Goal: Information Seeking & Learning: Find specific fact

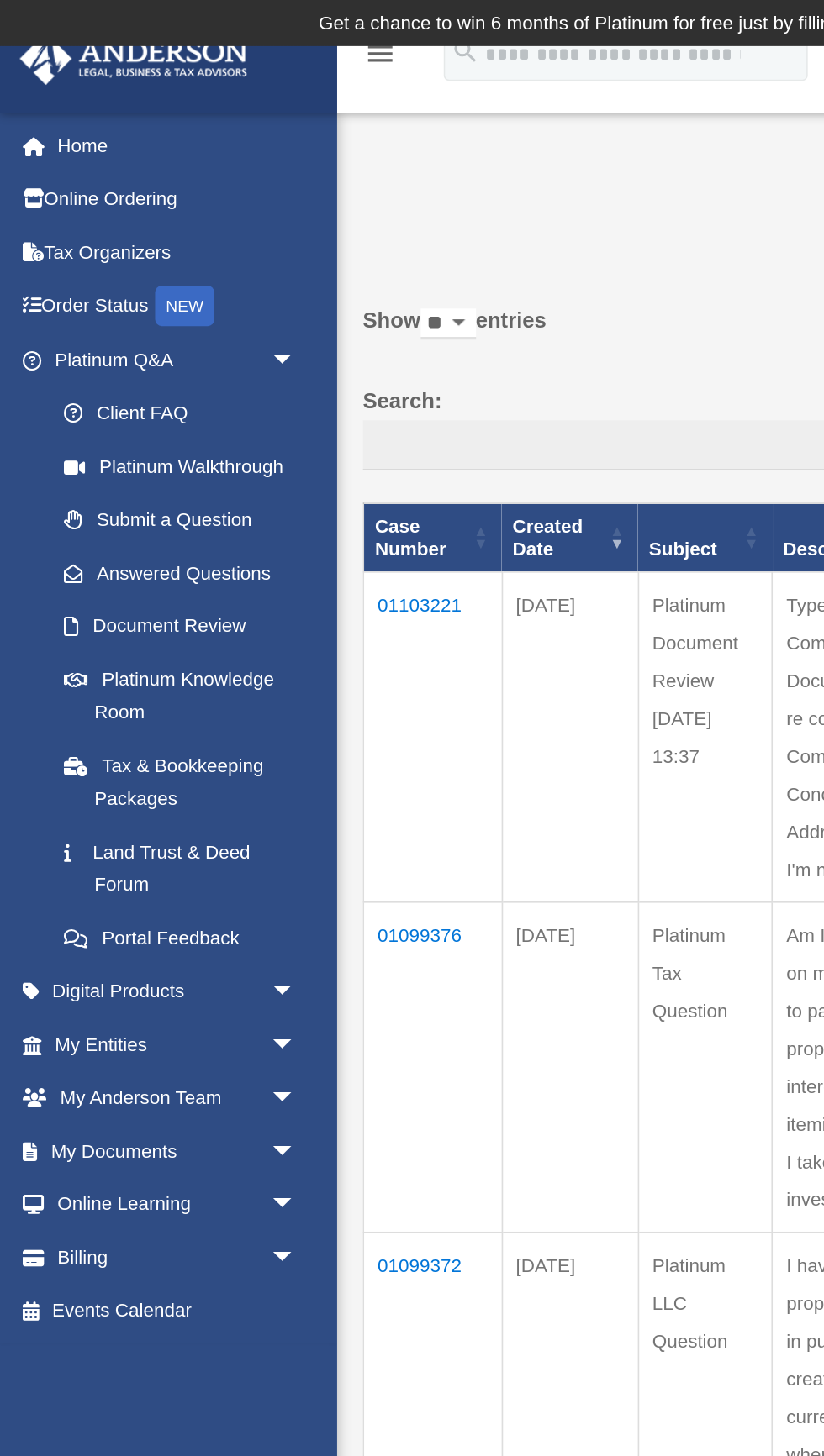
click at [120, 478] on link "Tax & Bookkeeping Packages" at bounding box center [112, 487] width 178 height 54
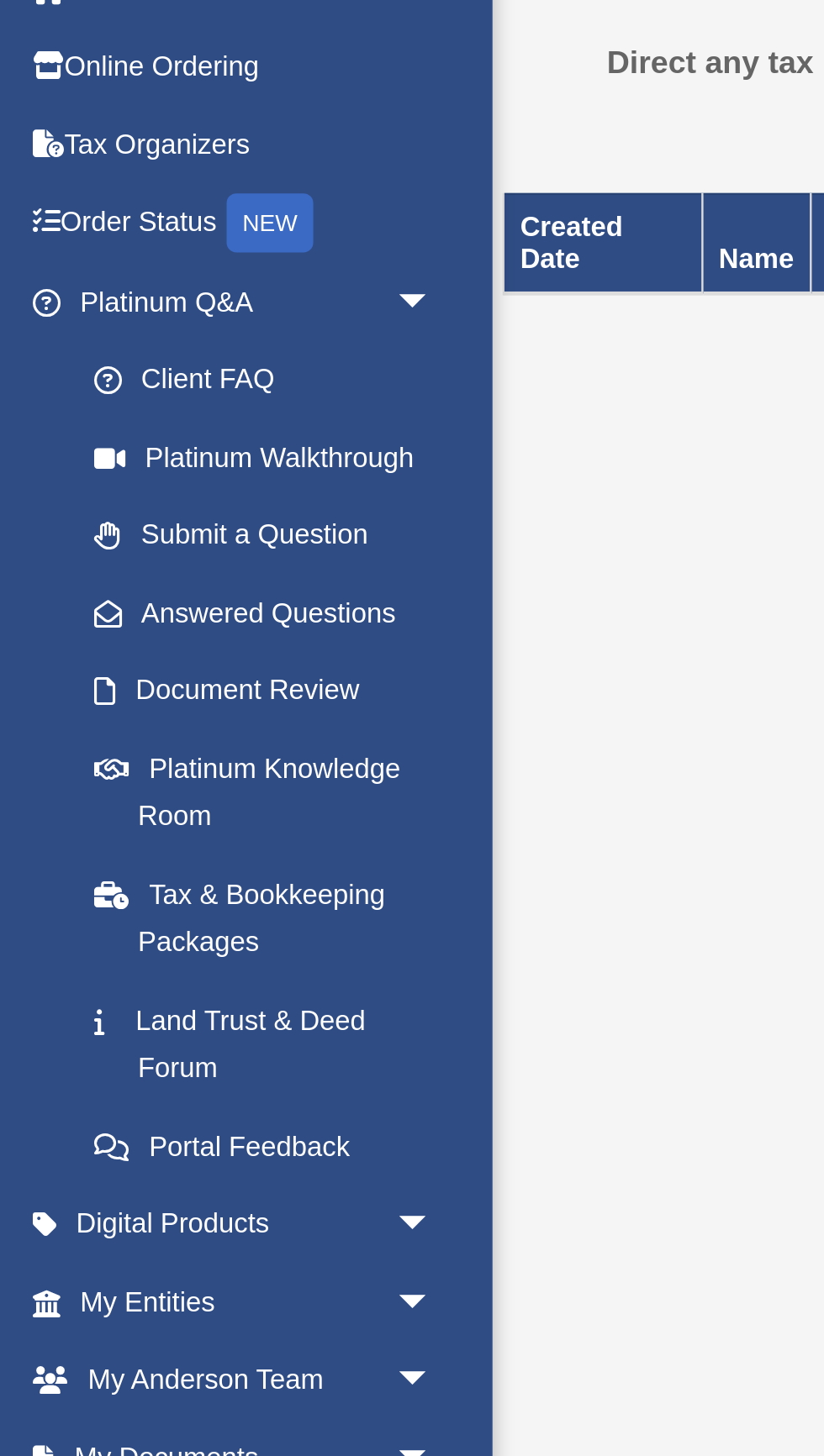
click at [177, 668] on span "arrow_drop_down" at bounding box center [185, 684] width 33 height 34
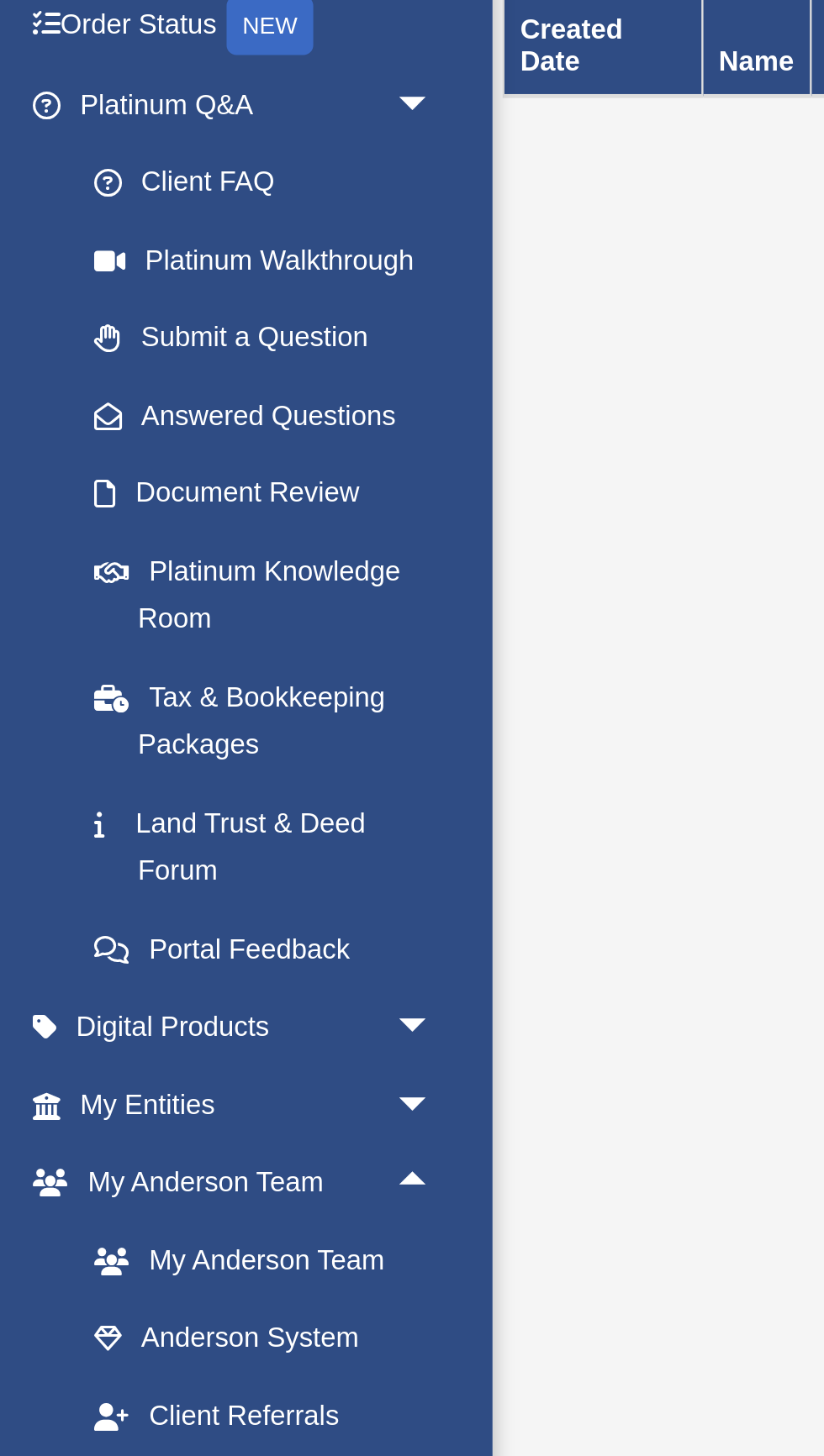
click at [177, 602] on span "arrow_drop_down" at bounding box center [185, 619] width 33 height 34
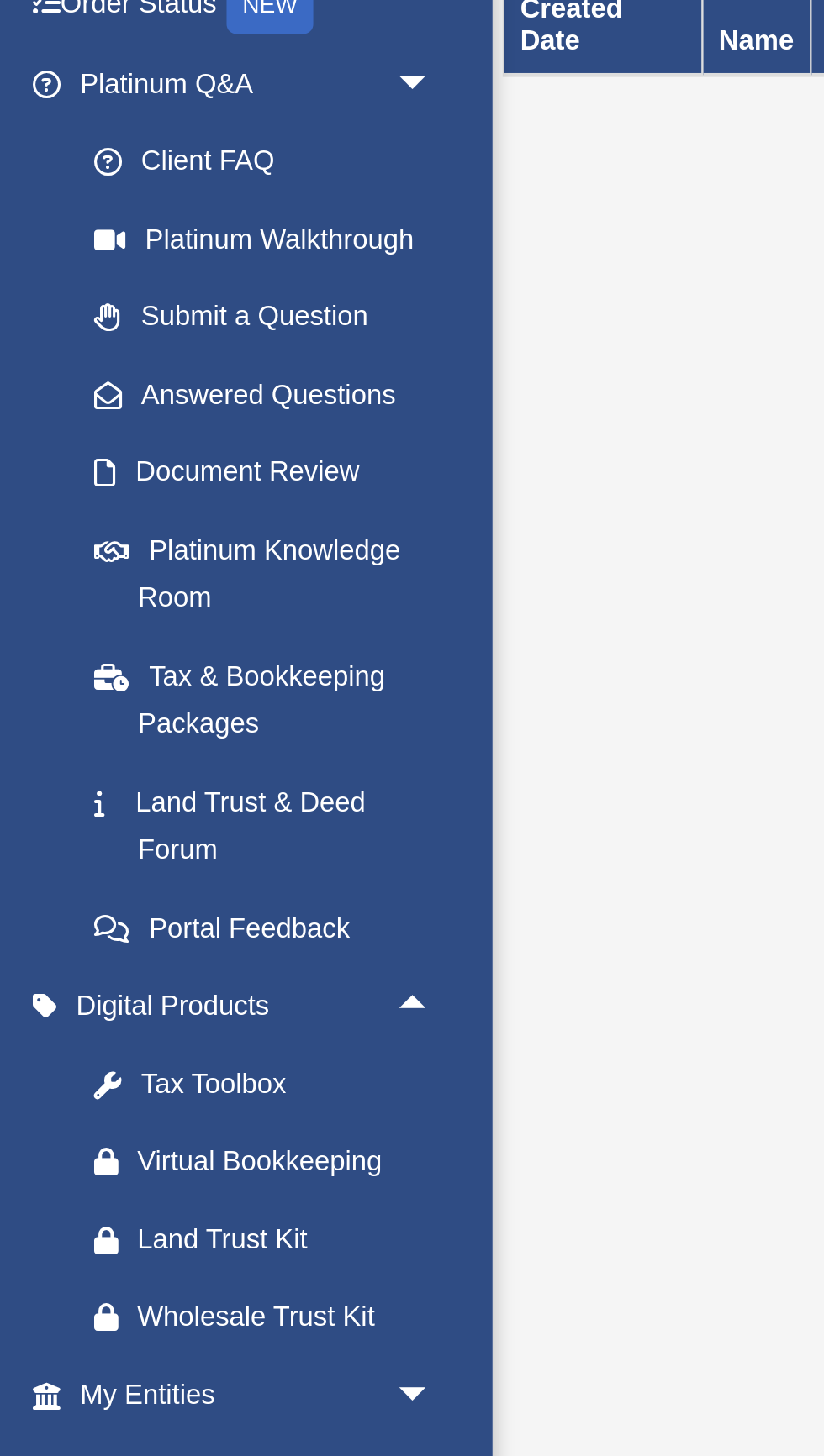
click at [174, 526] on link "Land Trust & Deed Forum" at bounding box center [116, 541] width 187 height 54
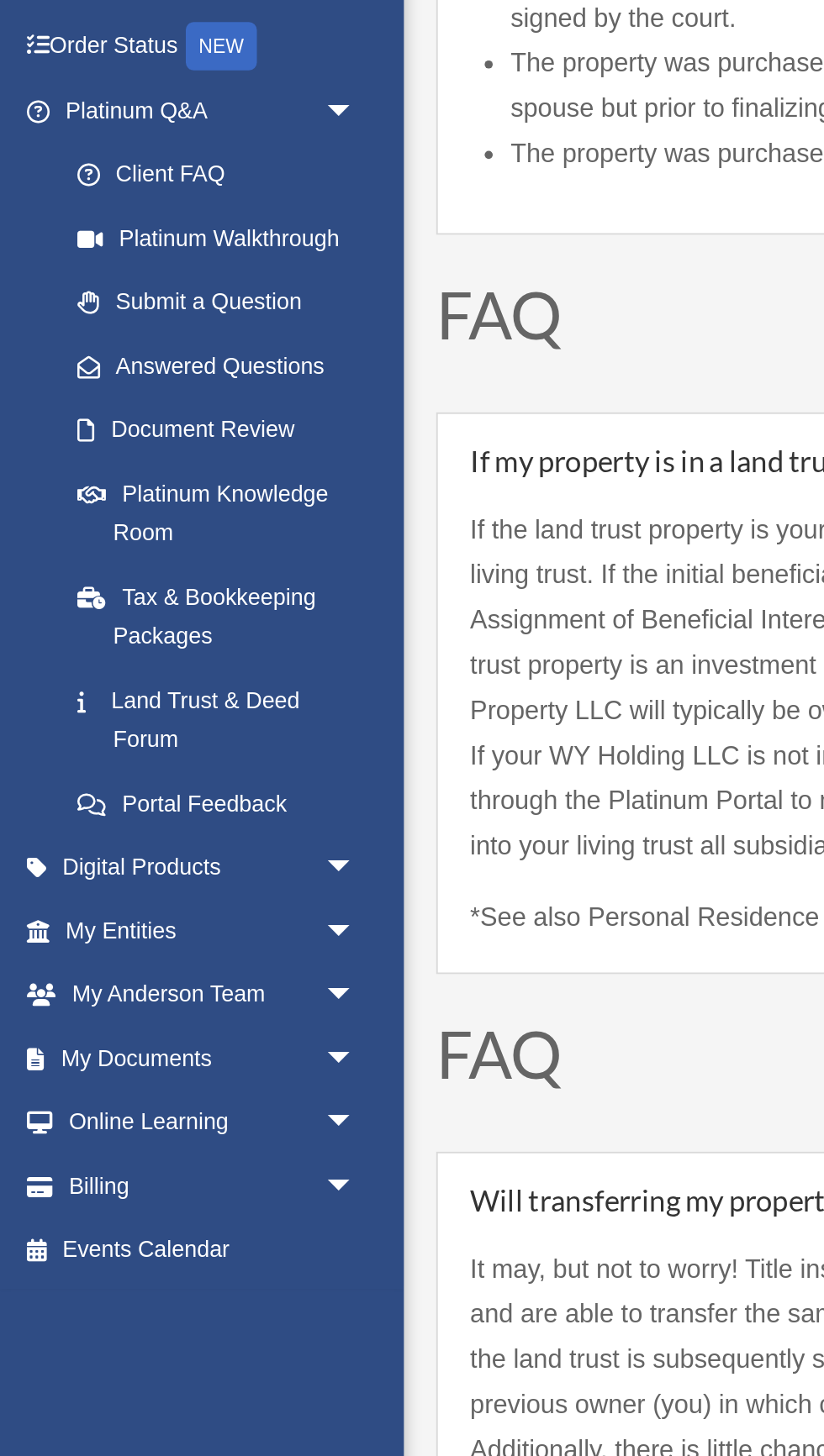
scroll to position [3713, 0]
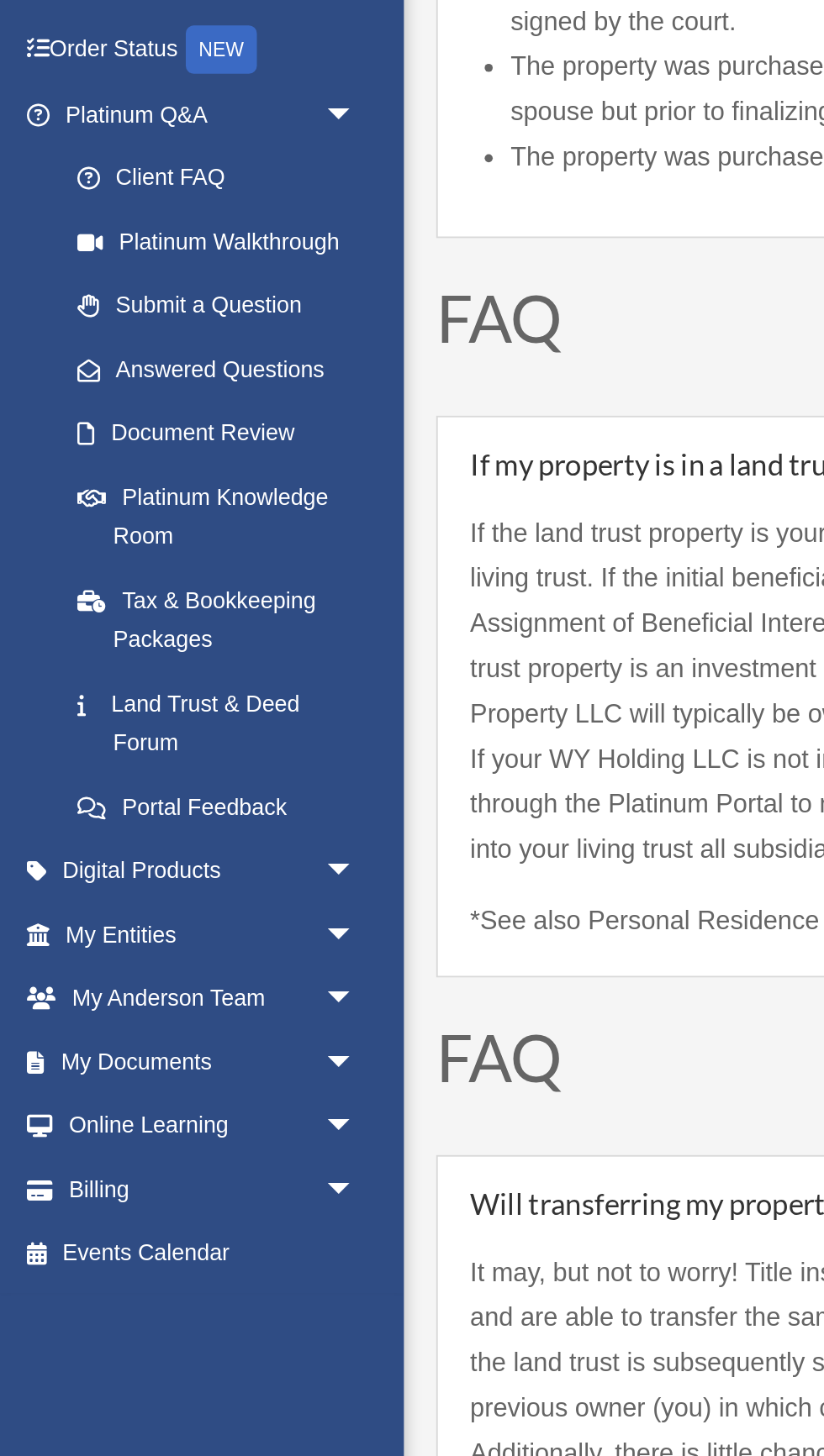
click at [175, 642] on span "arrow_drop_down" at bounding box center [185, 651] width 33 height 34
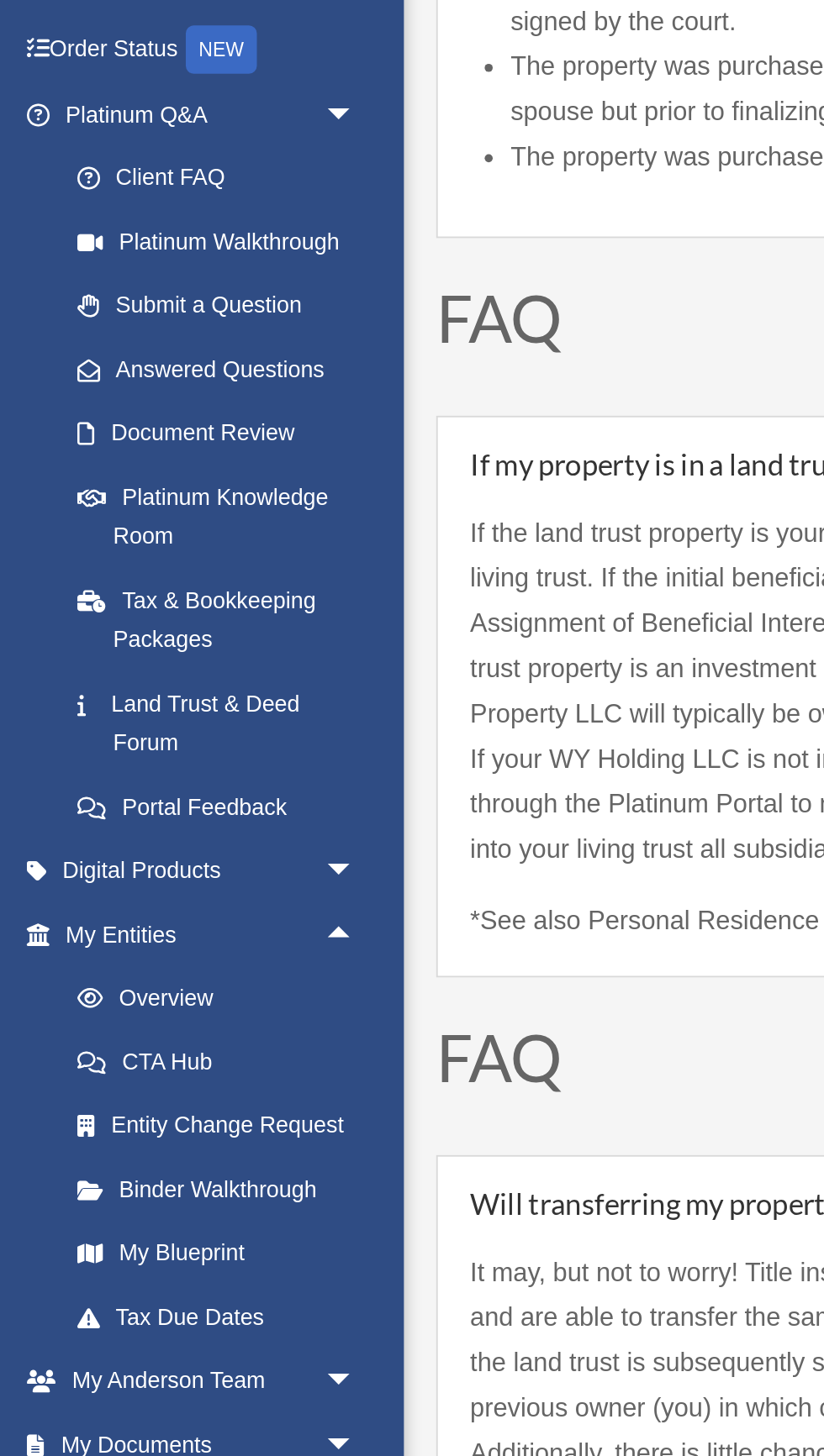
click at [125, 805] on link "My Blueprint" at bounding box center [116, 817] width 187 height 33
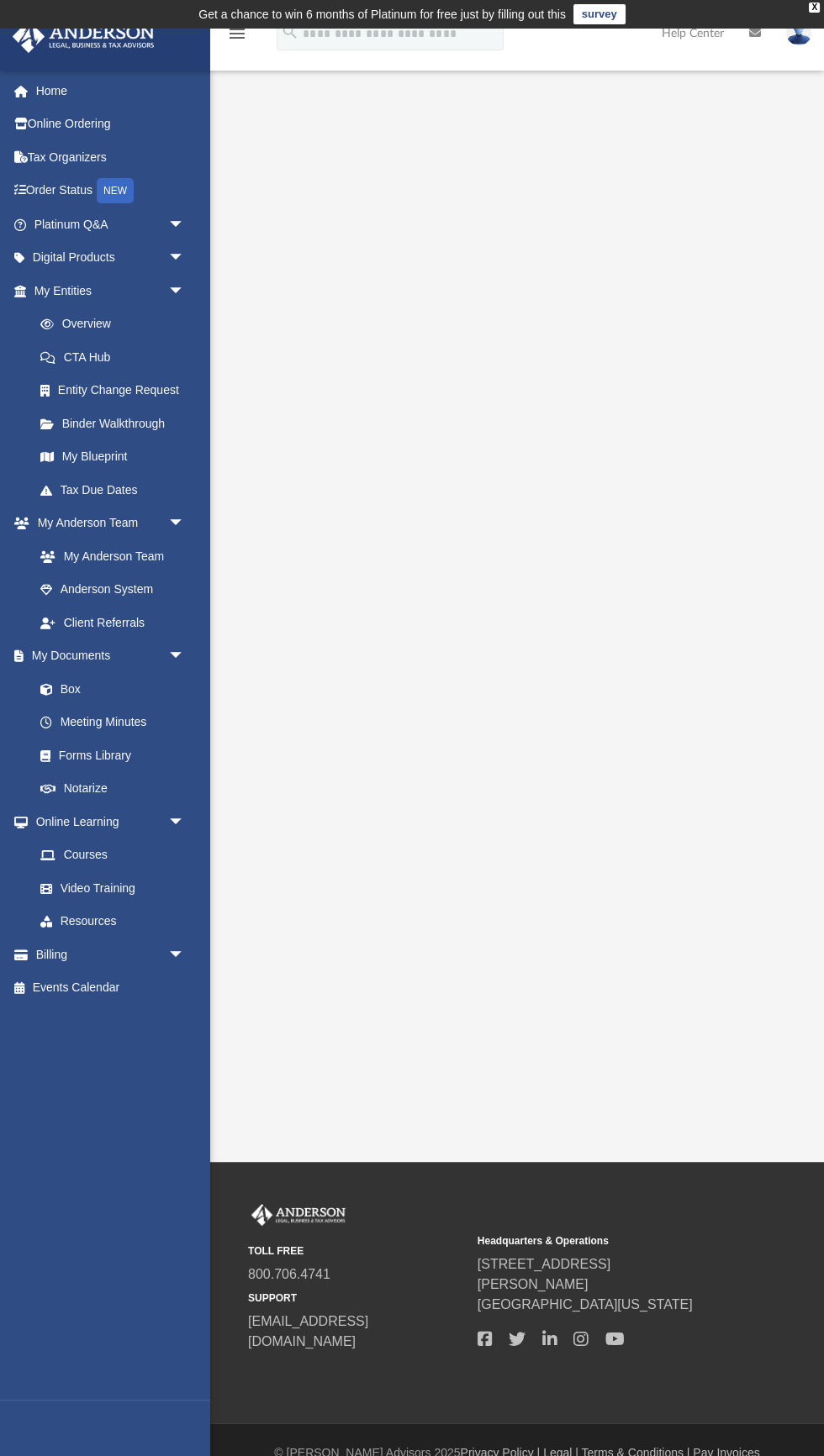
click at [70, 688] on link "Box" at bounding box center [108, 689] width 170 height 33
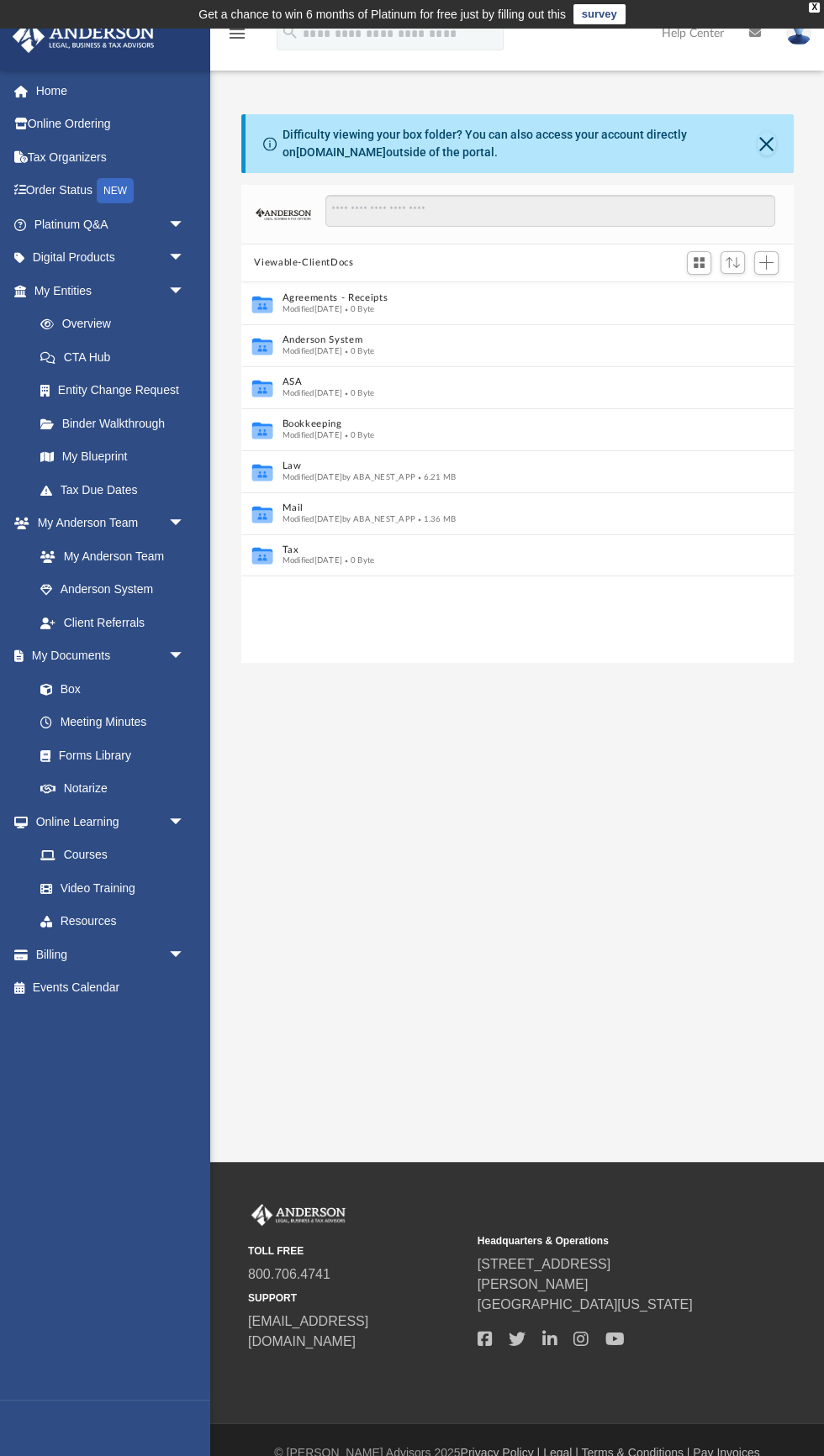
scroll to position [381, 551]
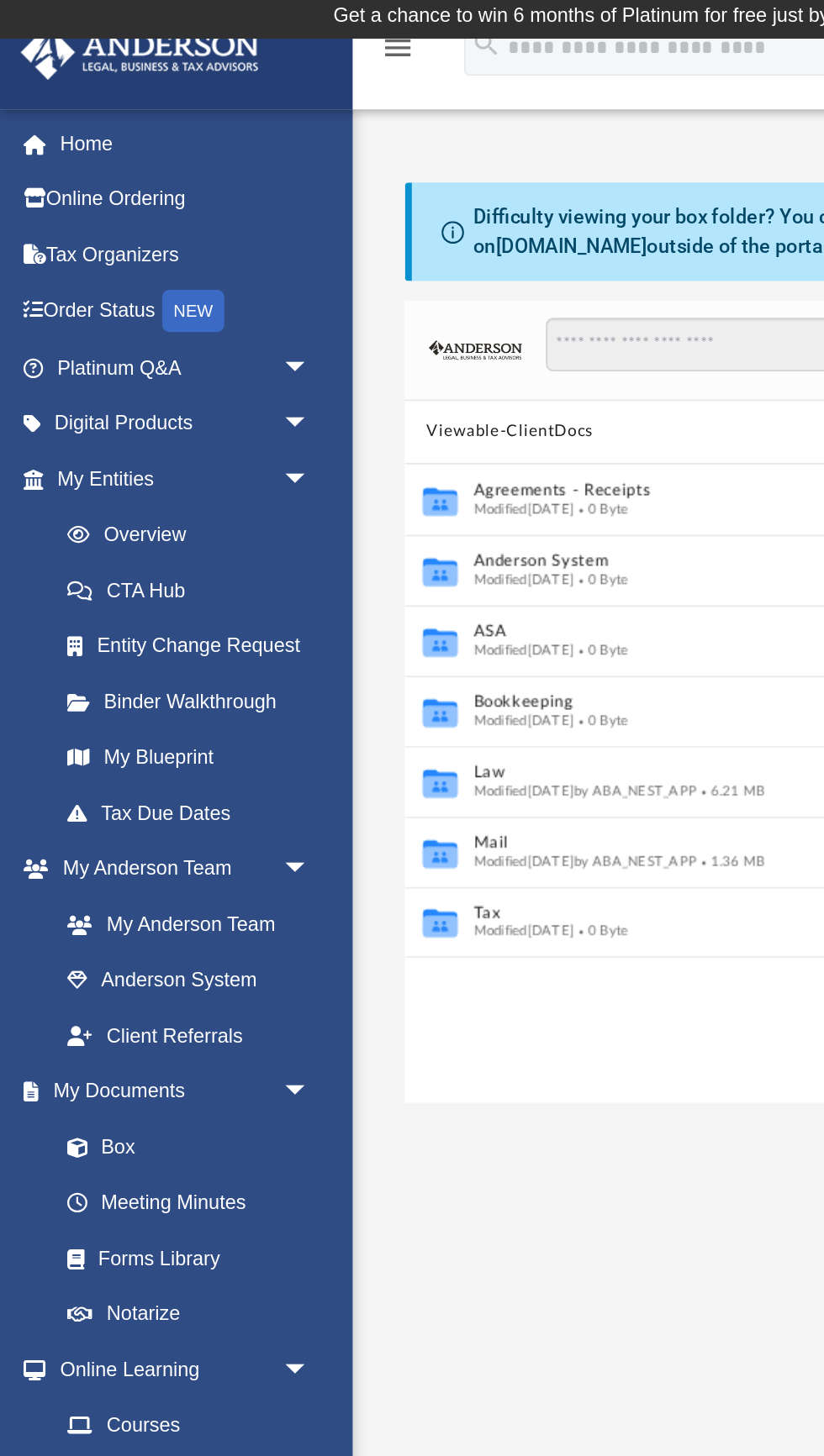
click at [43, 83] on link "Home" at bounding box center [111, 91] width 199 height 33
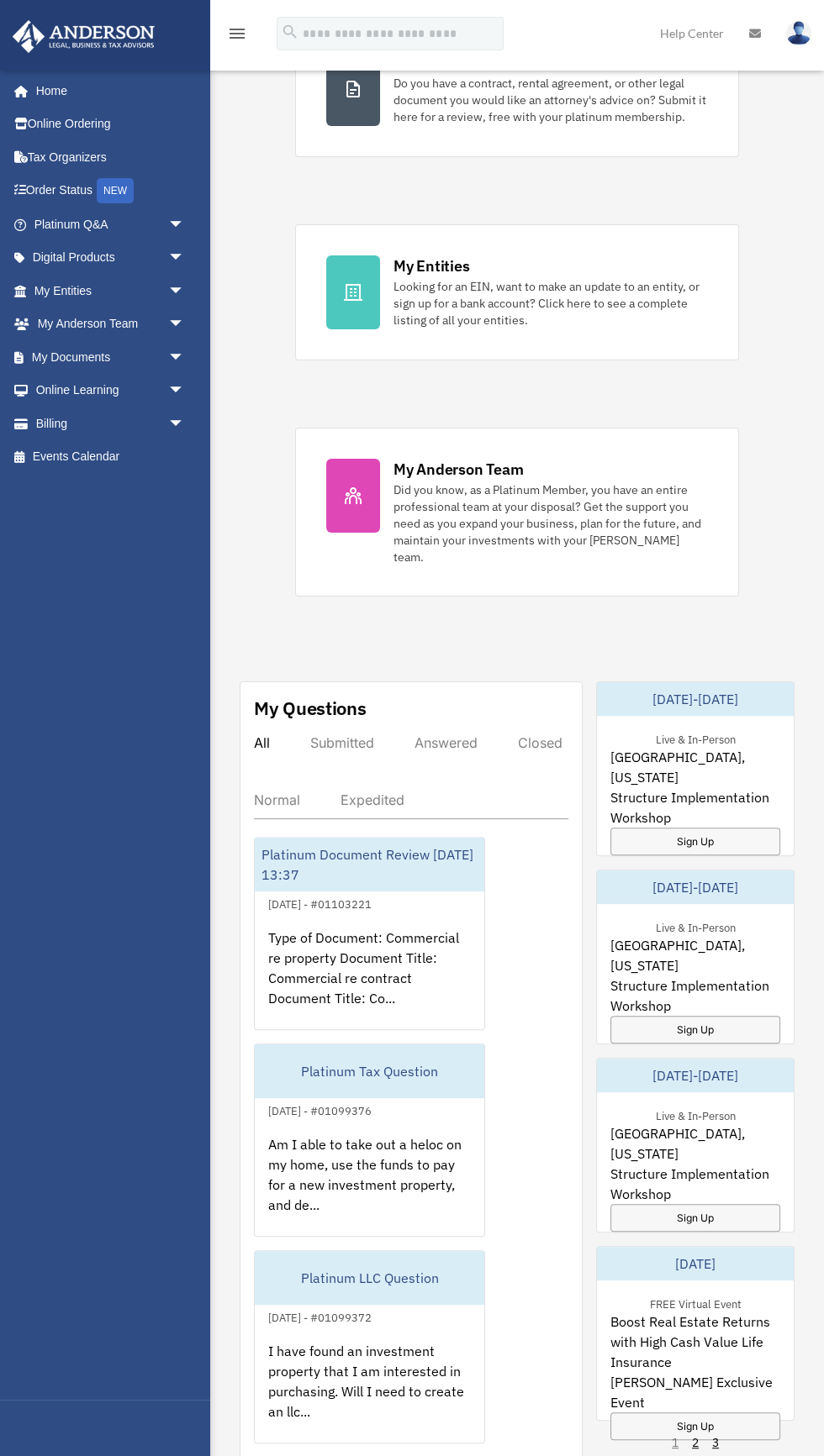
scroll to position [447, 0]
click at [392, 1250] on div "Platinum LLC Question" at bounding box center [368, 1277] width 229 height 54
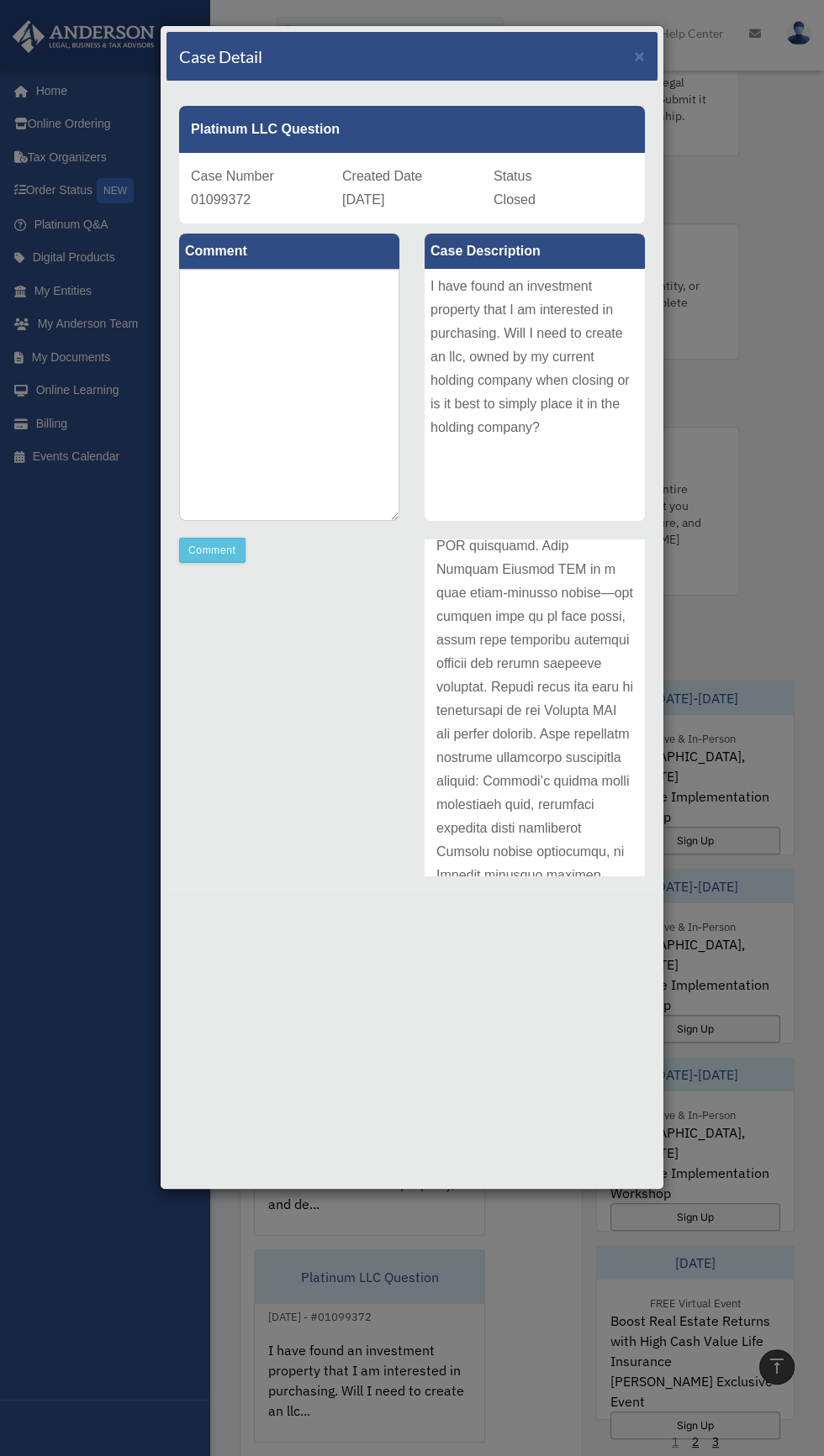
scroll to position [441, 0]
click at [237, 427] on textarea at bounding box center [289, 395] width 220 height 252
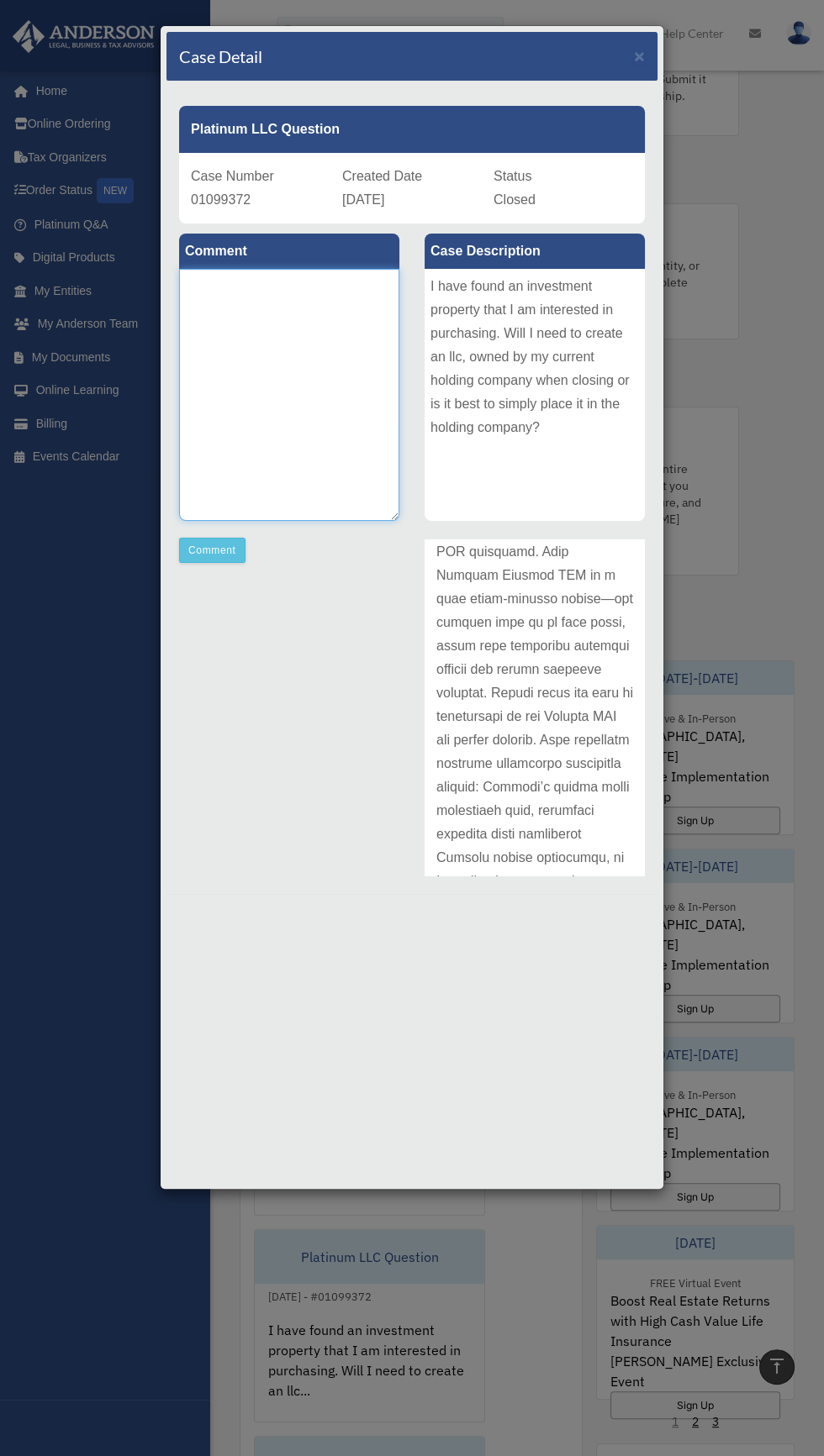
scroll to position [568, 0]
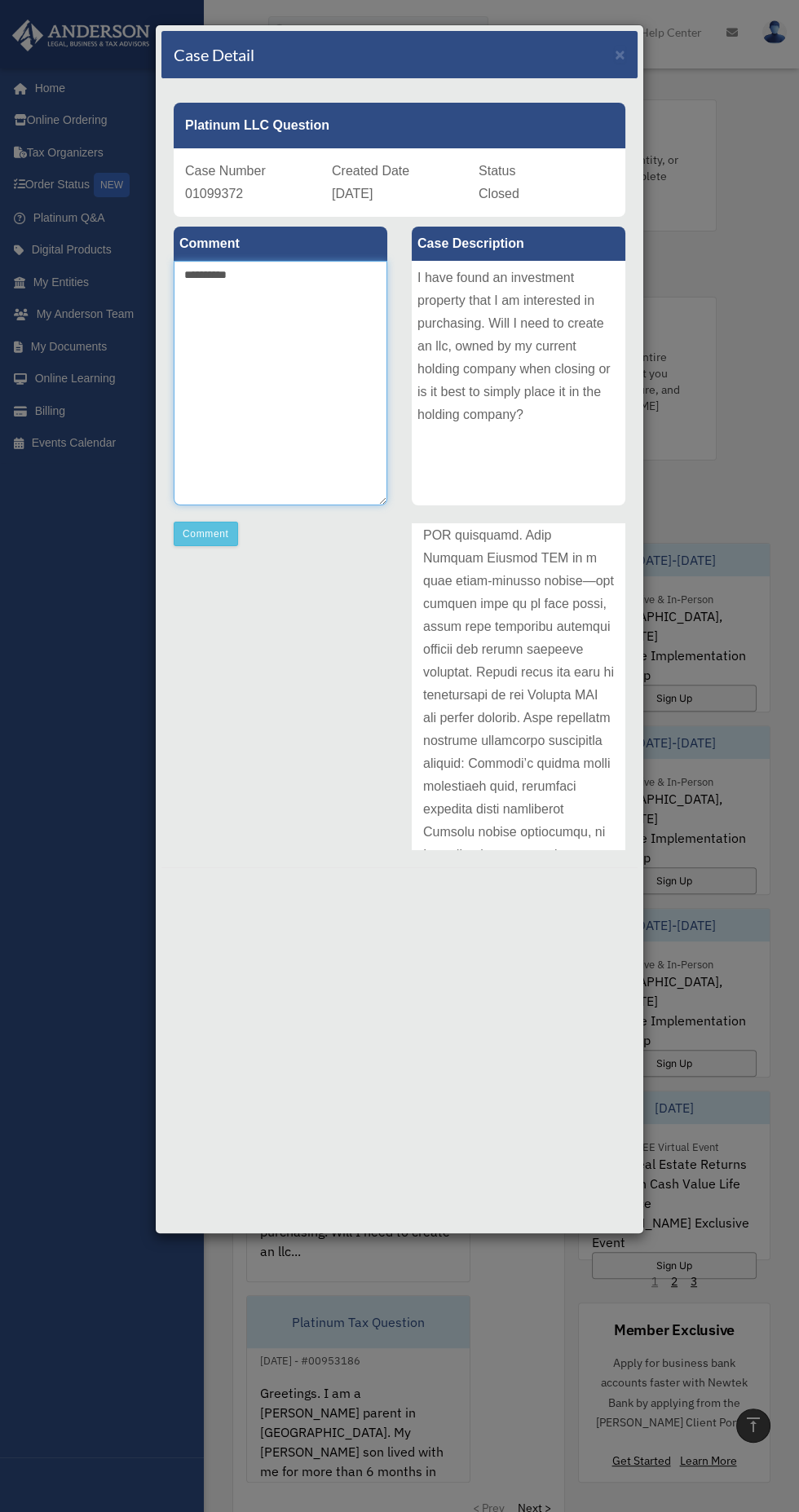
type textarea "**********"
click at [186, 536] on button "Comment" at bounding box center [206, 534] width 65 height 24
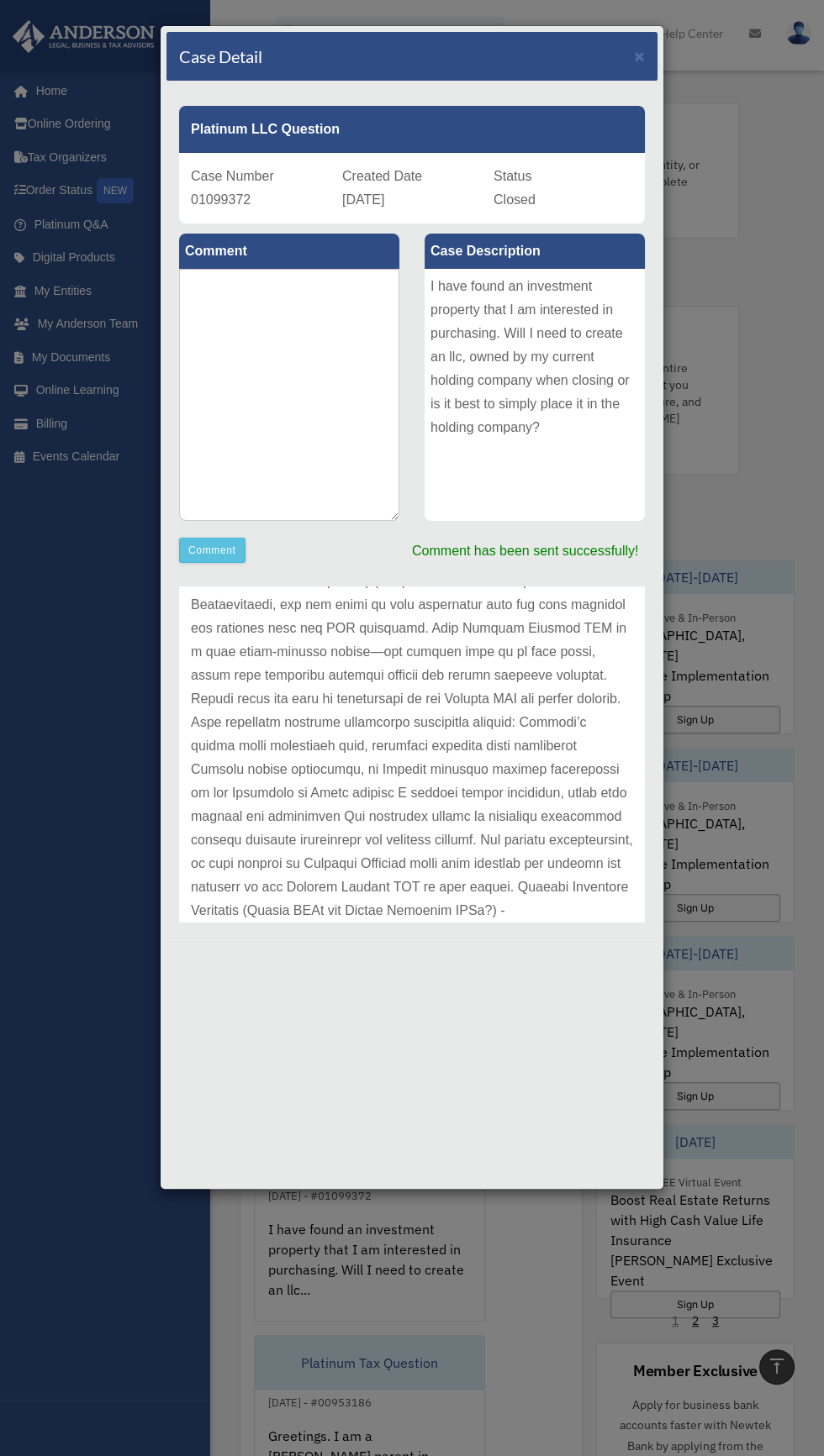
scroll to position [194, 0]
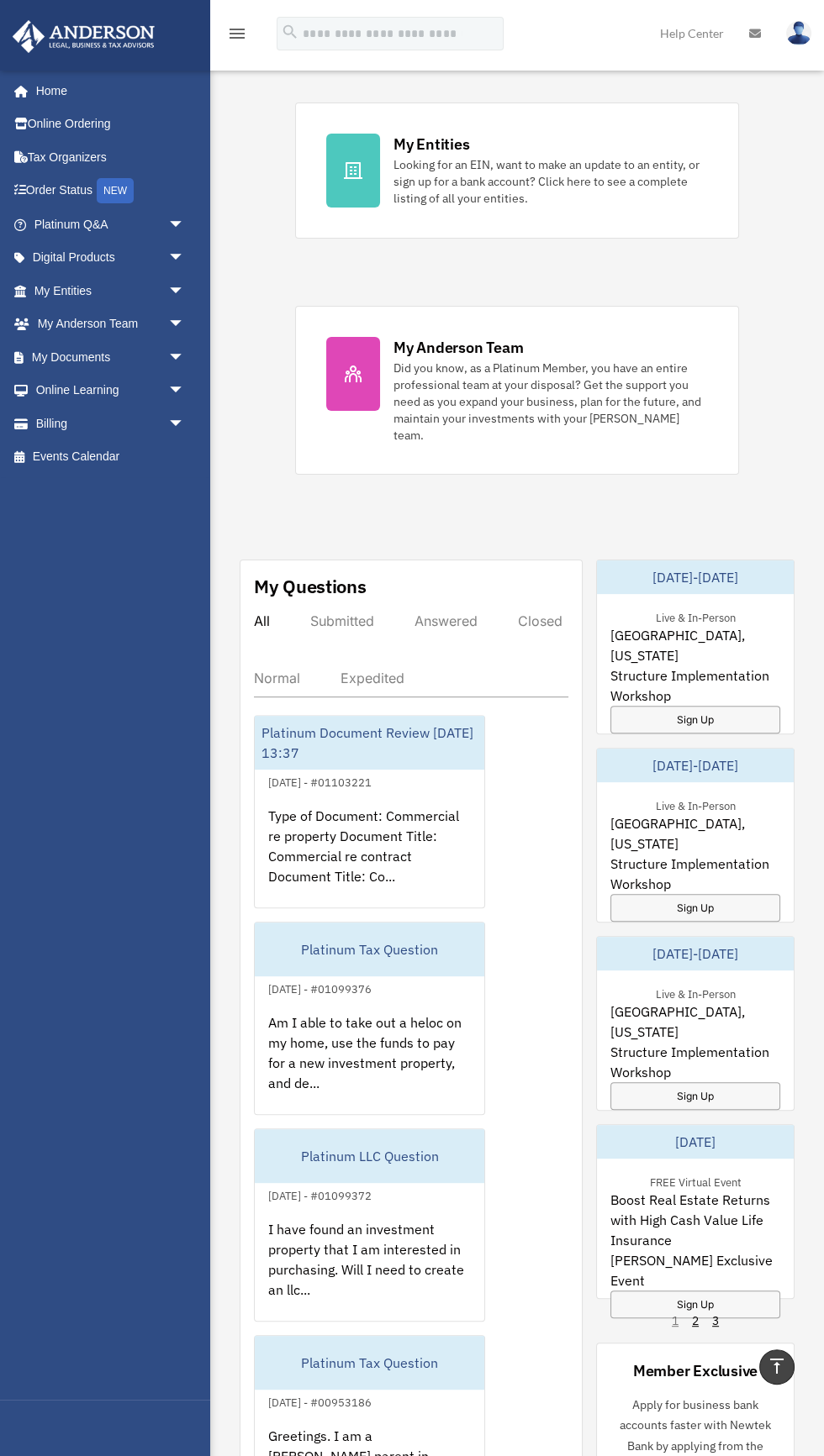
click at [404, 1221] on div "I have found an investment property that I am interested in purchasing. Will I …" at bounding box center [368, 1271] width 229 height 131
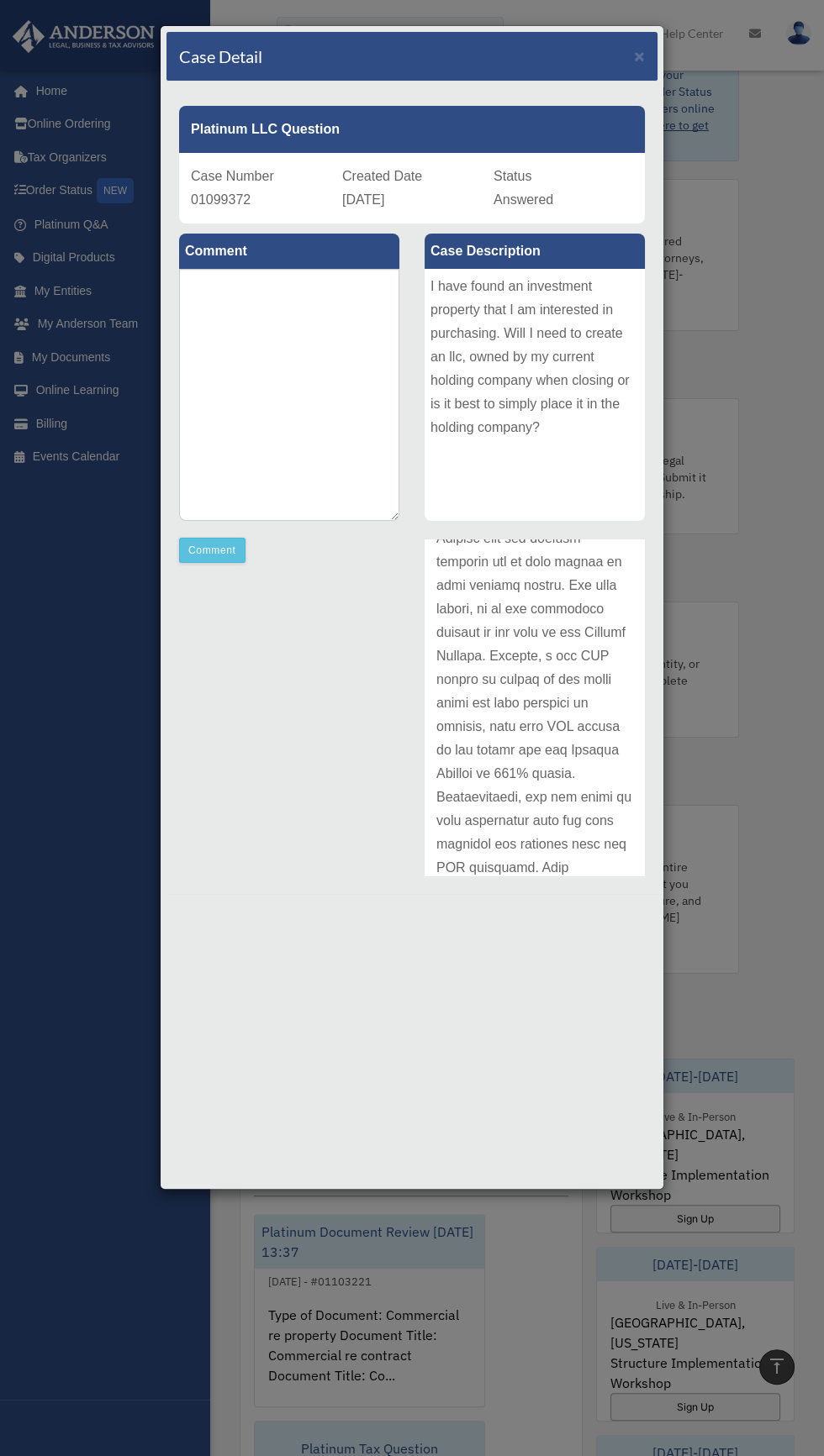
scroll to position [0, 0]
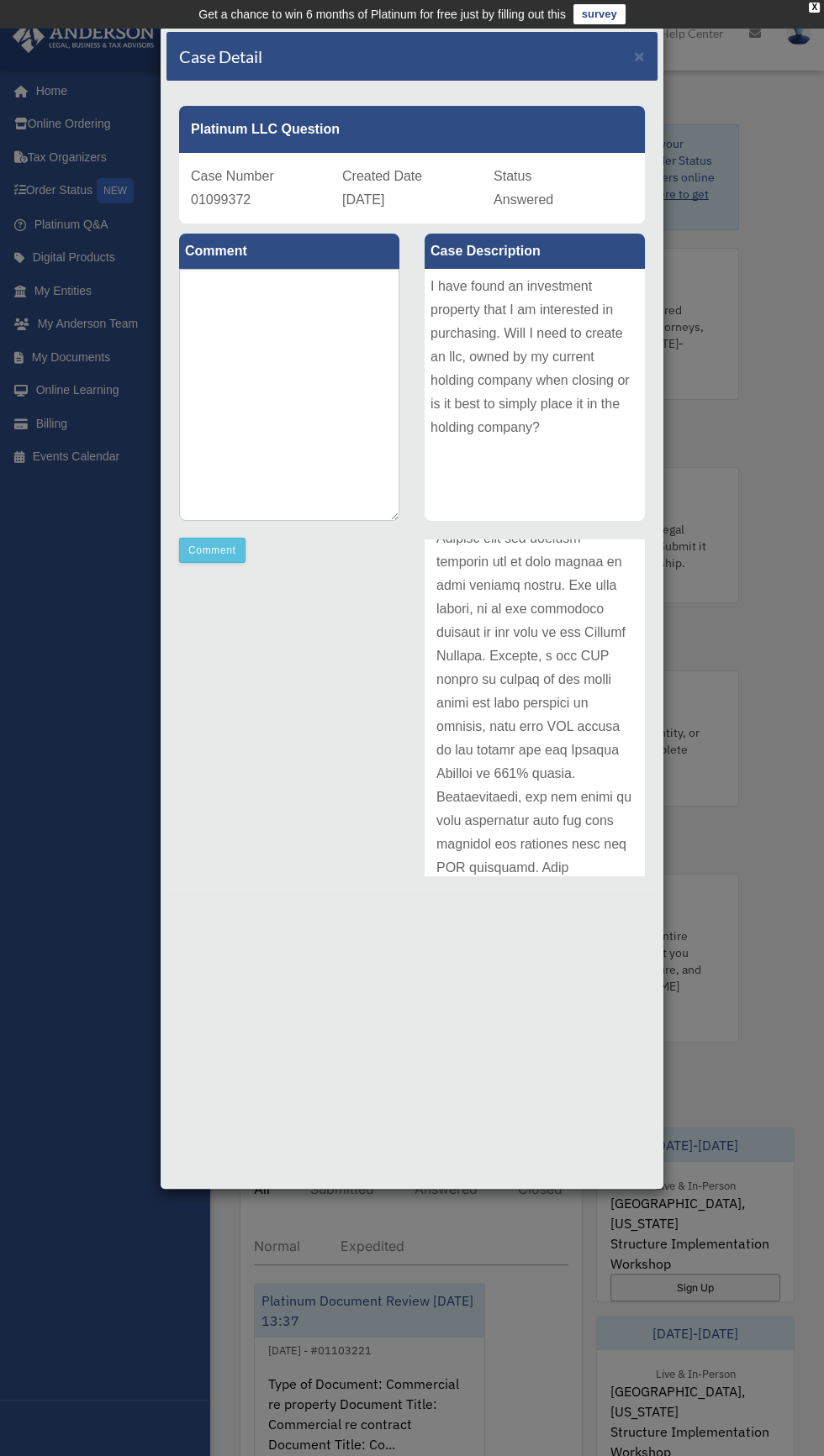
click at [48, 1099] on div "Case Detail × Platinum LLC Question Case Number 01099372 Created Date September…" at bounding box center [412, 728] width 824 height 1456
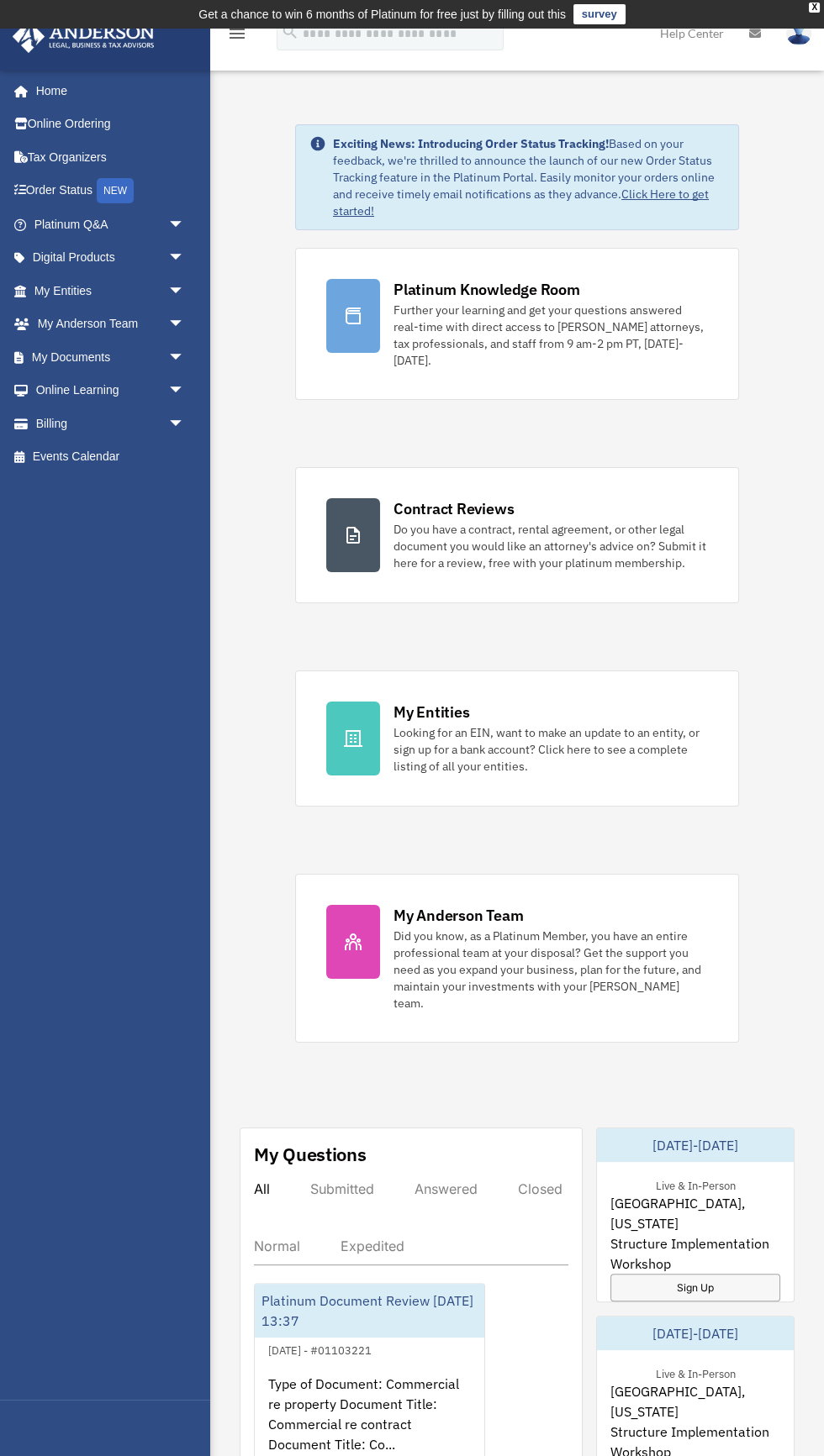
scroll to position [1028, 0]
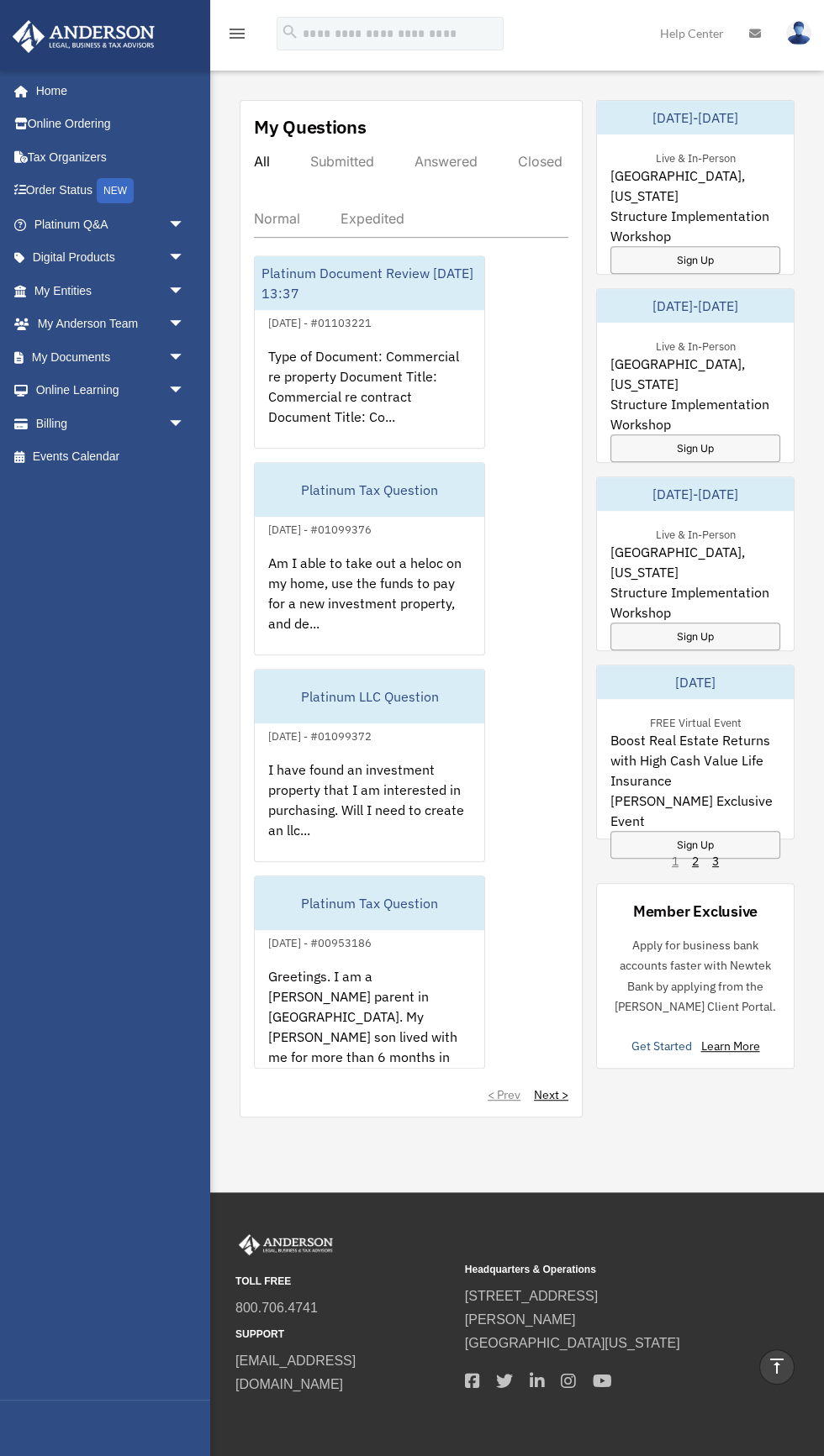
click at [643, 1039] on link "Get Started" at bounding box center [664, 1046] width 67 height 15
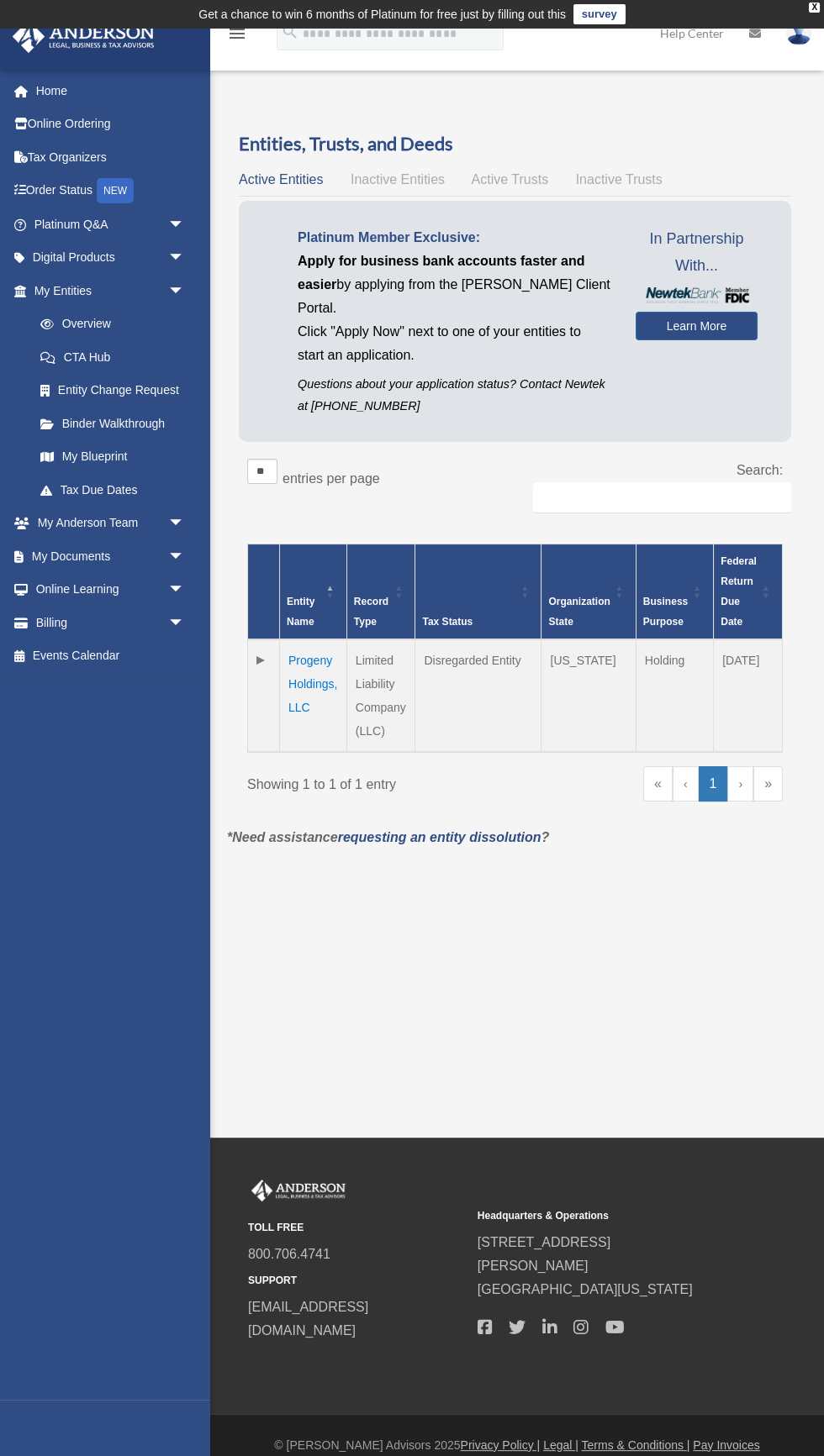
click at [319, 674] on td "Progeny Holdings, LLC" at bounding box center [314, 695] width 67 height 112
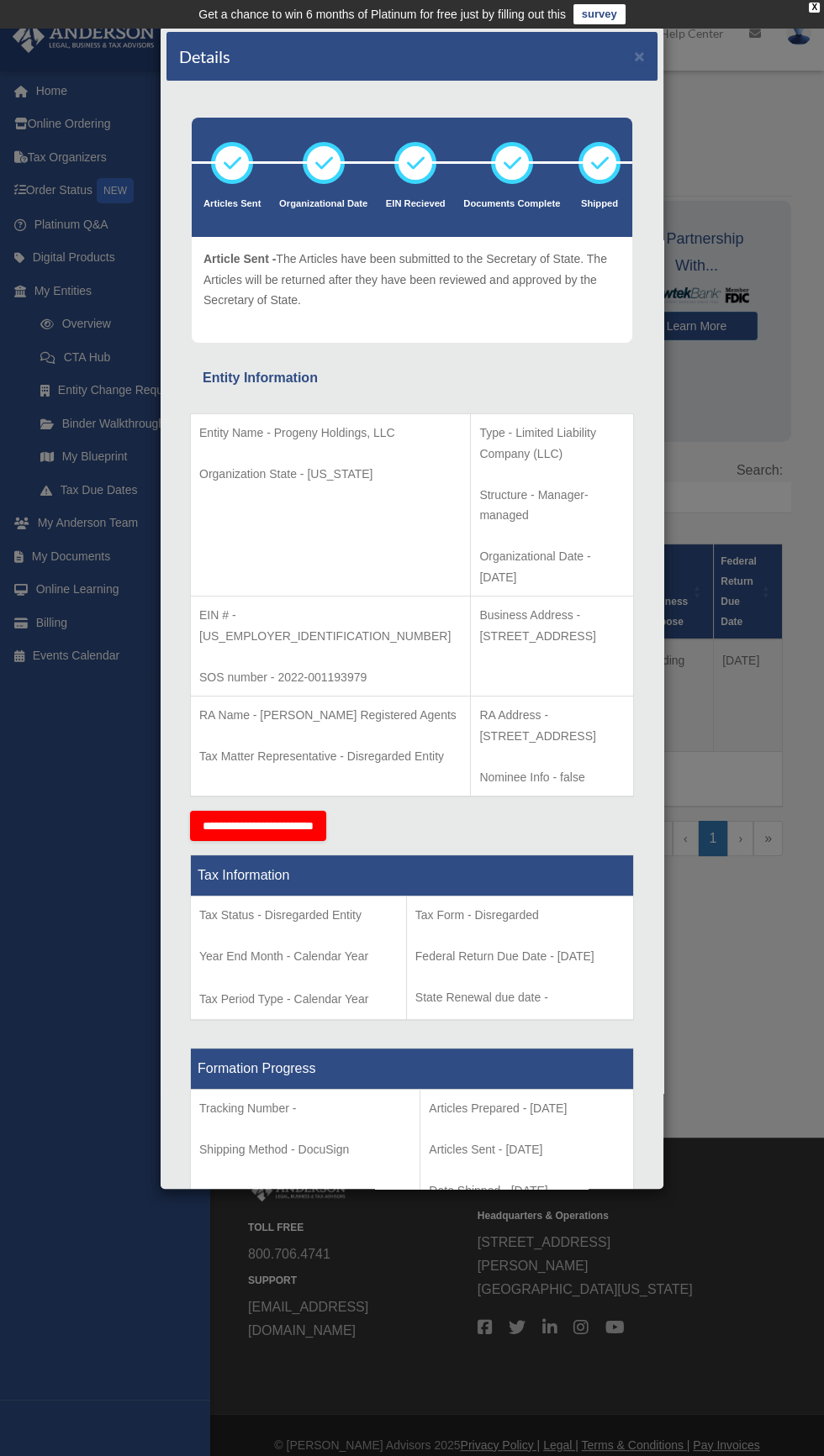
click at [742, 1012] on div "Details × Articles Sent Organizational Date" at bounding box center [412, 728] width 824 height 1456
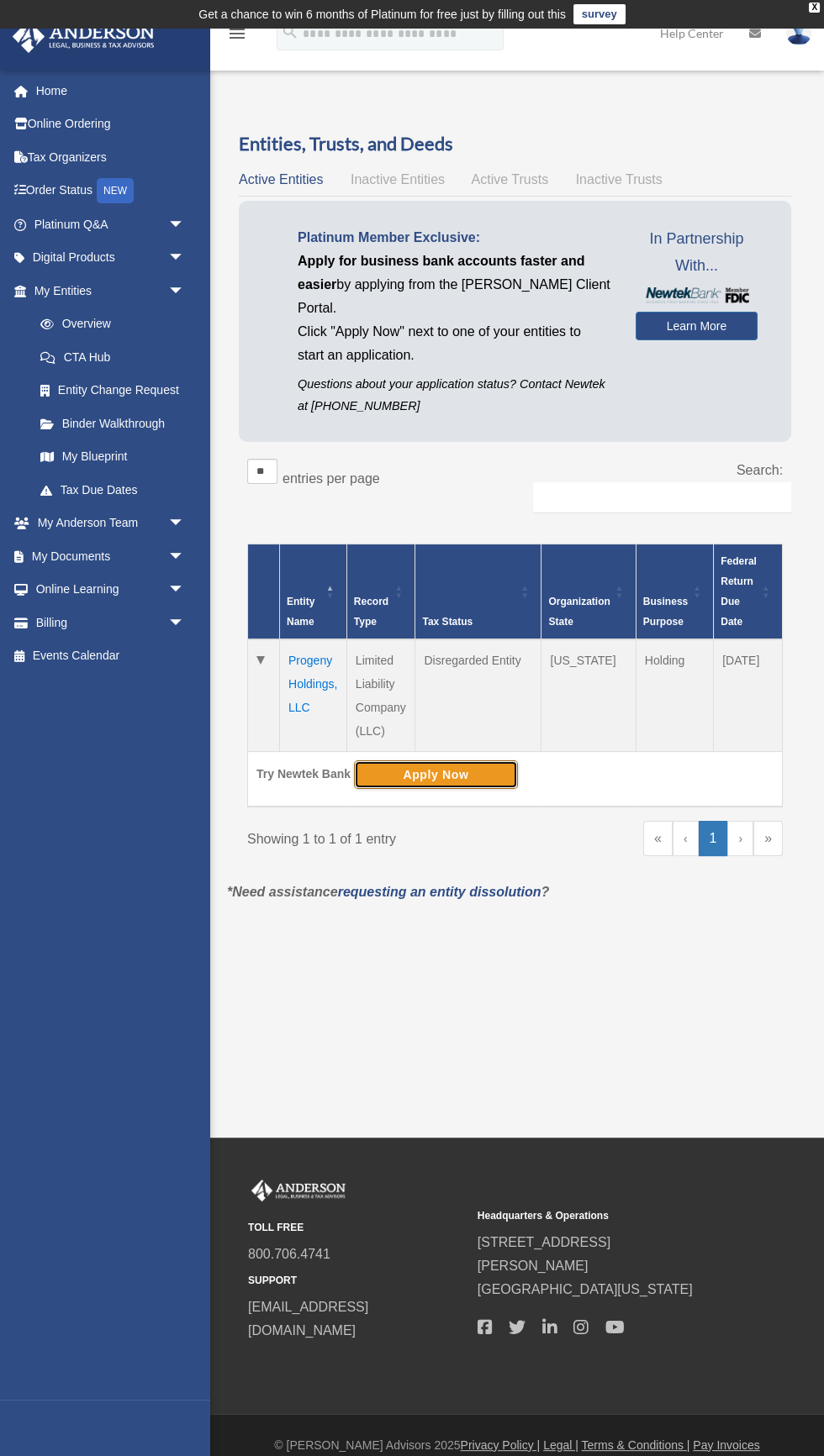
click at [468, 764] on button "Apply Now" at bounding box center [435, 774] width 164 height 29
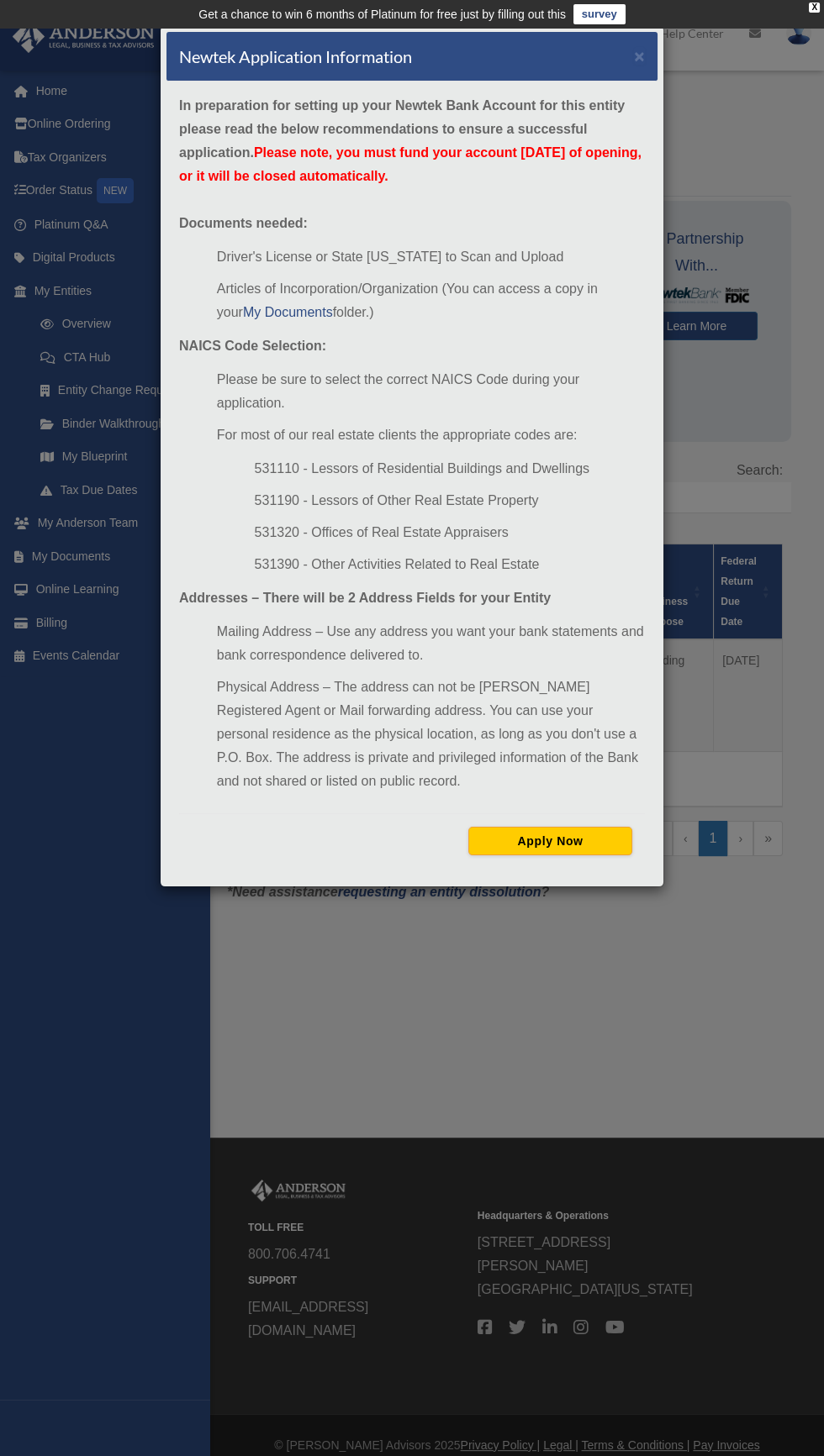
click at [382, 1049] on div "Newtek Application Information × In preparation for setting up your Newtek Bank…" at bounding box center [412, 728] width 824 height 1456
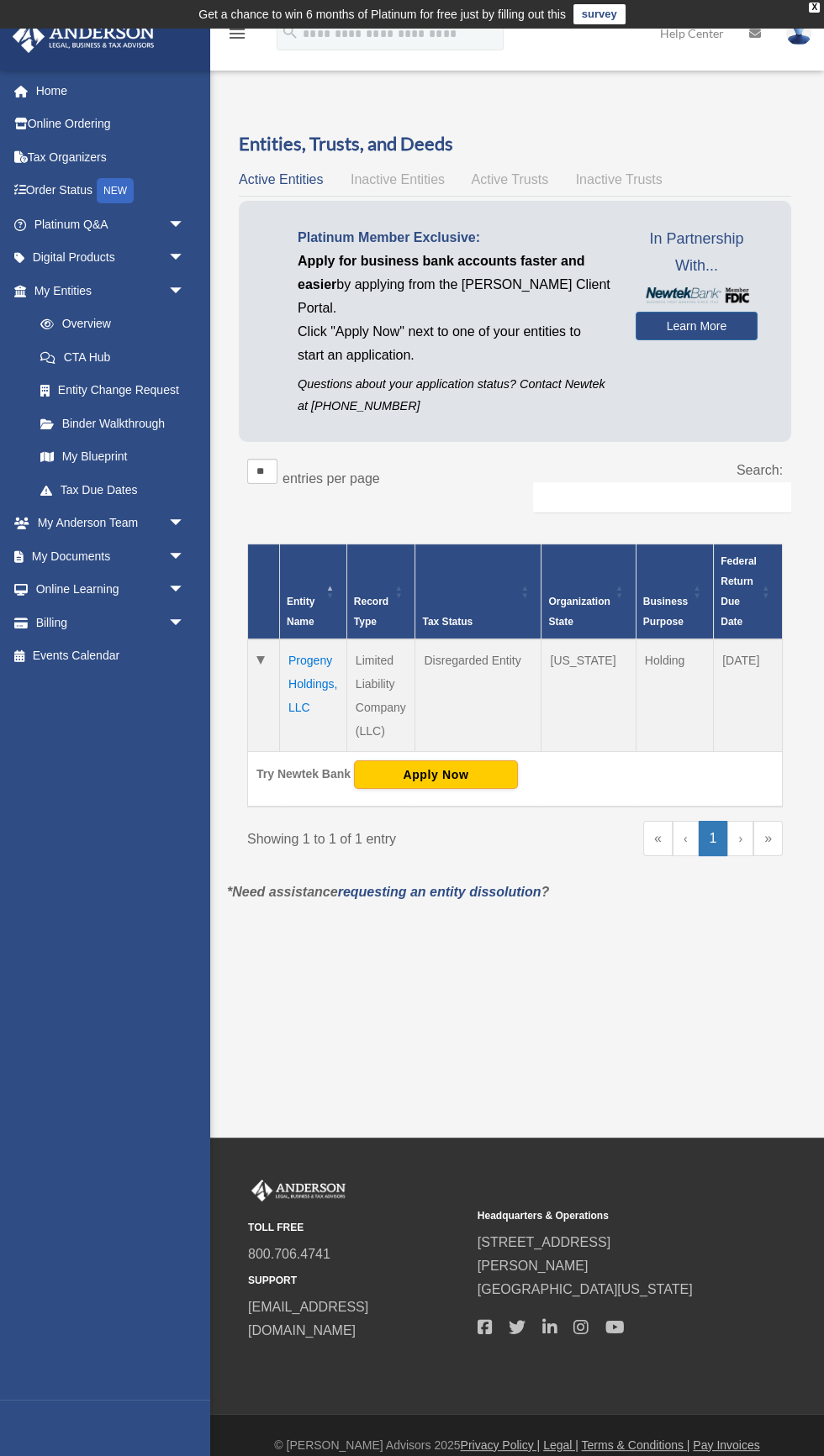
click at [375, 183] on span "Inactive Entities" at bounding box center [397, 179] width 94 height 14
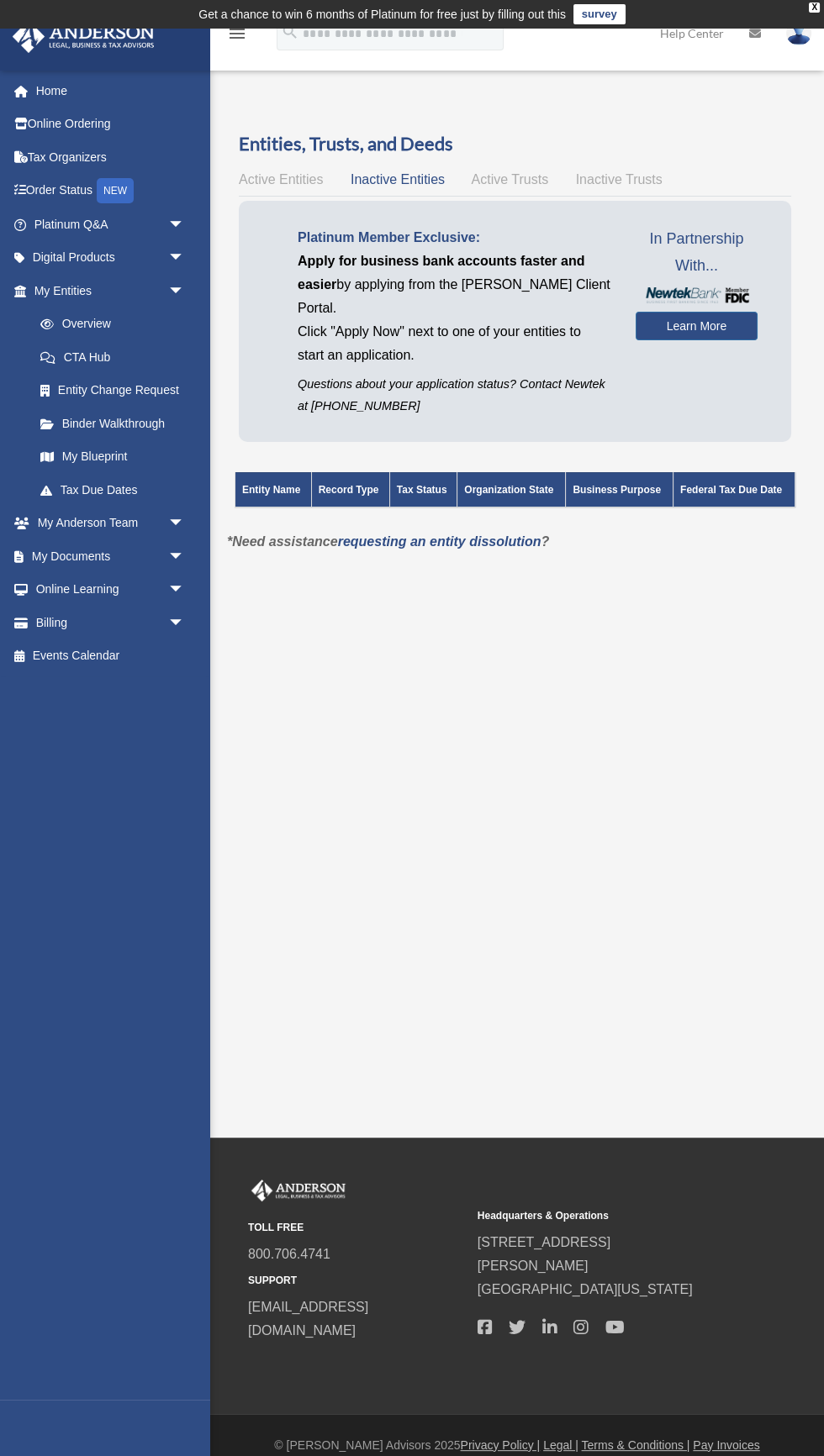
click at [496, 173] on span "Active Trusts" at bounding box center [509, 179] width 77 height 14
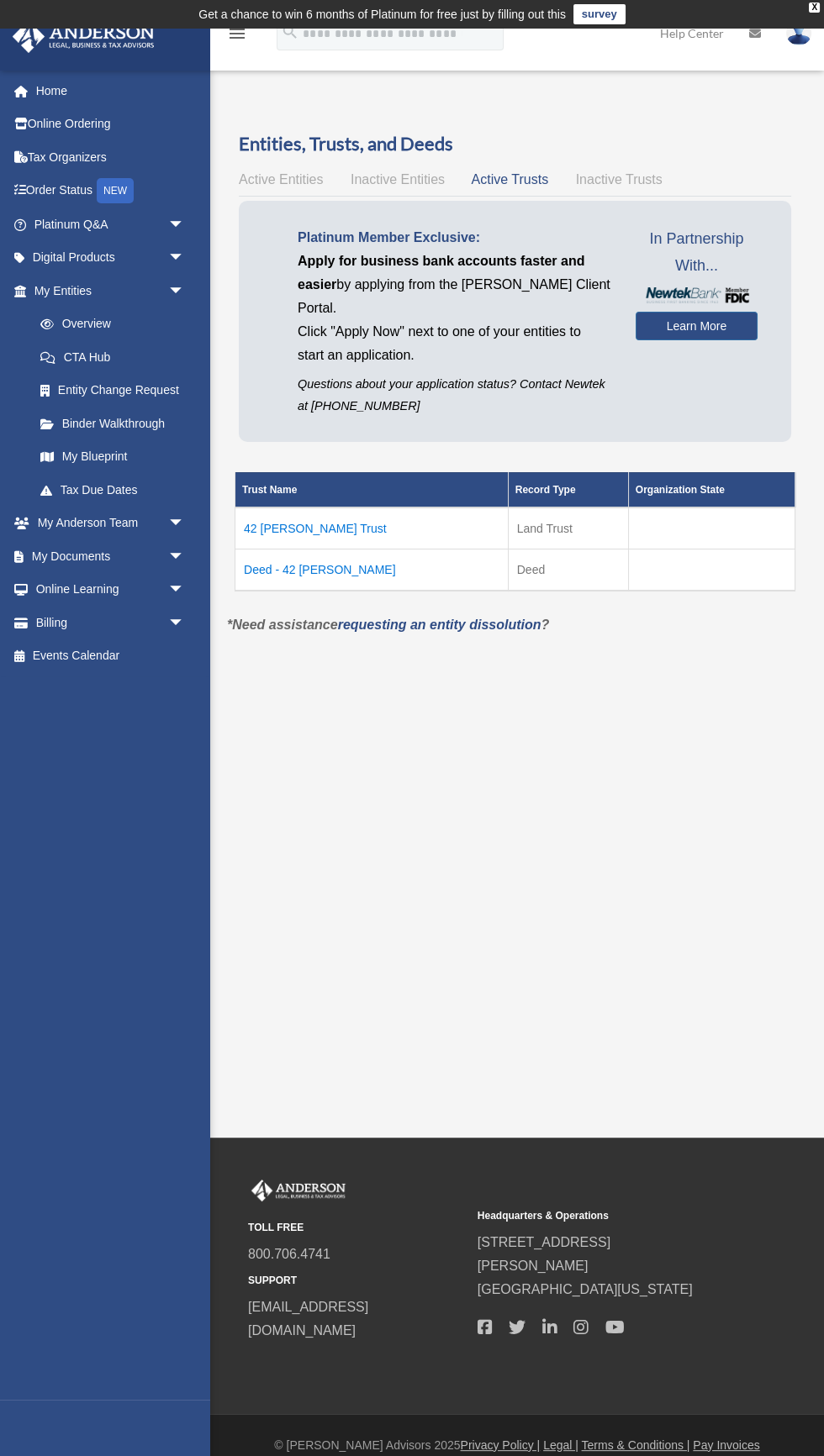
click at [277, 534] on td "42 Stafford Trust" at bounding box center [372, 528] width 273 height 42
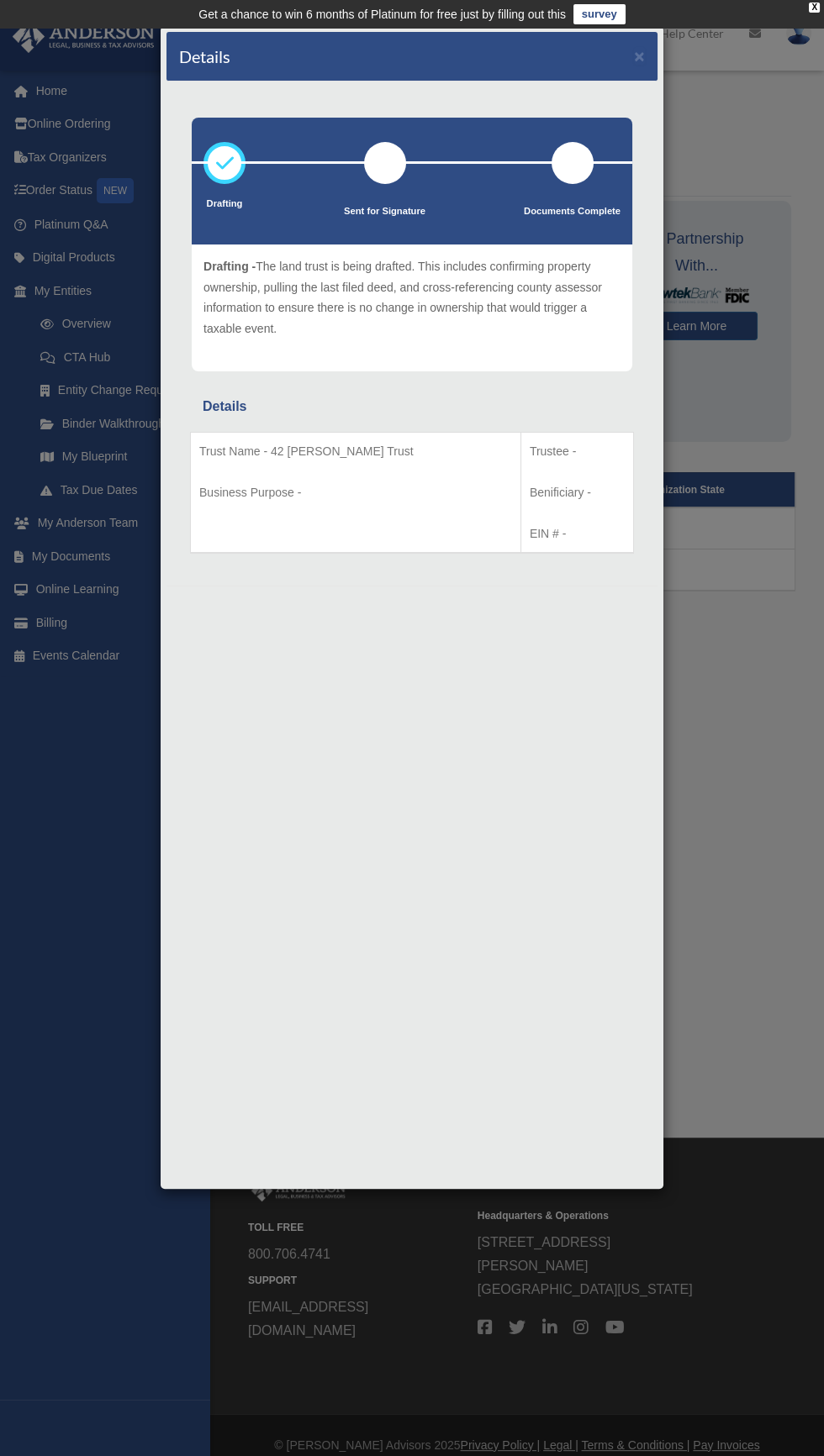
click at [747, 761] on div "Details × Drafting Sent for Signature" at bounding box center [412, 728] width 824 height 1456
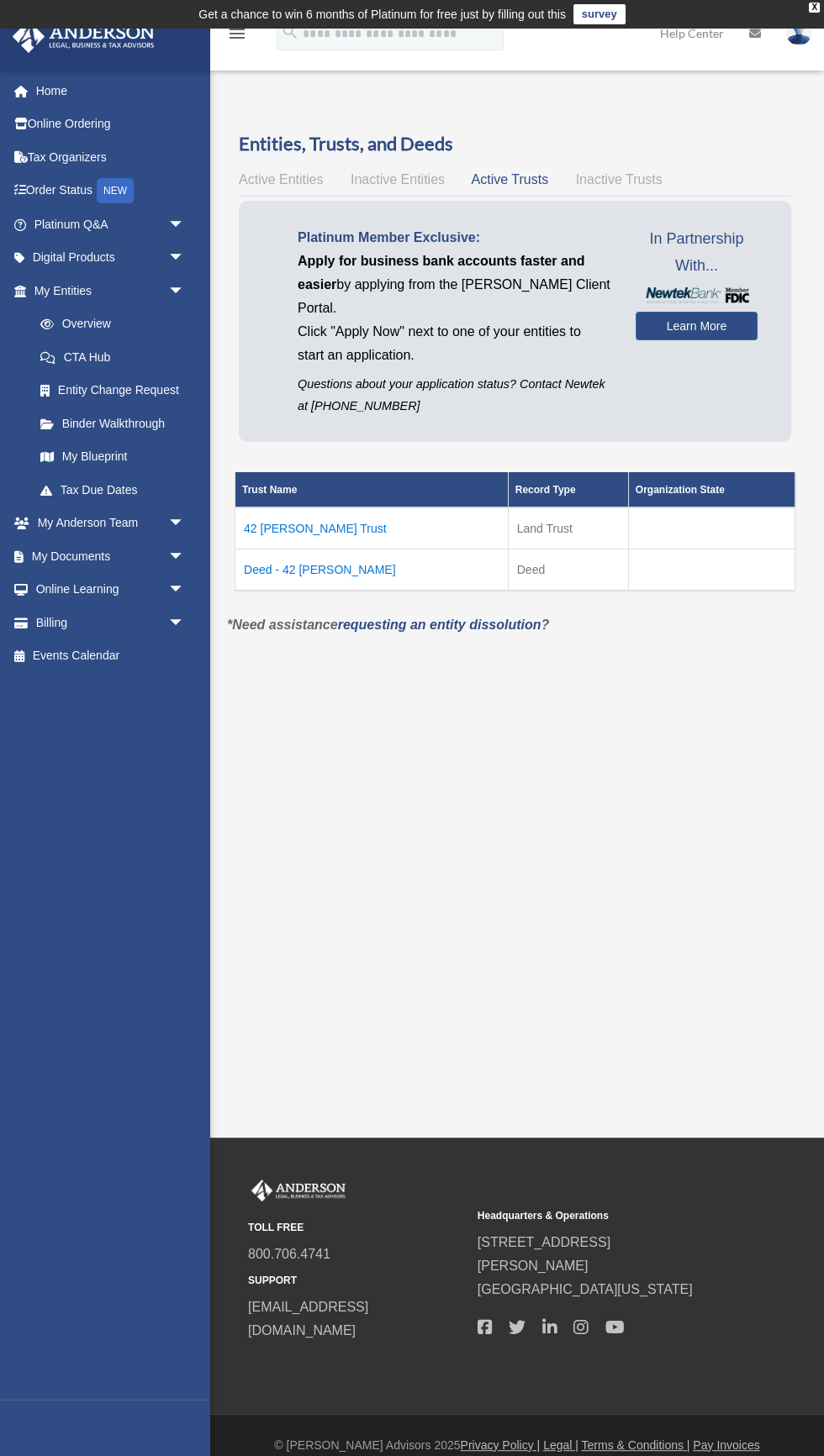
click at [307, 568] on td "Deed - 42 Stafford" at bounding box center [372, 569] width 273 height 42
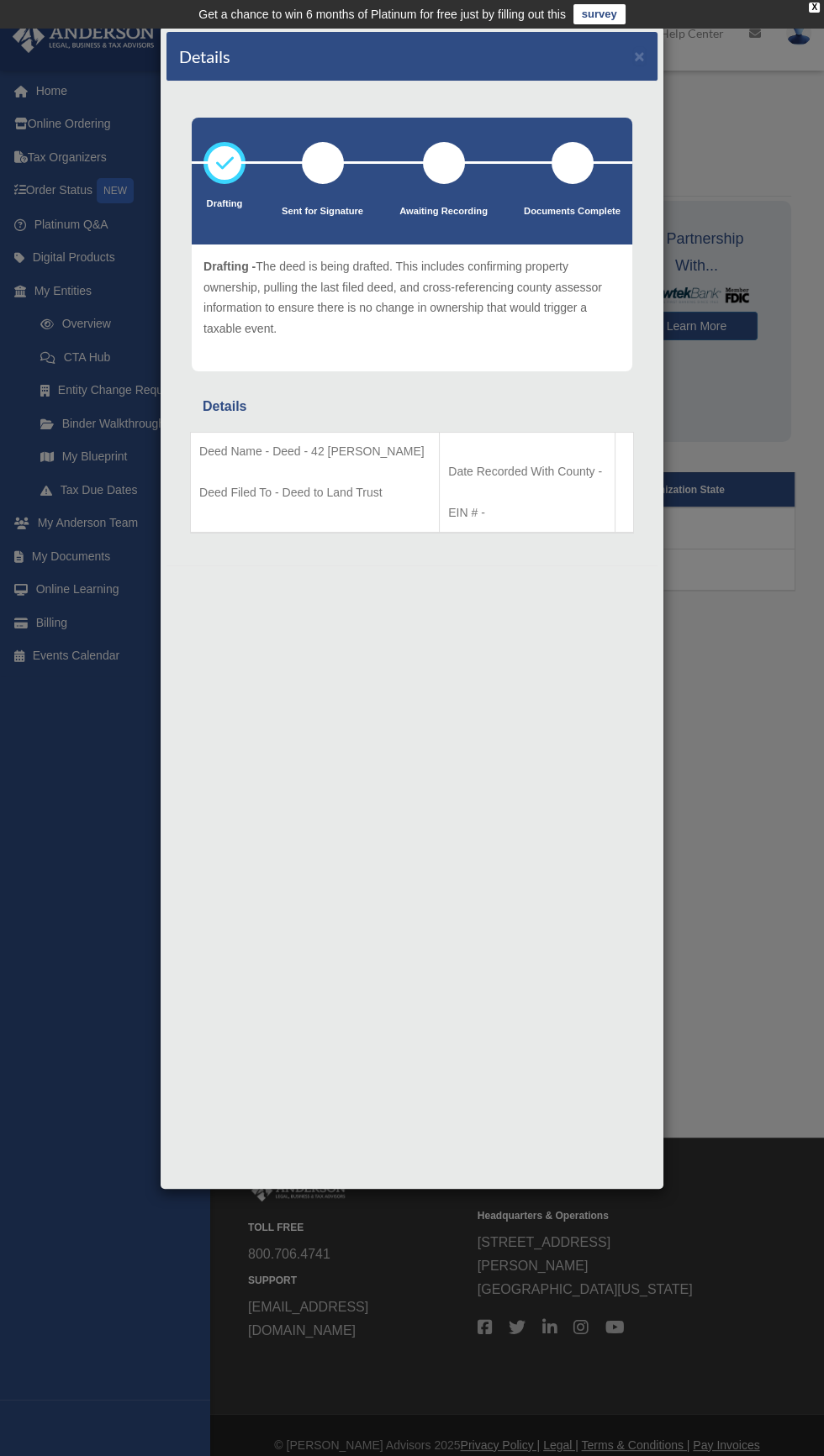
click at [758, 752] on div "Details × Drafting Sent for Signature" at bounding box center [412, 728] width 824 height 1456
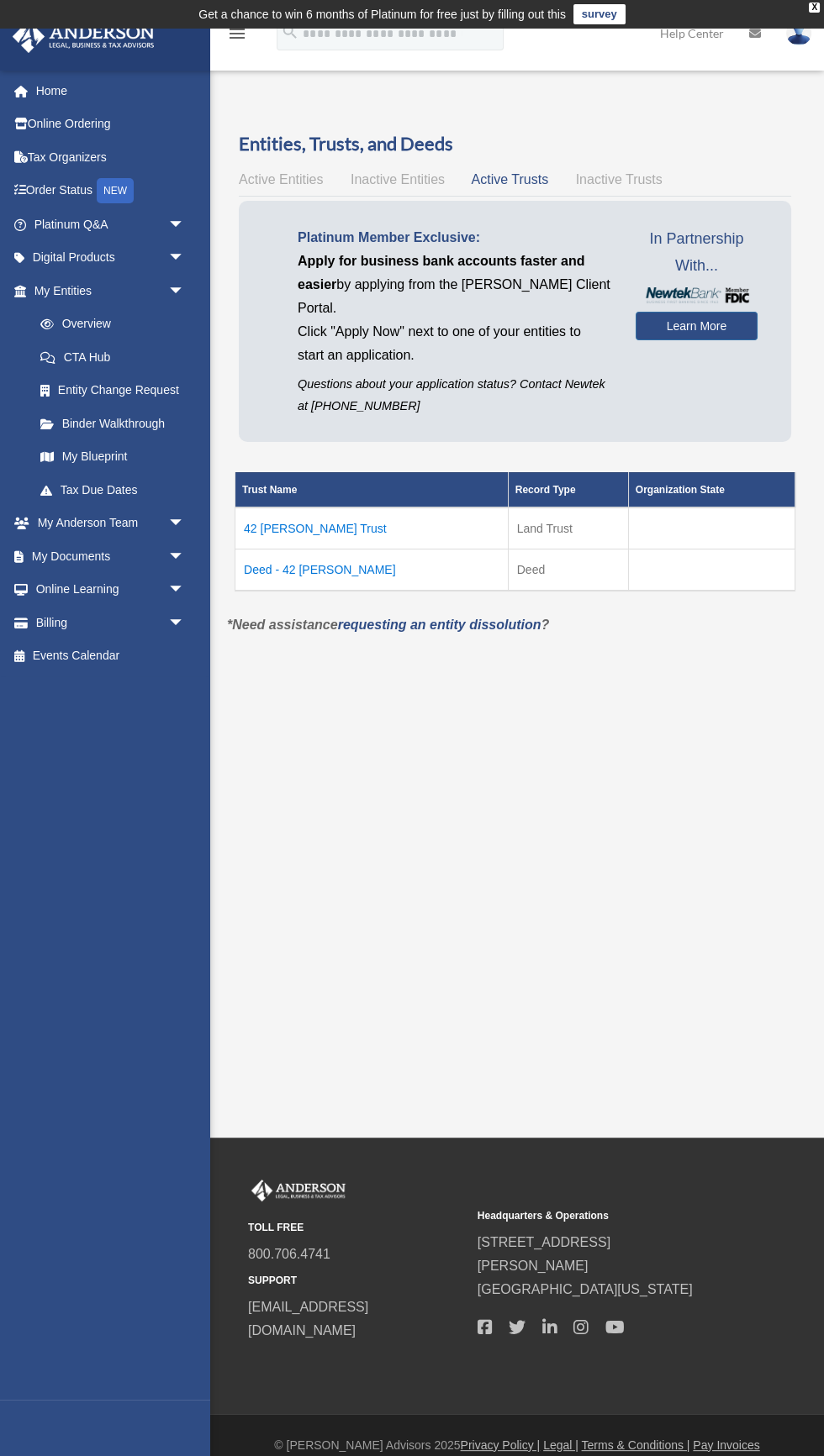
click at [130, 390] on link "Entity Change Request" at bounding box center [112, 390] width 178 height 33
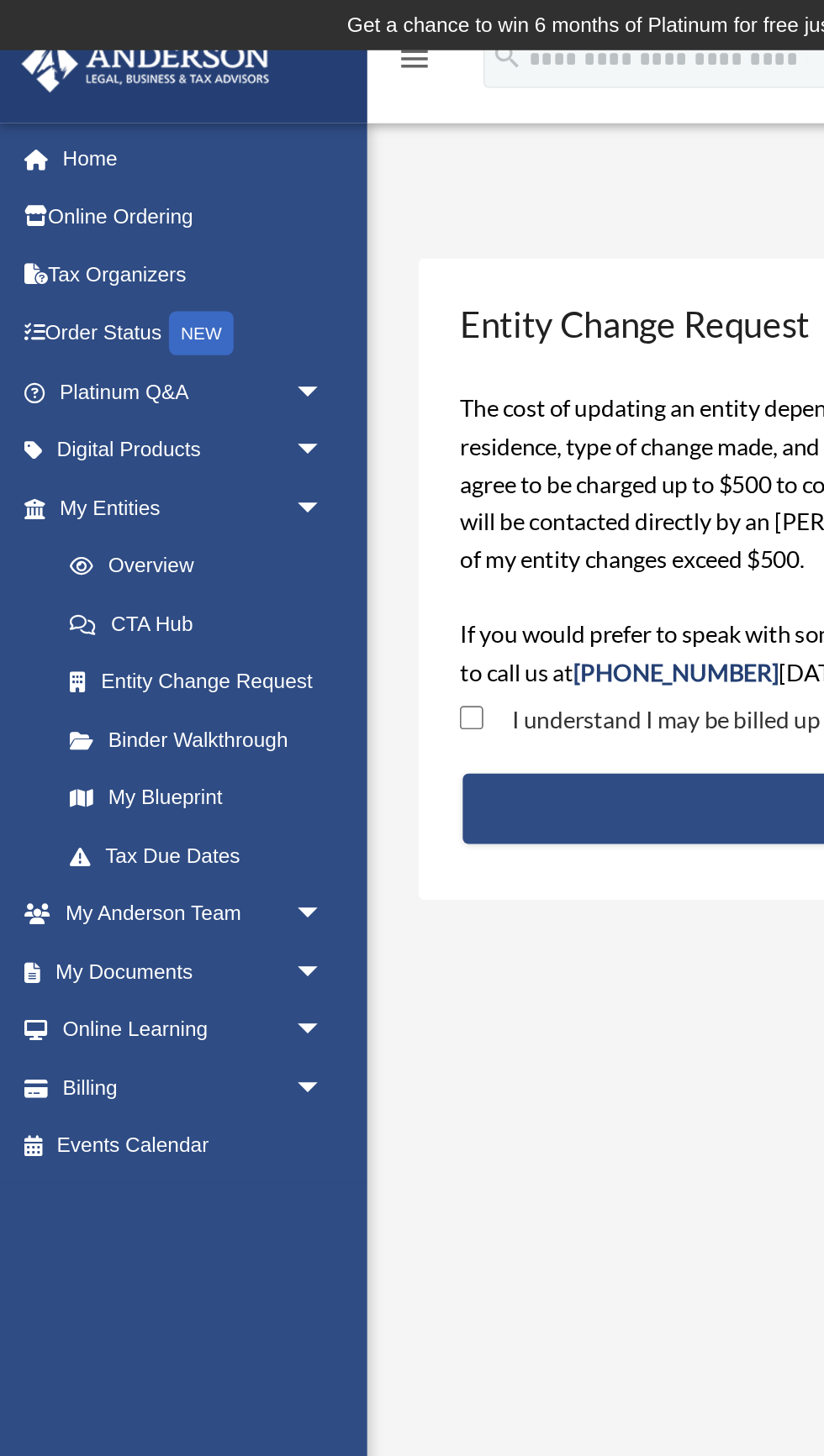
click at [170, 219] on span "arrow_drop_down" at bounding box center [185, 224] width 33 height 34
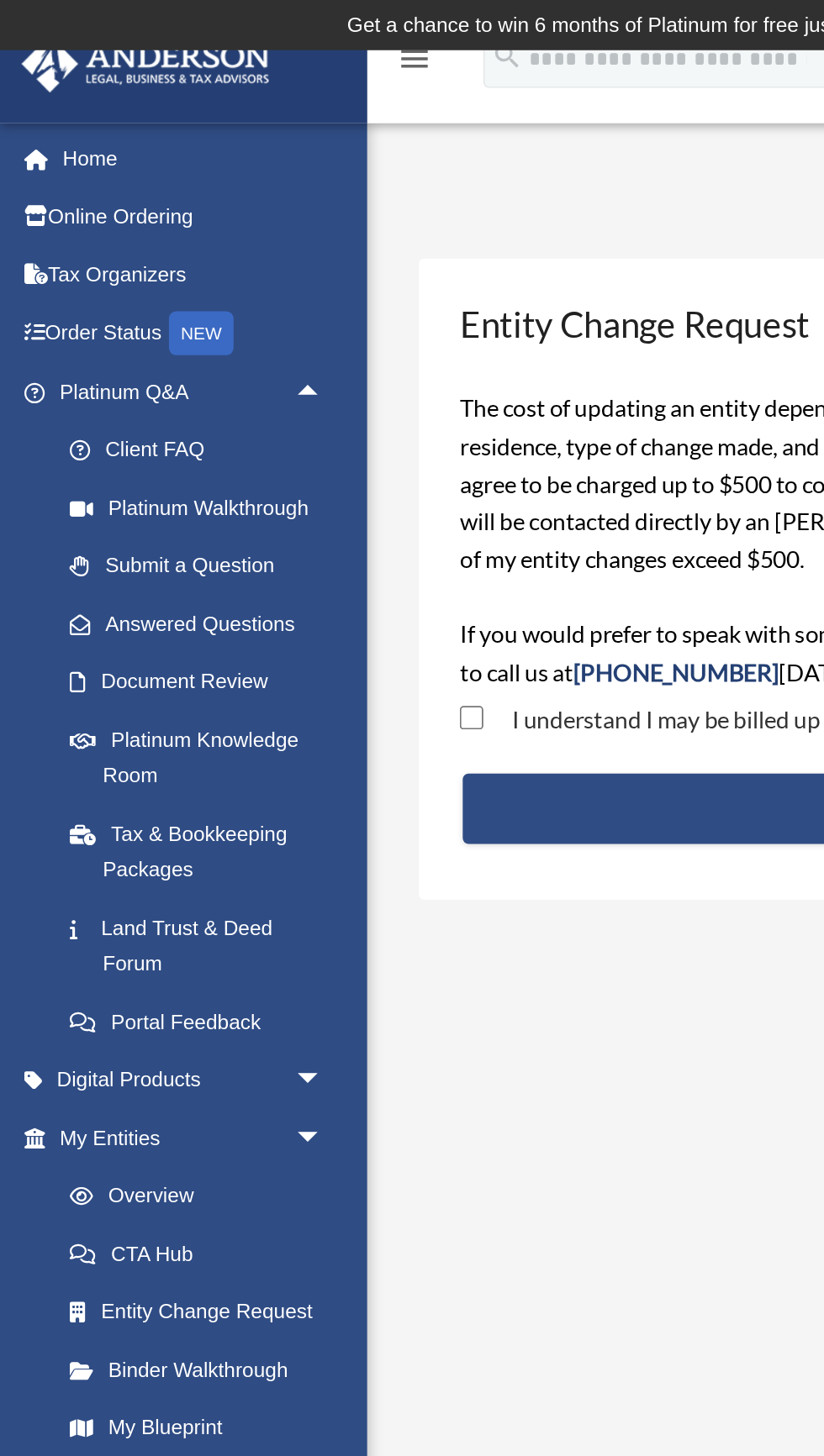
click at [88, 255] on link "Client FAQ" at bounding box center [116, 258] width 187 height 33
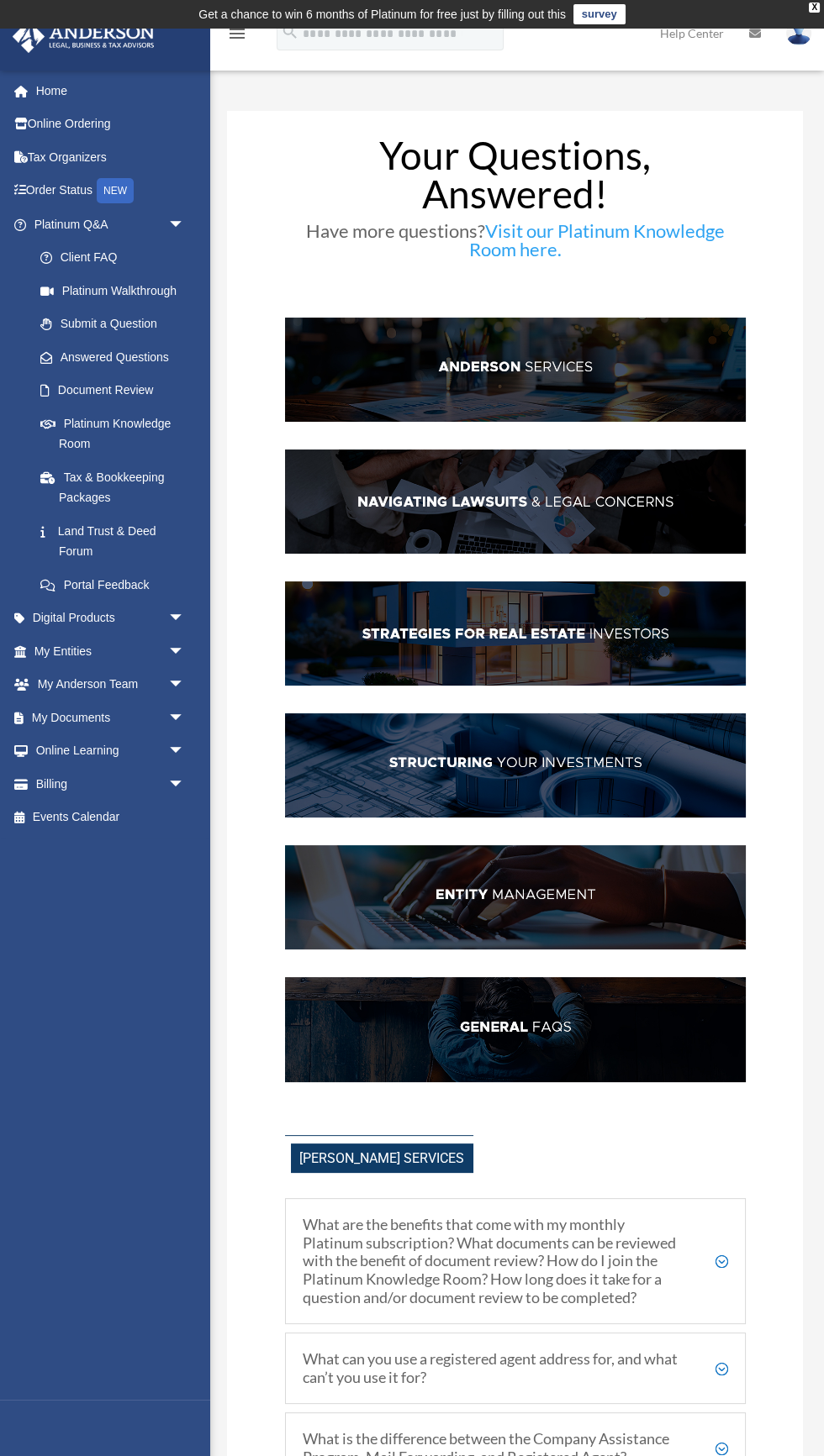
click at [570, 899] on img at bounding box center [515, 897] width 460 height 104
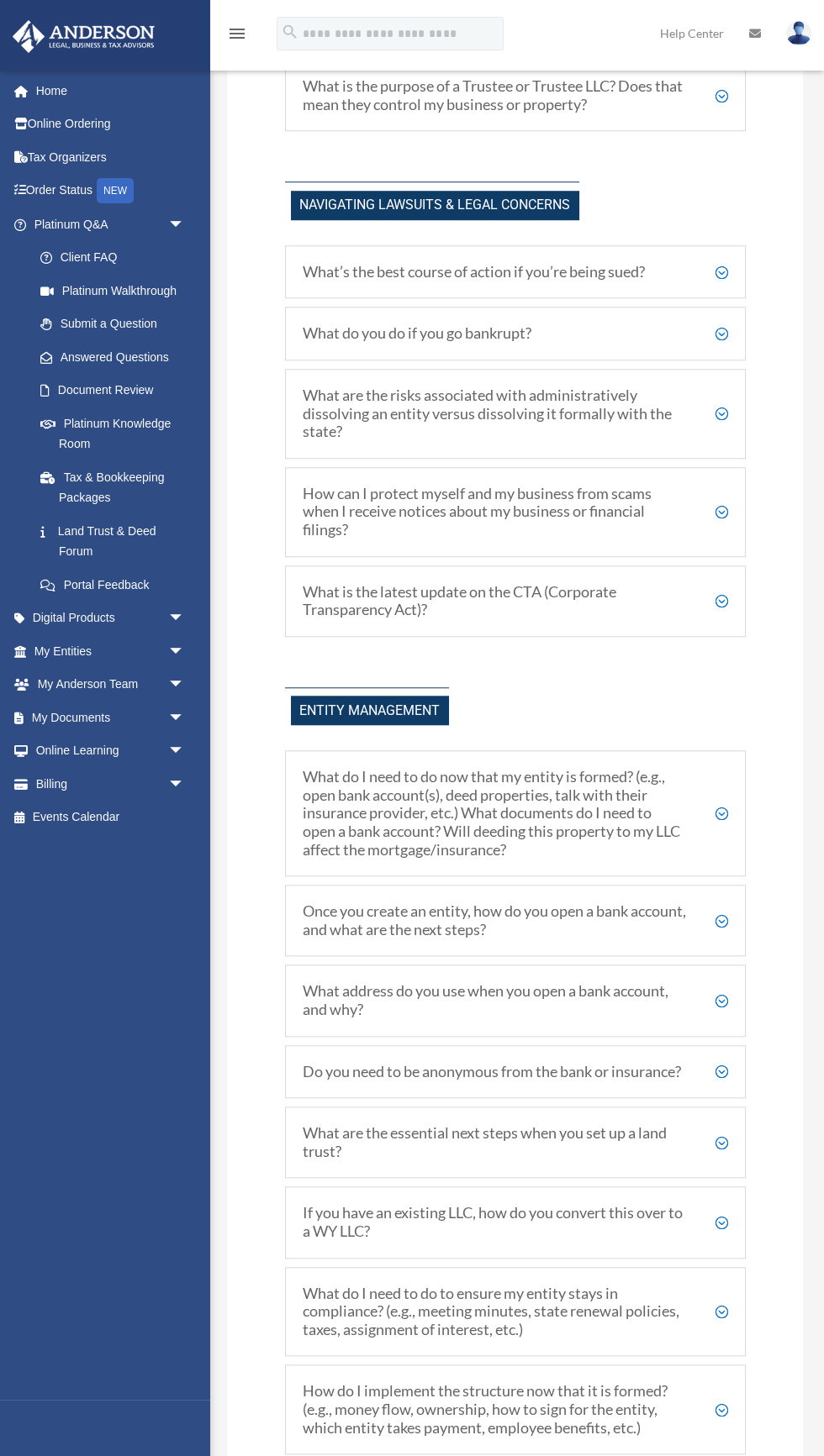
scroll to position [2459, 0]
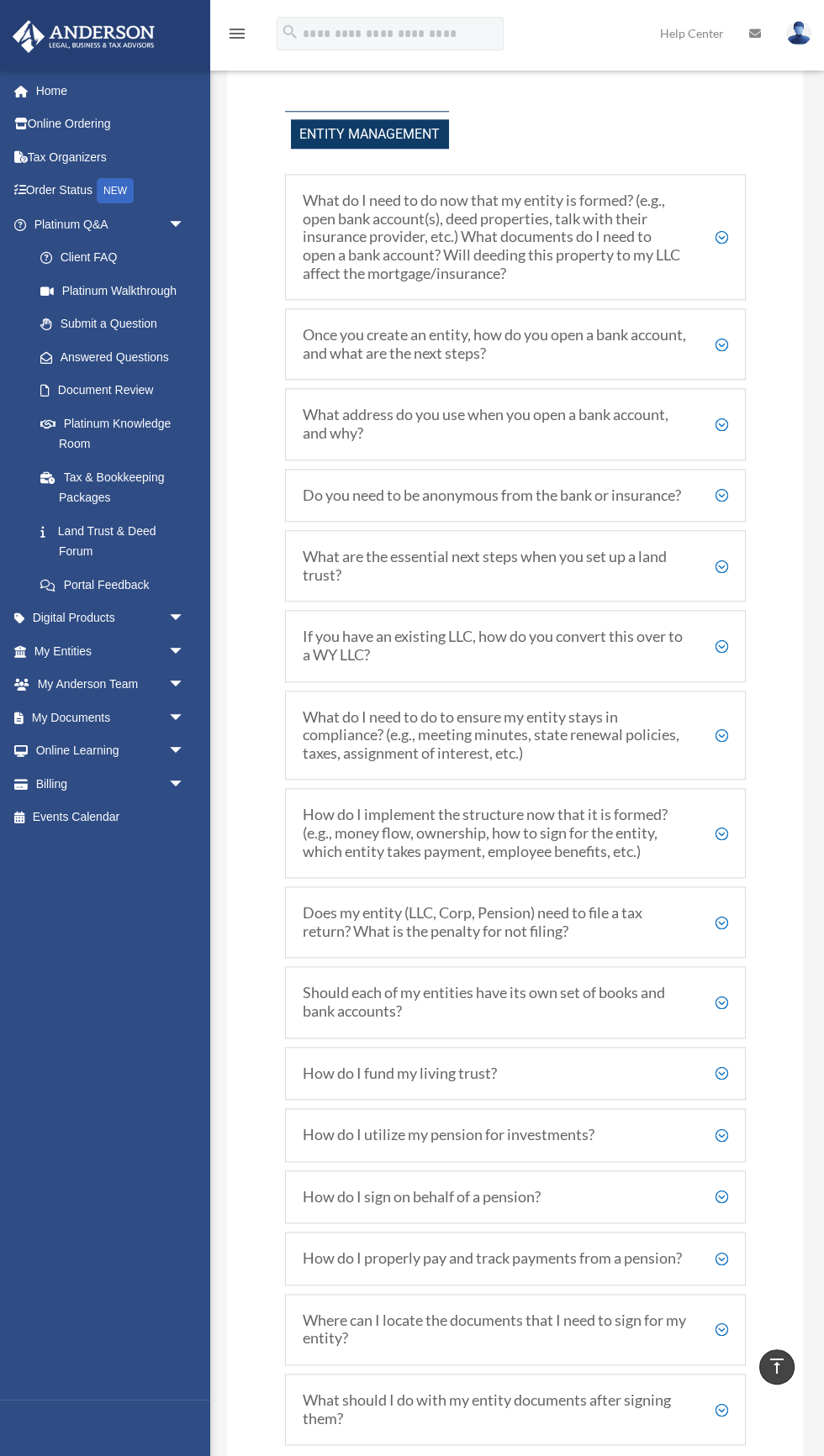
click at [733, 343] on div "Once you create an entity, how do you open a bank account, and what are the nex…" at bounding box center [515, 343] width 460 height 71
click at [739, 343] on div "Once you create an entity, how do you open a bank account, and what are the nex…" at bounding box center [515, 343] width 460 height 71
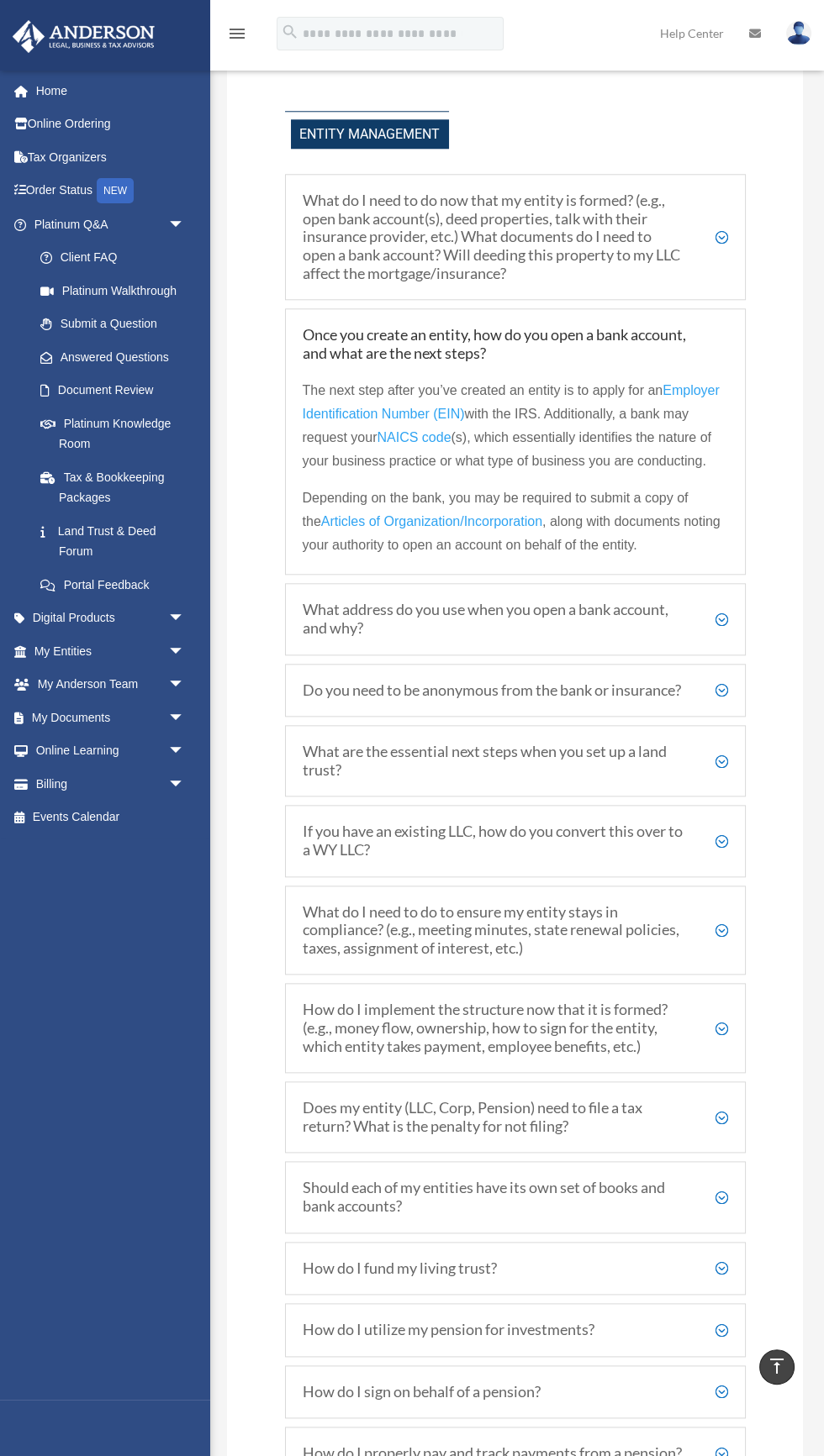
click at [731, 698] on div "Do you need to be anonymous from the bank or insurance? Not at all! Naturally, …" at bounding box center [515, 691] width 460 height 54
click at [728, 696] on div "Do you need to be anonymous from the bank or insurance? Not at all! Naturally, …" at bounding box center [515, 691] width 460 height 54
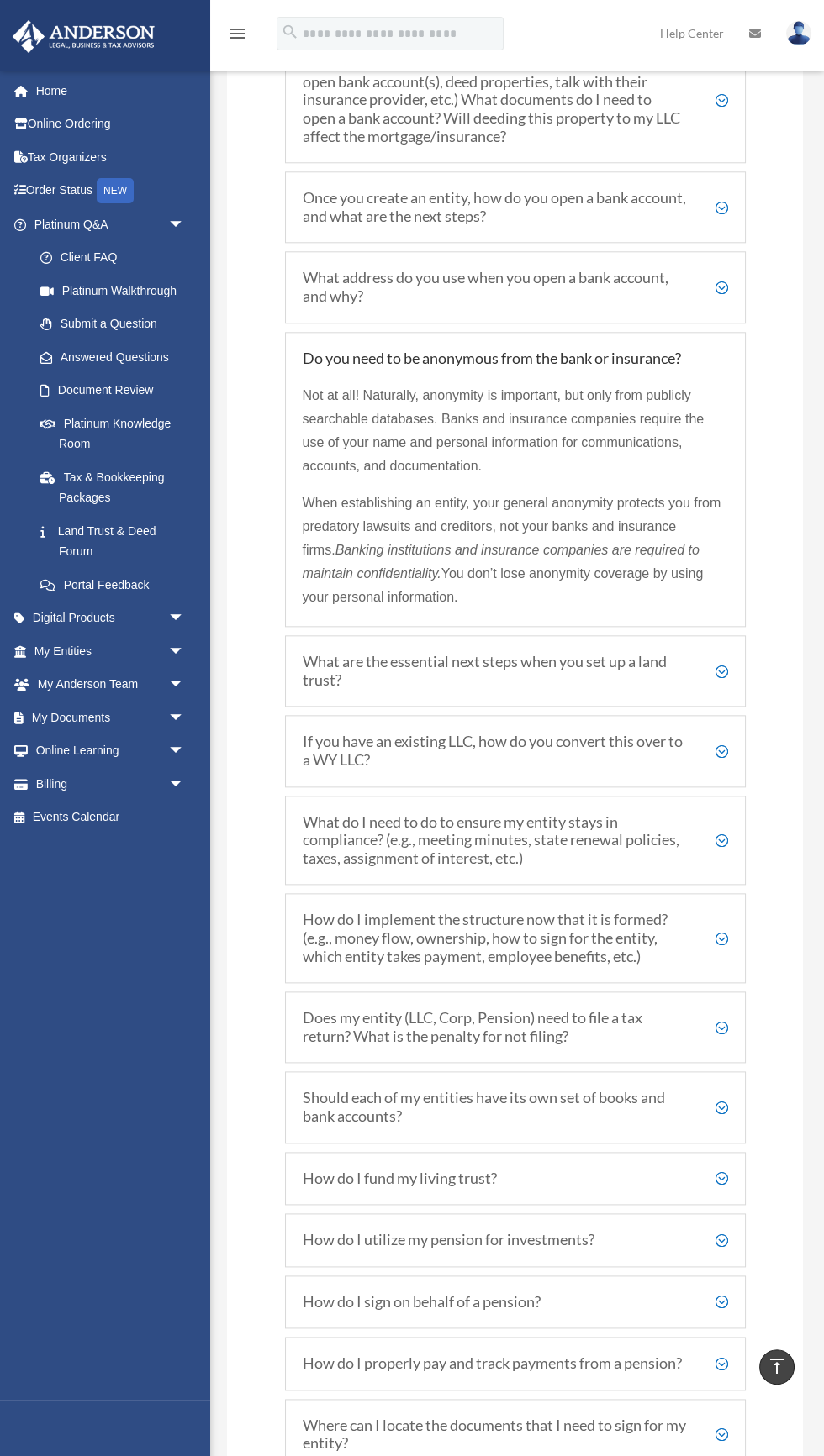
scroll to position [2604, 0]
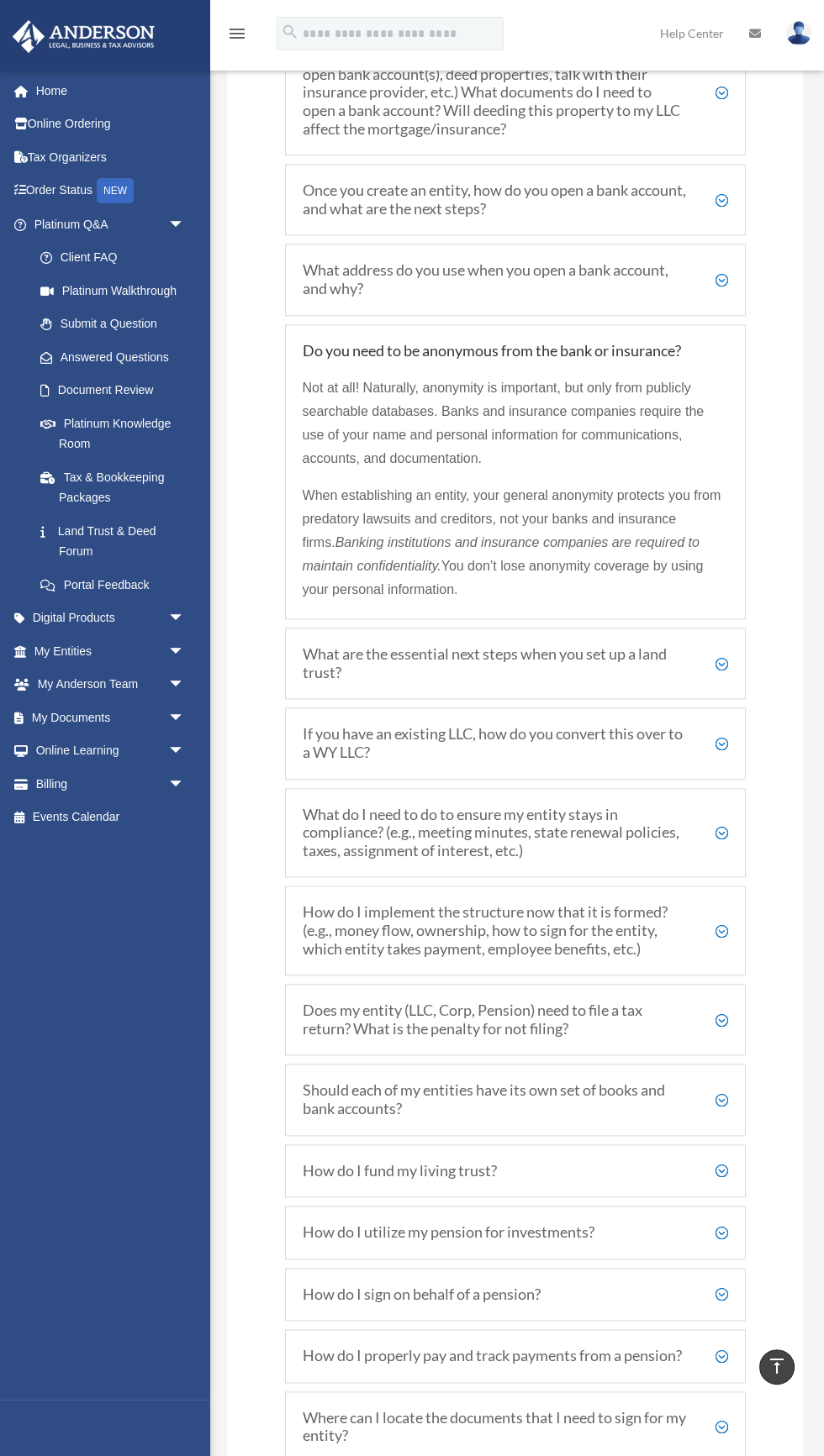
click at [736, 843] on div "What do I need to do to ensure my entity stays in compliance? (e.g., meeting mi…" at bounding box center [515, 833] width 460 height 90
click at [743, 848] on div "What do I need to do to ensure my entity stays in compliance? (e.g., meeting mi…" at bounding box center [515, 833] width 460 height 90
click at [736, 844] on div "What do I need to do to ensure my entity stays in compliance? (e.g., meeting mi…" at bounding box center [515, 833] width 460 height 90
click at [733, 842] on div "What do I need to do to ensure my entity stays in compliance? (e.g., meeting mi…" at bounding box center [515, 833] width 460 height 90
click at [737, 837] on div "What do I need to do to ensure my entity stays in compliance? (e.g., meeting mi…" at bounding box center [515, 833] width 460 height 90
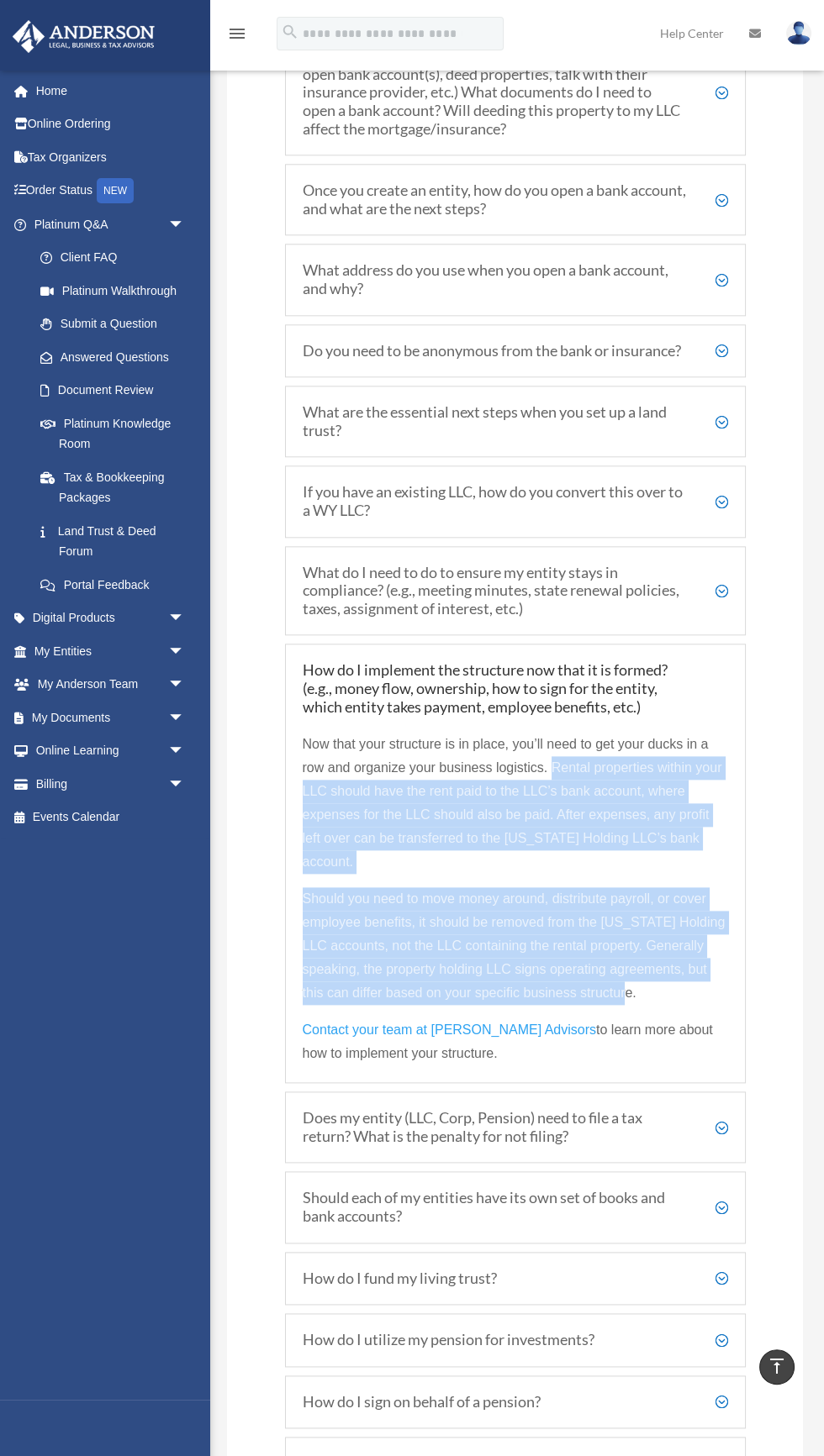
copy div "Rental properties within your LLC should have the rent paid to the LLC’s bank a…"
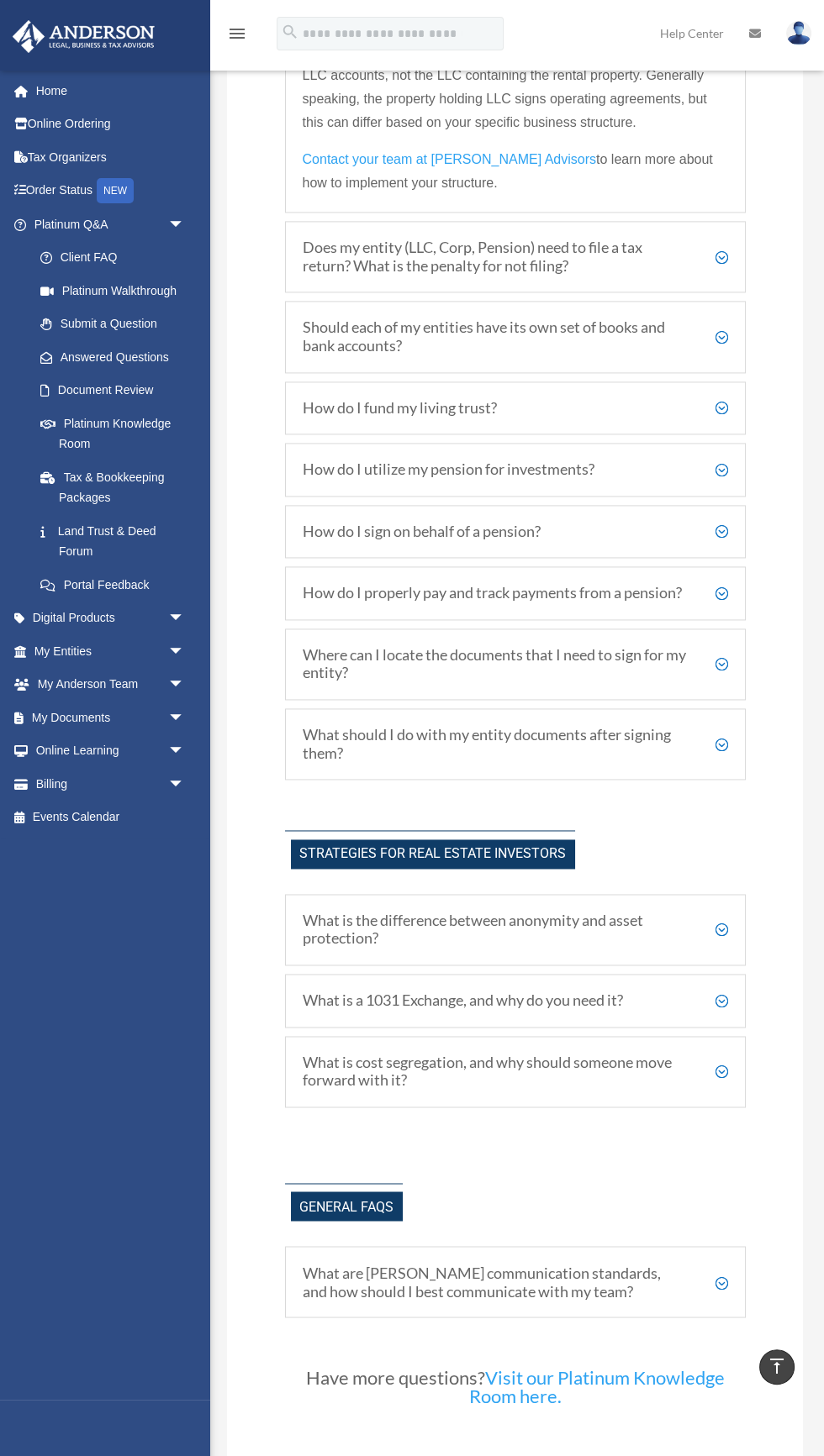
scroll to position [3487, 0]
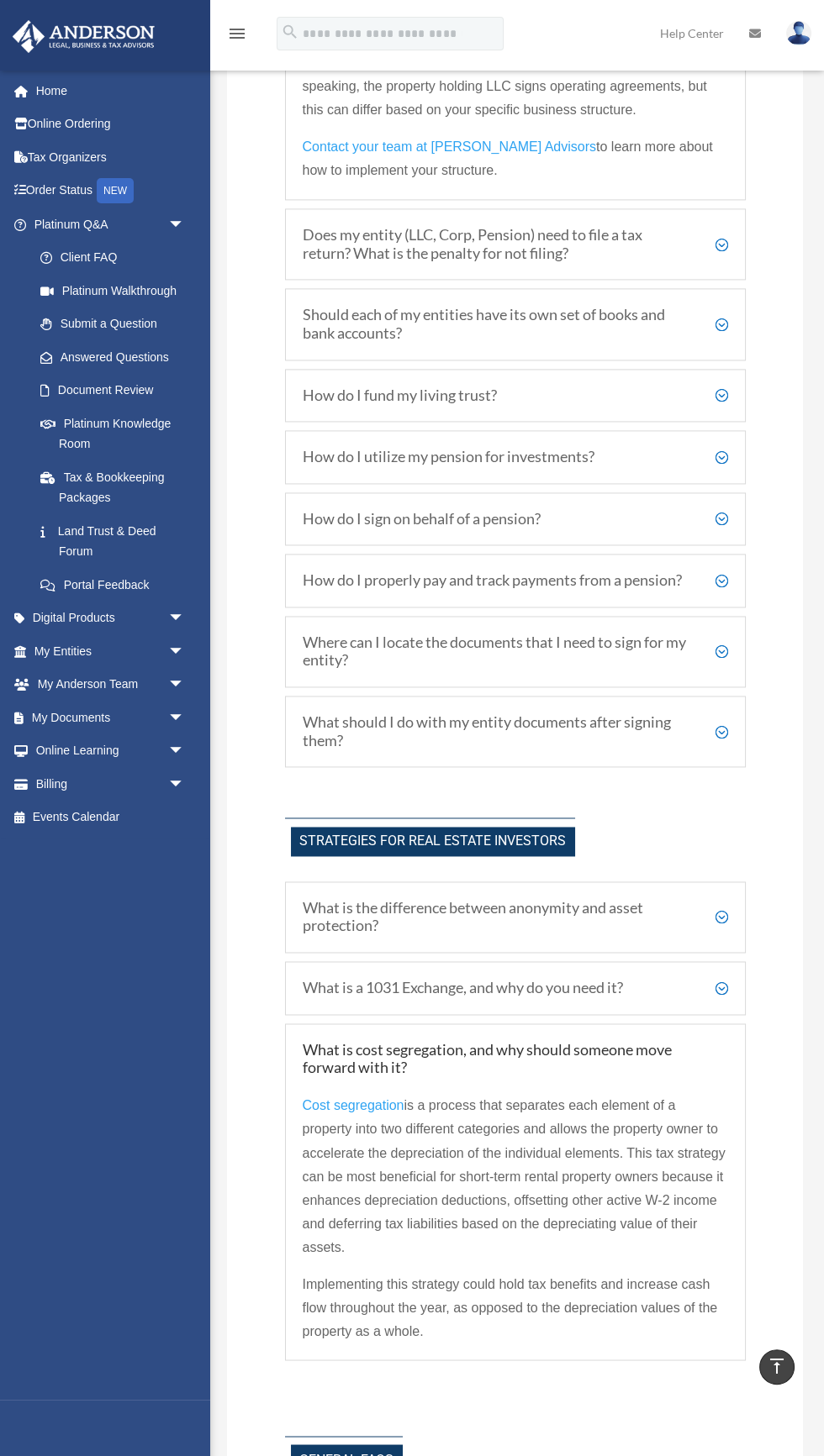
click at [565, 1002] on div "What is a 1031 Exchange, and why do you need it? Essentially, a 1031 Exchange i…" at bounding box center [515, 988] width 460 height 54
click at [538, 977] on div "What is a 1031 Exchange, and why do you need it? Essentially, a 1031 Exchange i…" at bounding box center [515, 988] width 460 height 54
click at [353, 971] on div "What is a 1031 Exchange, and why do you need it? Essentially, a 1031 Exchange i…" at bounding box center [515, 988] width 460 height 54
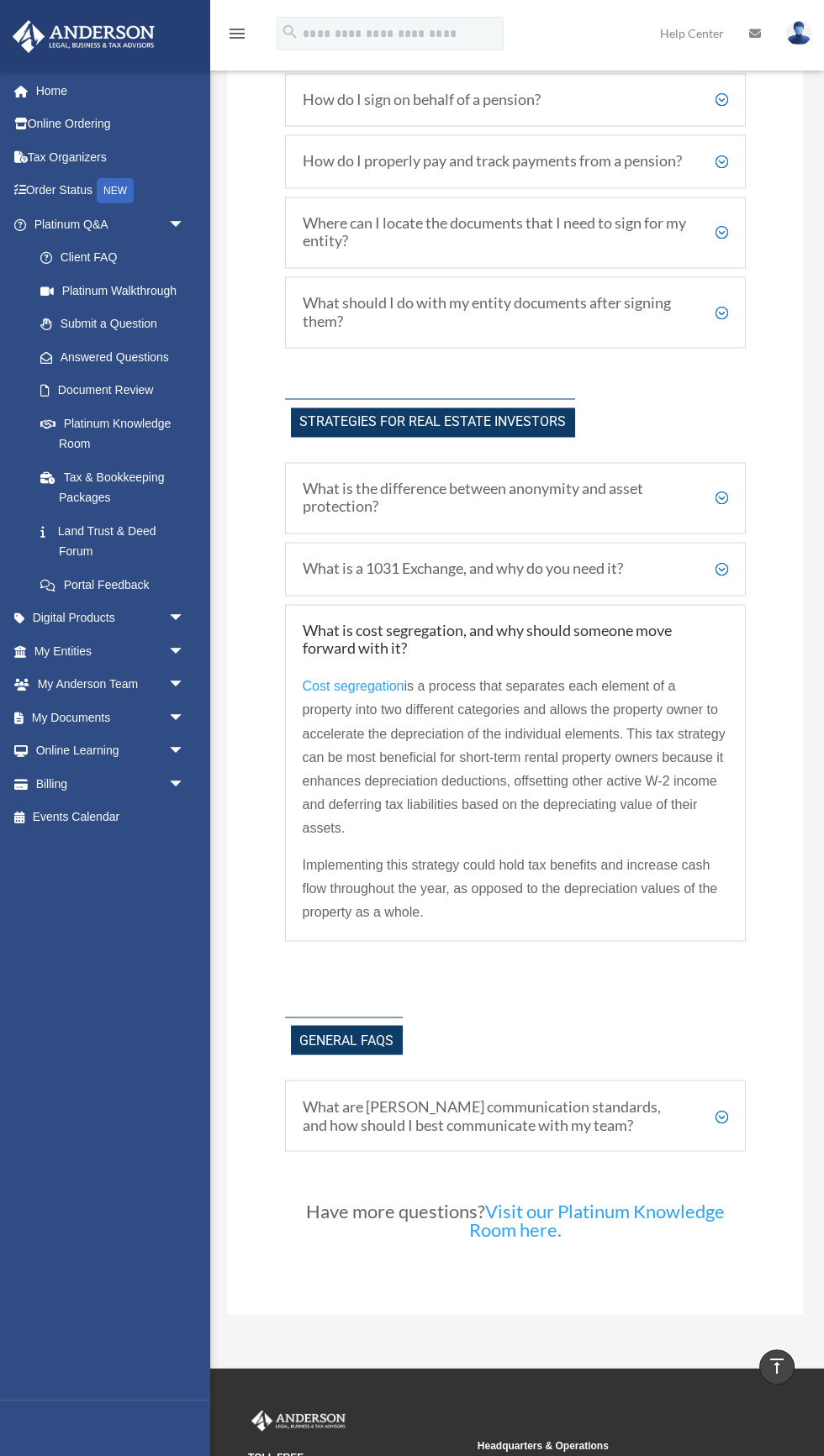
scroll to position [3927, 0]
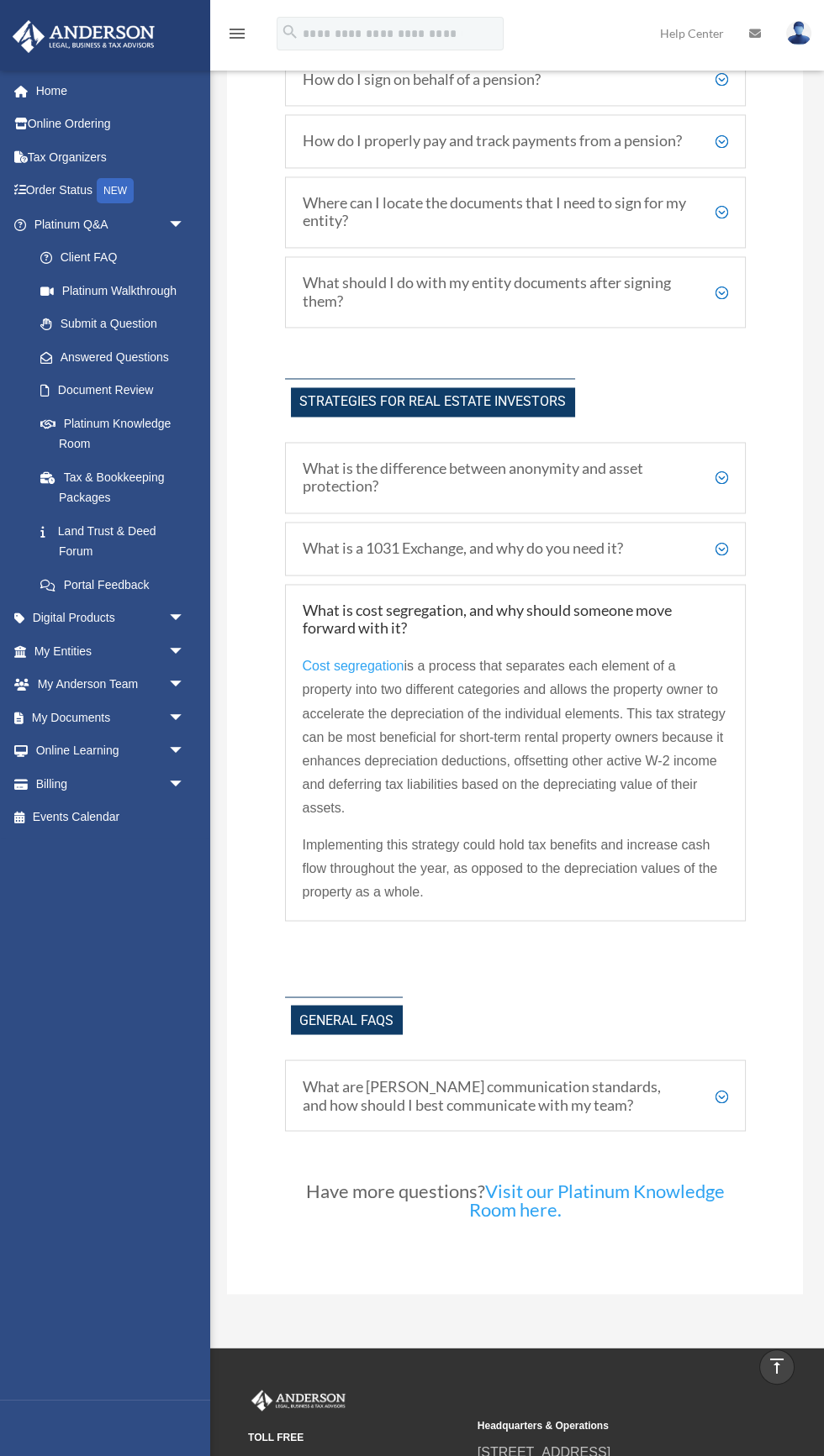
click at [140, 437] on link "Platinum Knowledge Room" at bounding box center [116, 433] width 187 height 54
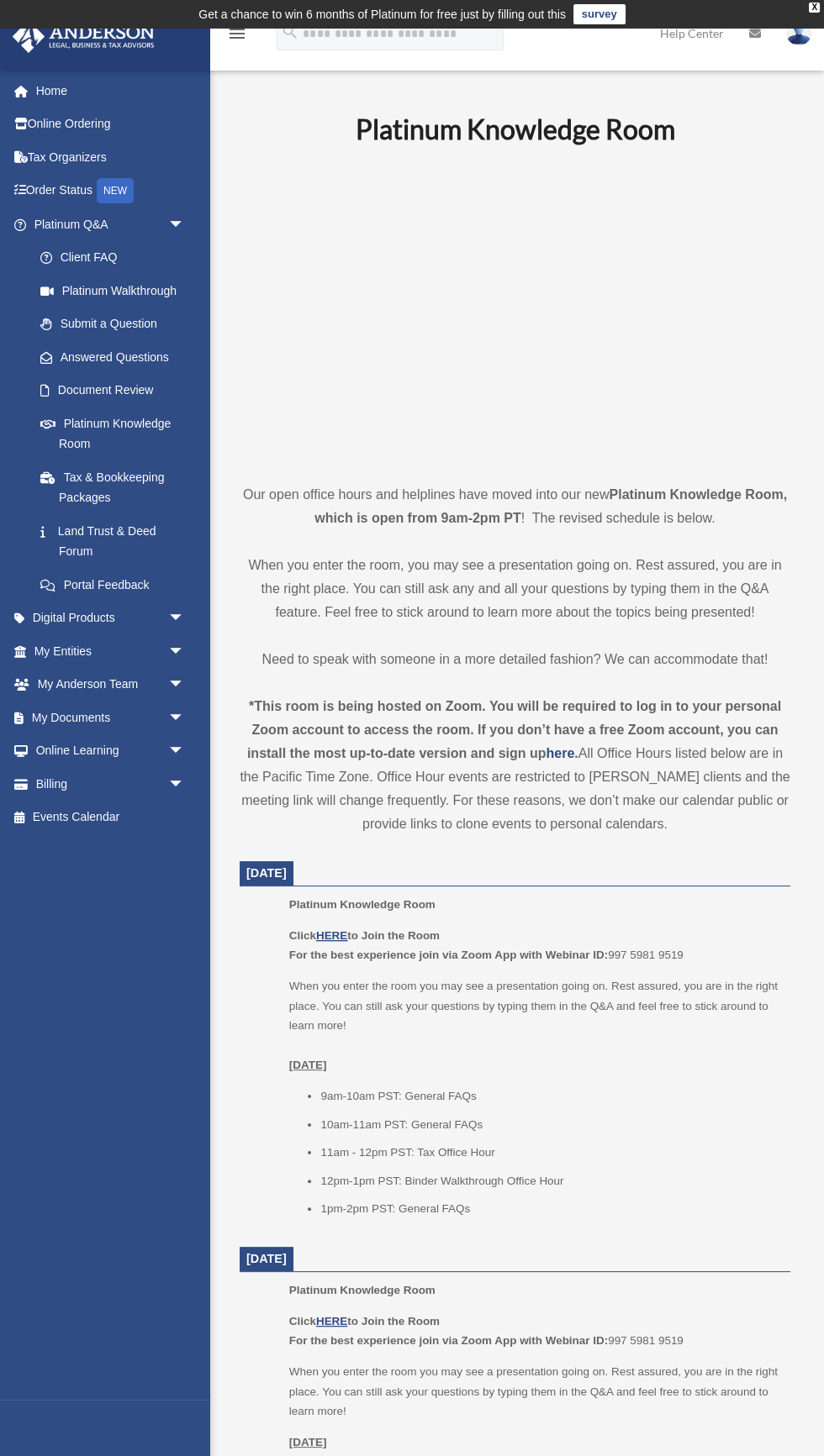
click at [116, 481] on link "Tax & Bookkeeping Packages" at bounding box center [116, 487] width 187 height 54
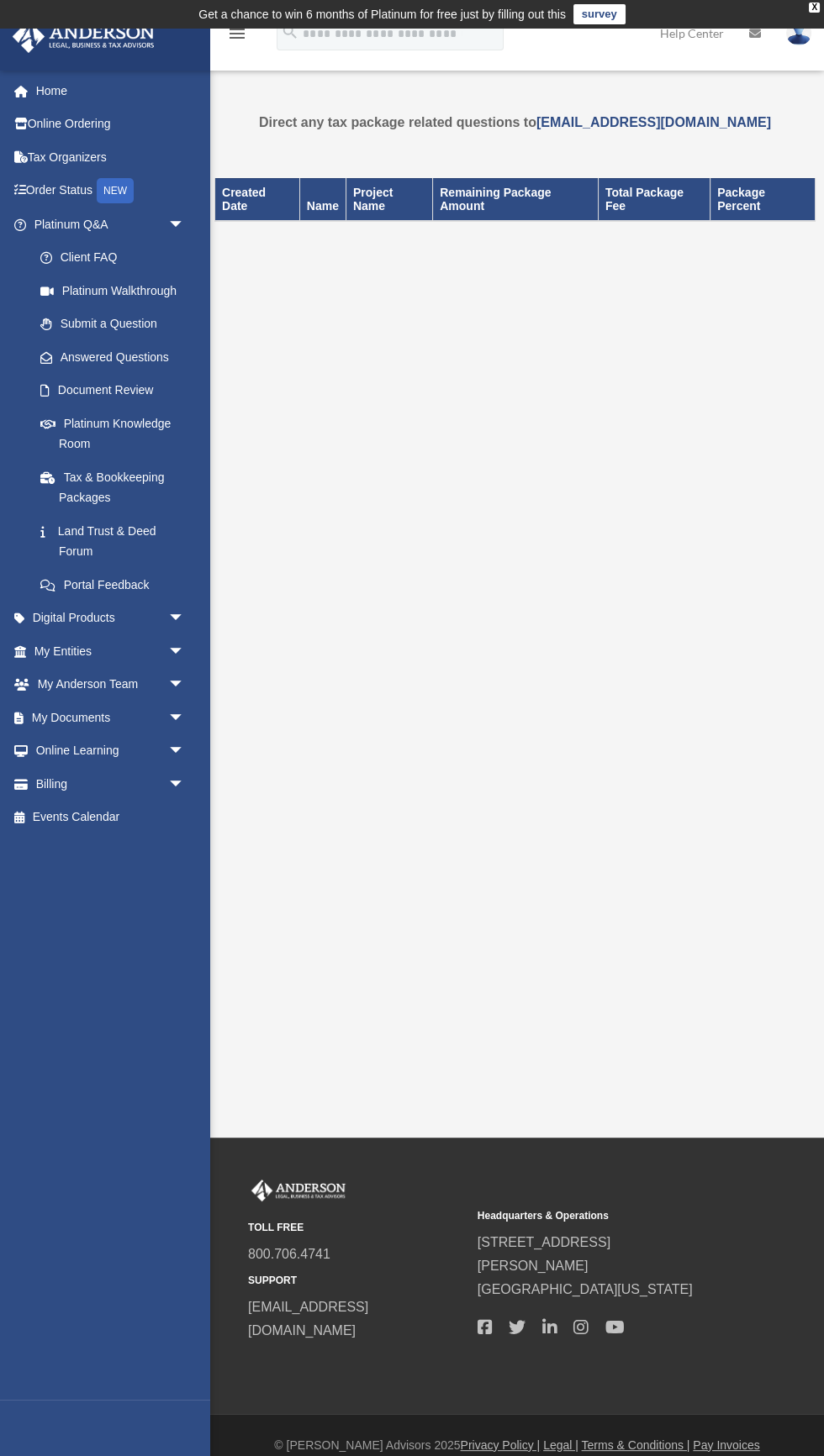
click at [179, 602] on span "arrow_drop_down" at bounding box center [185, 619] width 33 height 34
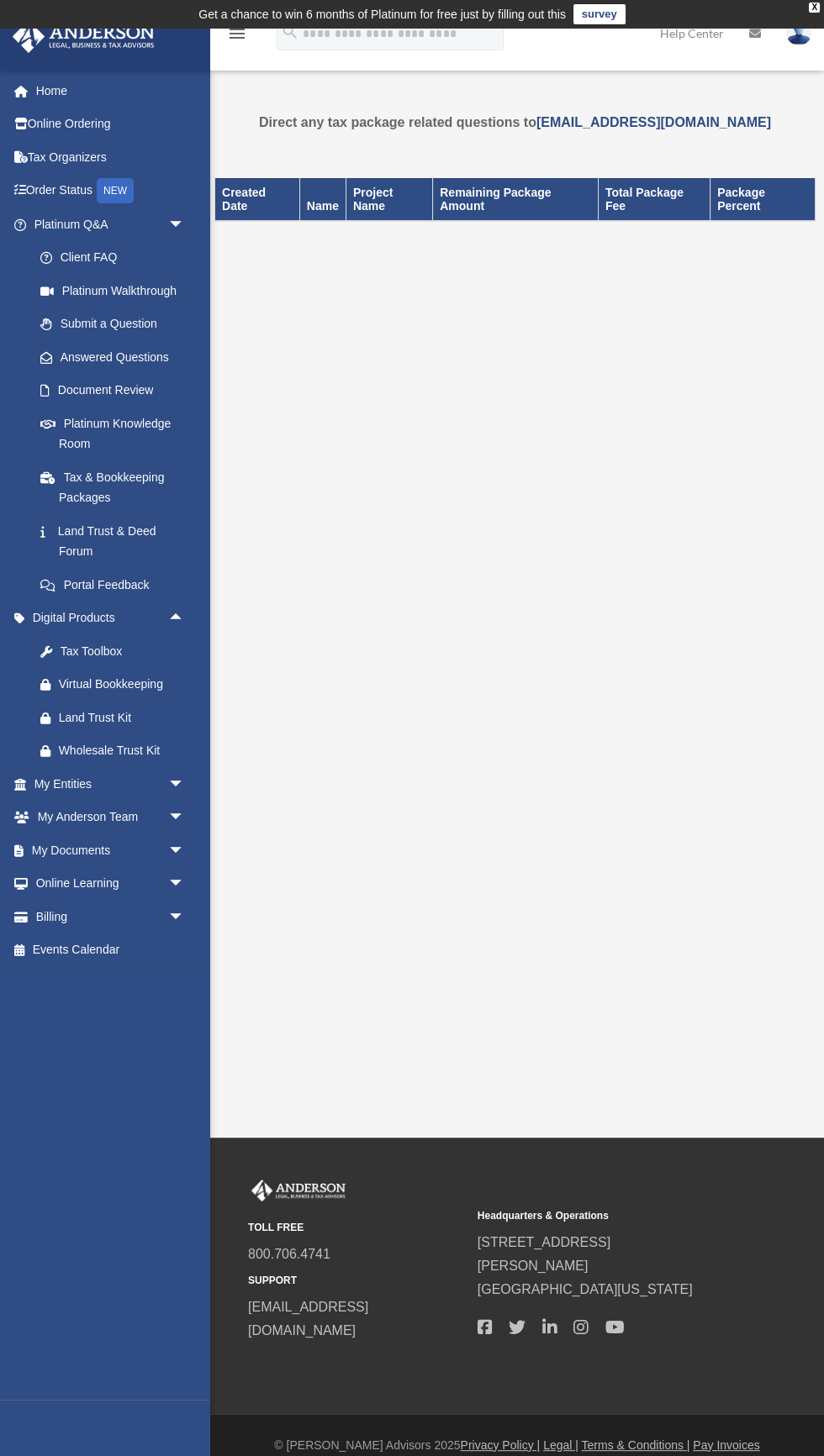
click at [113, 641] on div "Tax Toolbox" at bounding box center [123, 651] width 130 height 21
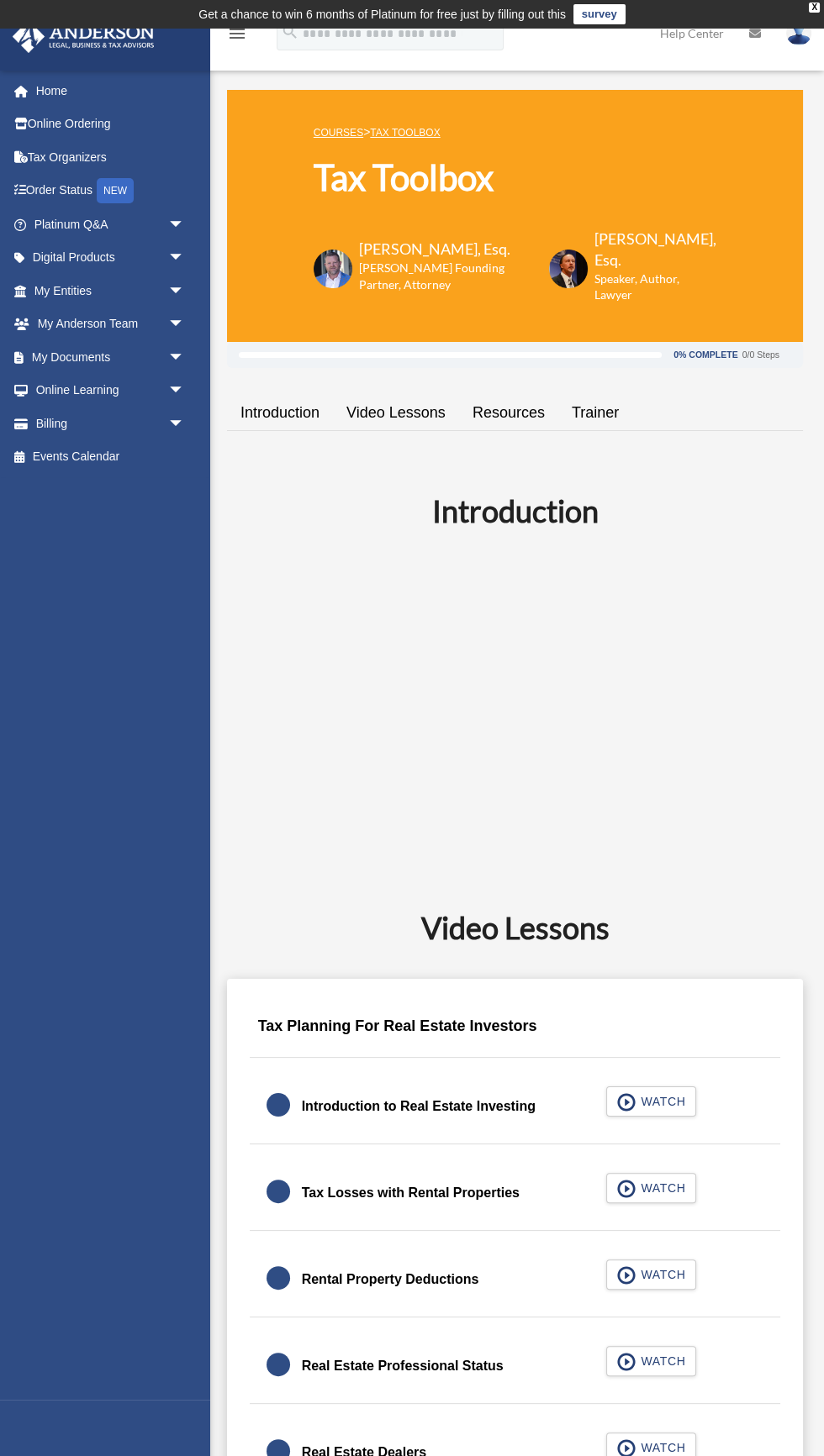
click at [183, 389] on span "arrow_drop_down" at bounding box center [185, 390] width 33 height 34
click at [111, 499] on link "Resources" at bounding box center [116, 490] width 187 height 33
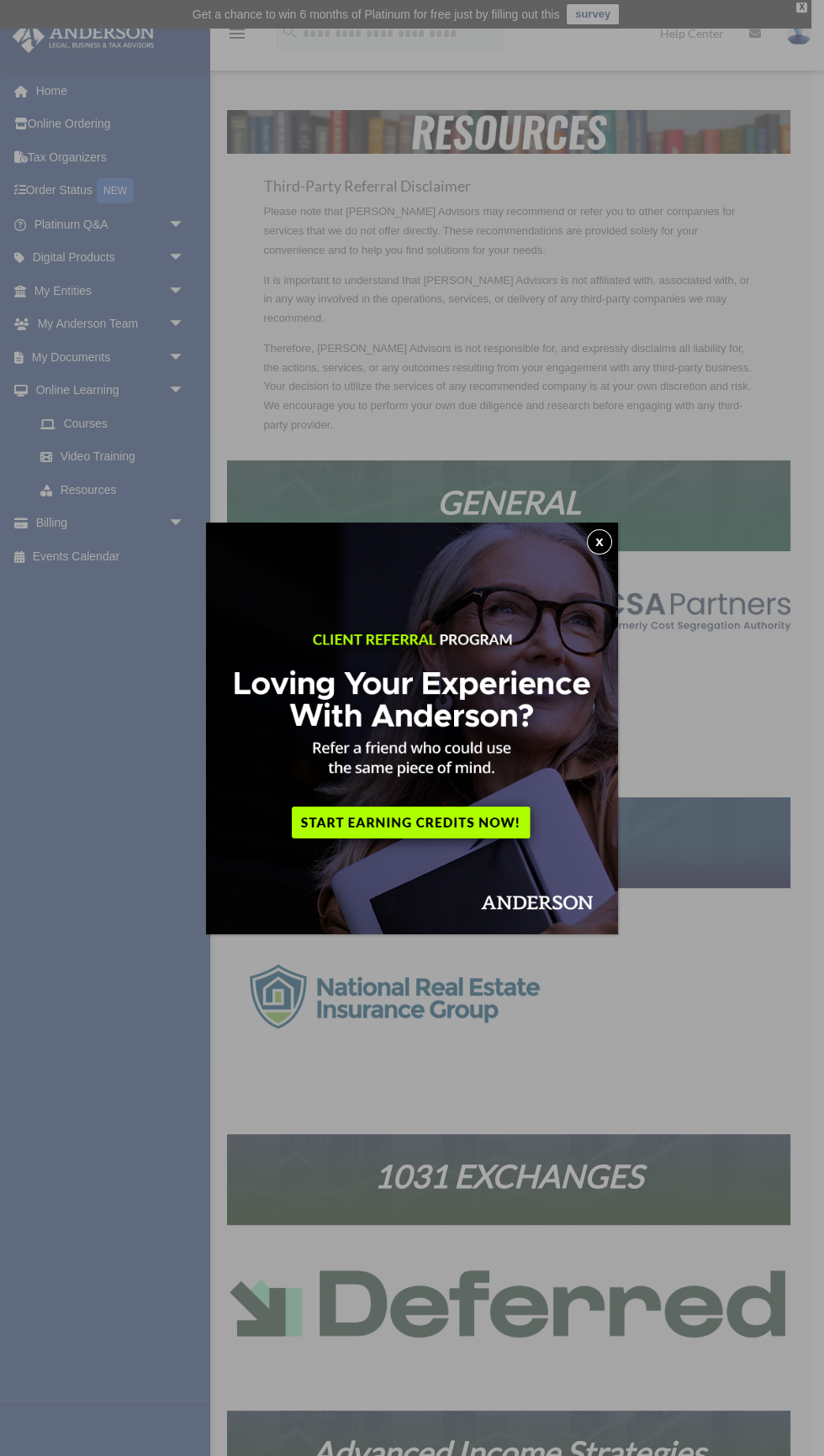
click at [592, 543] on button "x" at bounding box center [599, 542] width 25 height 25
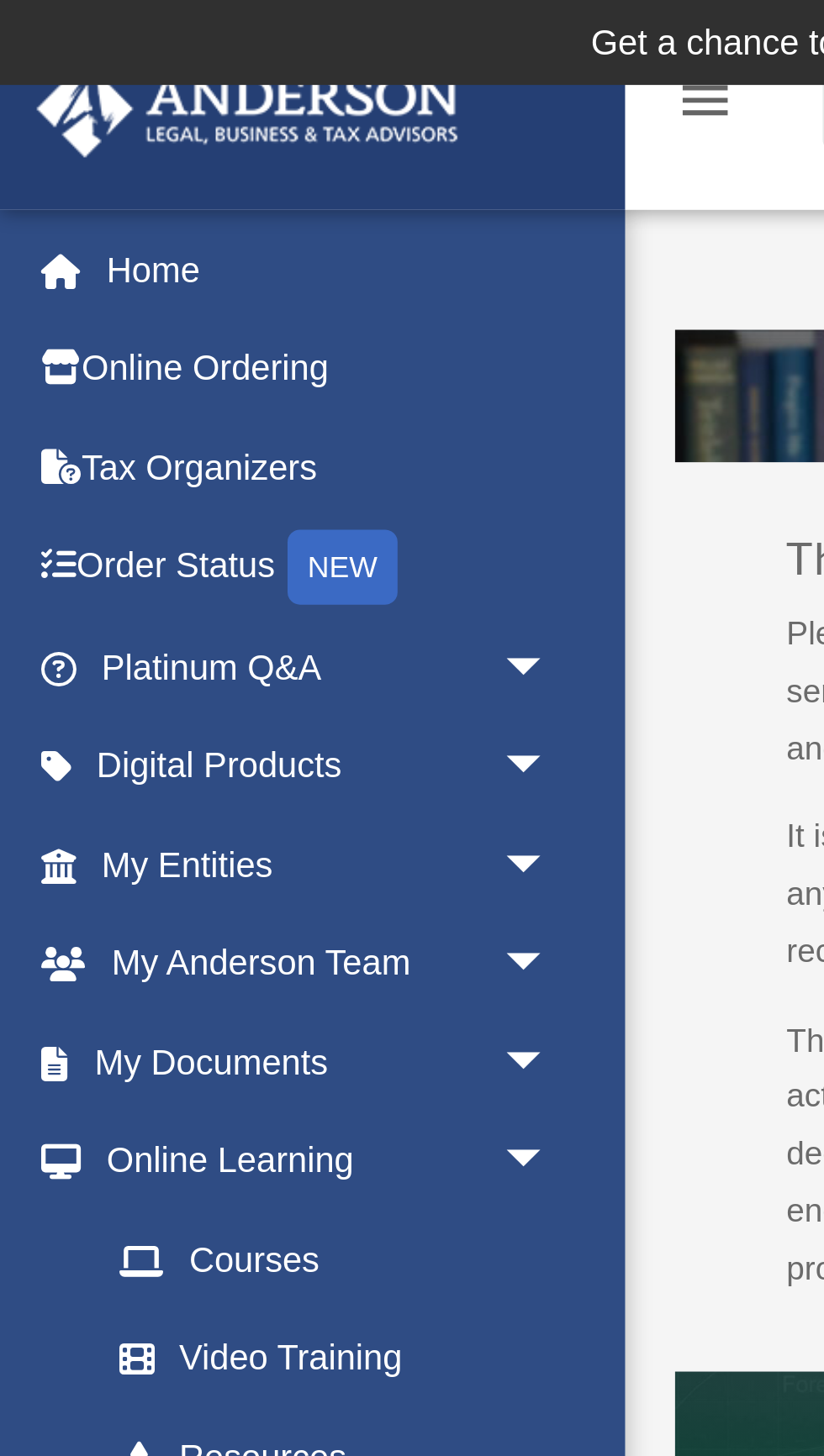
click at [175, 216] on span "arrow_drop_down" at bounding box center [185, 224] width 33 height 34
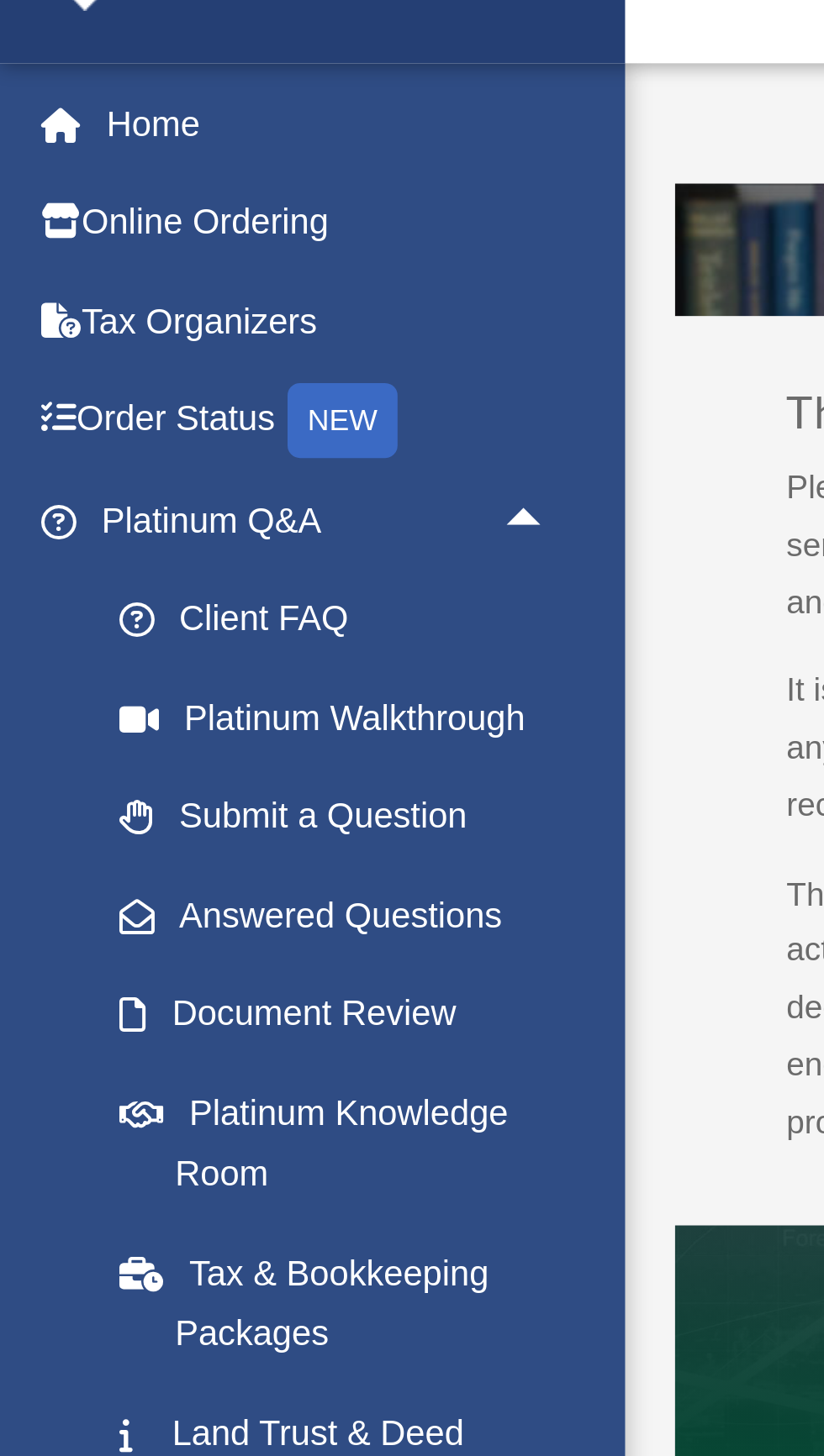
click at [86, 153] on link "Tax Organizers" at bounding box center [111, 157] width 199 height 33
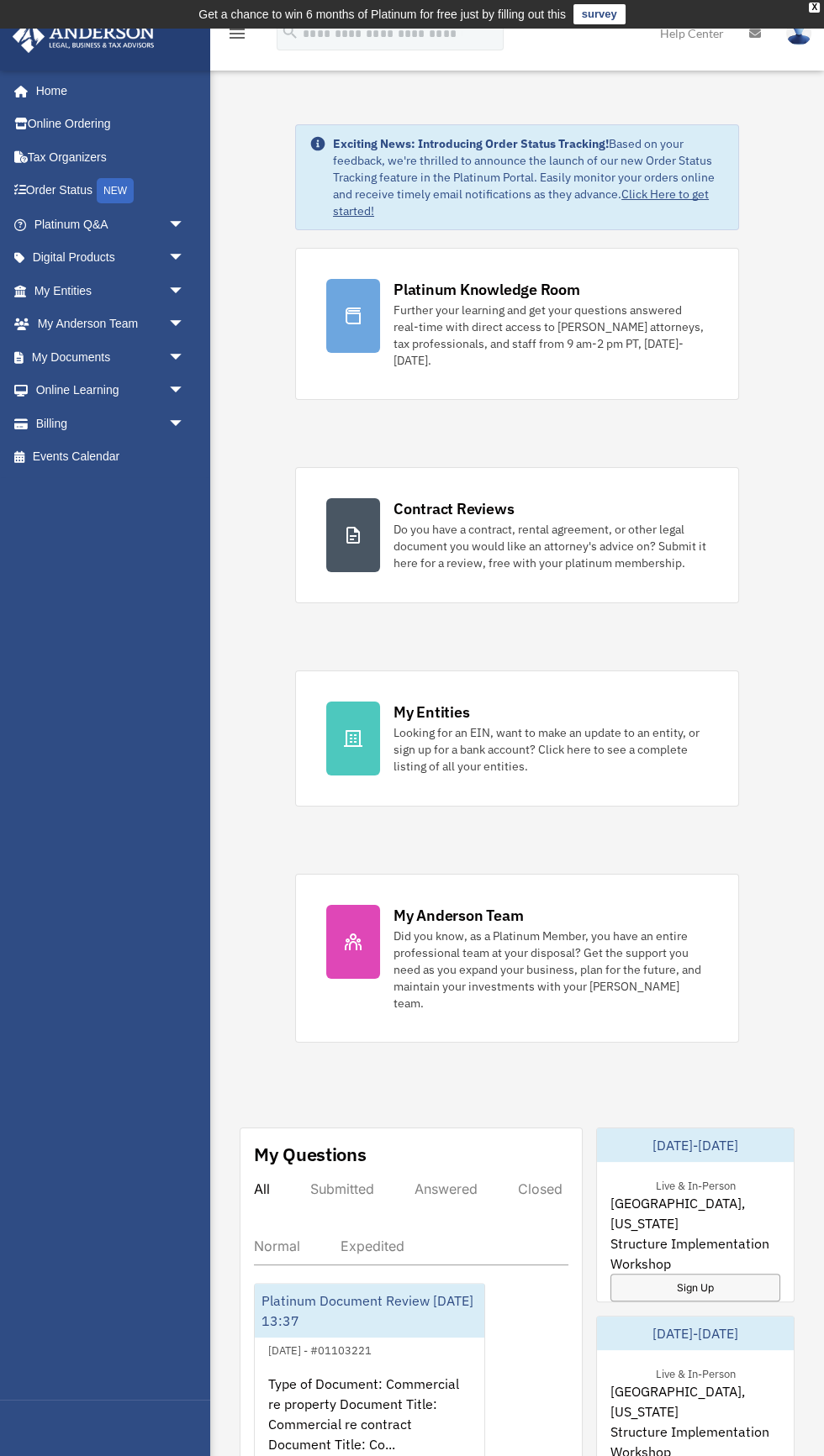
click at [512, 905] on div "My Anderson Team" at bounding box center [458, 915] width 130 height 21
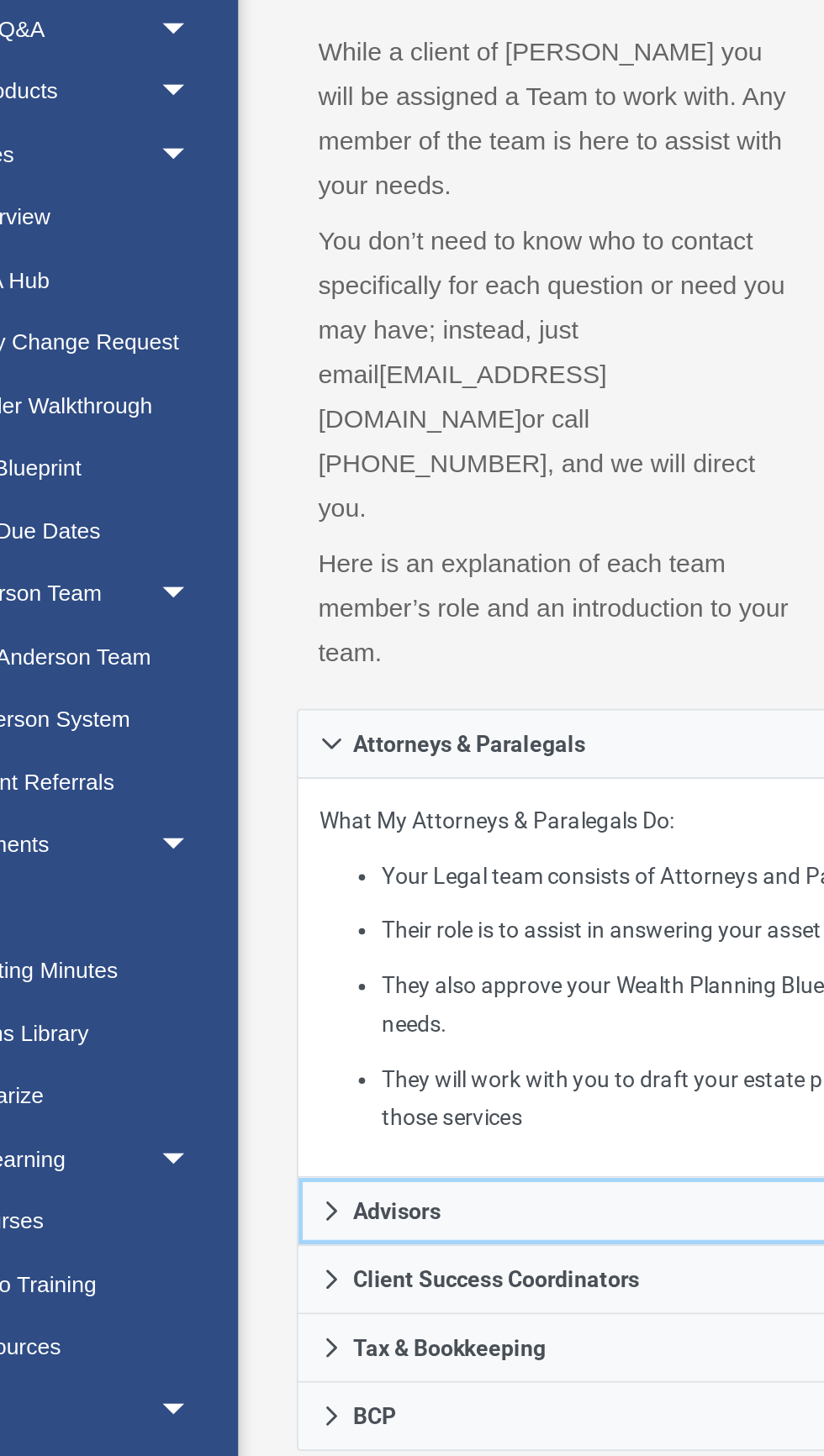
click at [313, 843] on span "Advisors" at bounding box center [295, 849] width 46 height 12
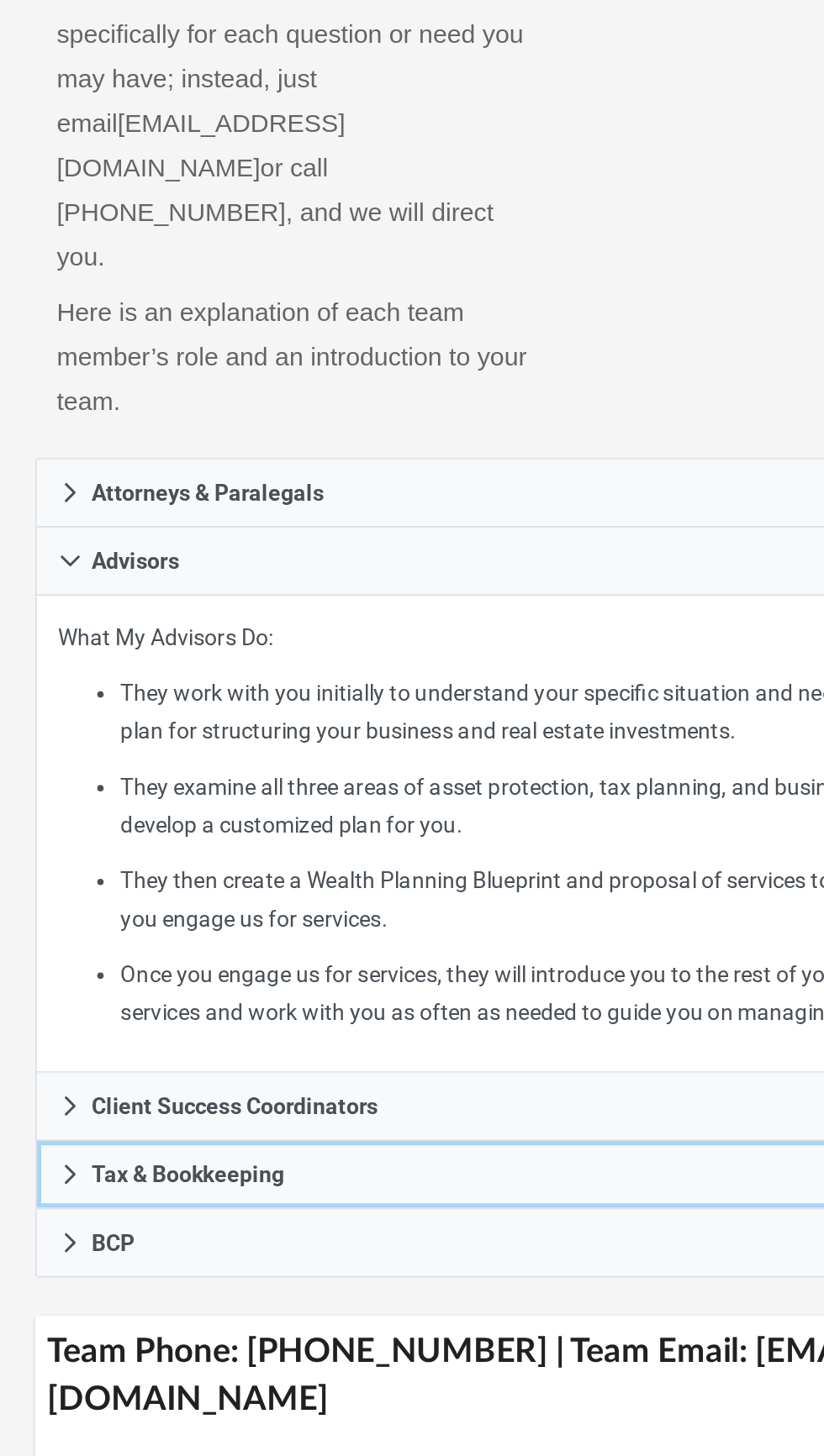
click at [413, 945] on link "Tax & Bookkeeping" at bounding box center [517, 963] width 552 height 36
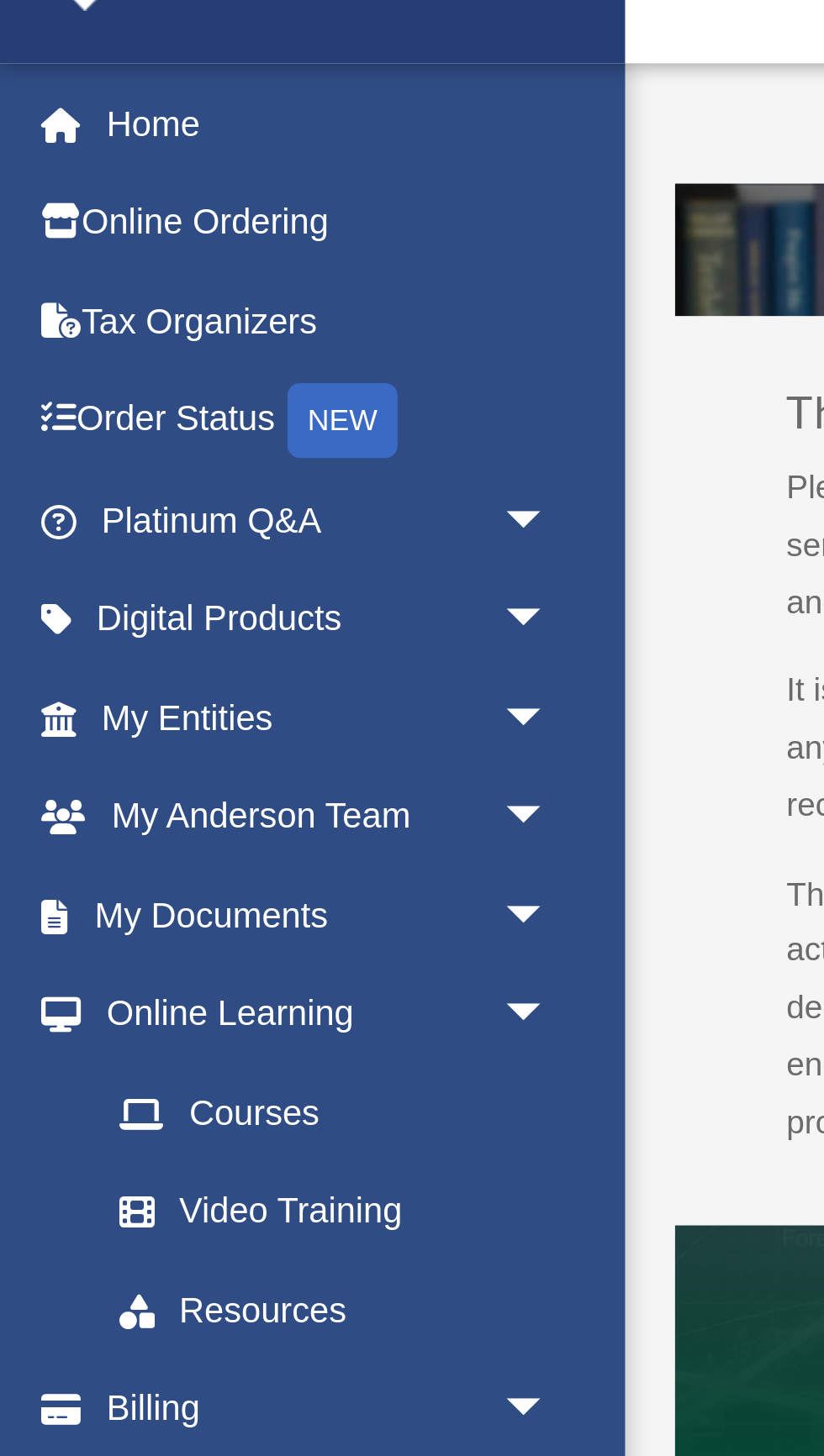
click at [174, 353] on span "arrow_drop_down" at bounding box center [185, 357] width 33 height 34
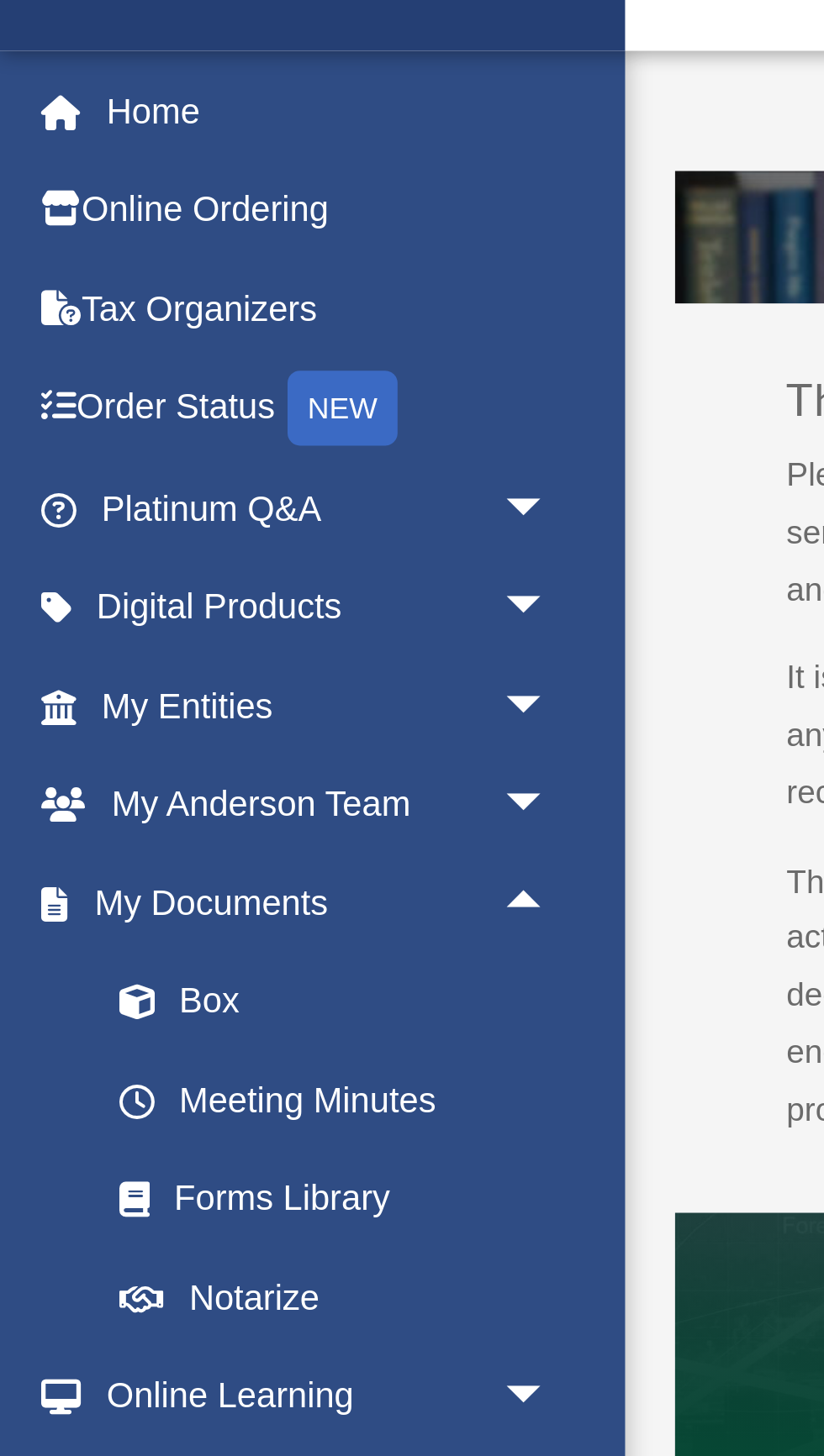
click at [141, 425] on link "Meeting Minutes" at bounding box center [116, 423] width 187 height 33
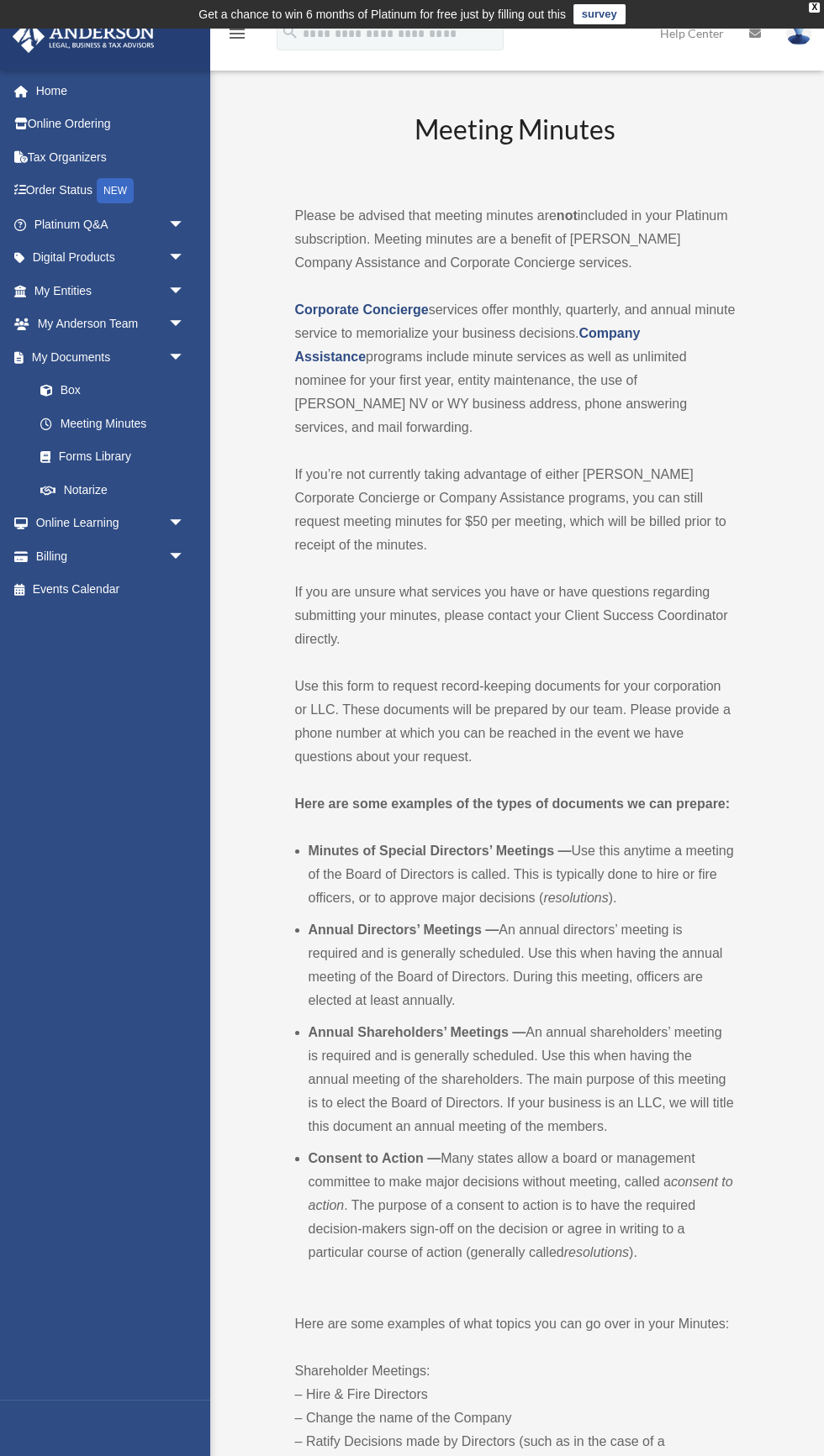
click at [70, 390] on link "Box" at bounding box center [116, 390] width 187 height 33
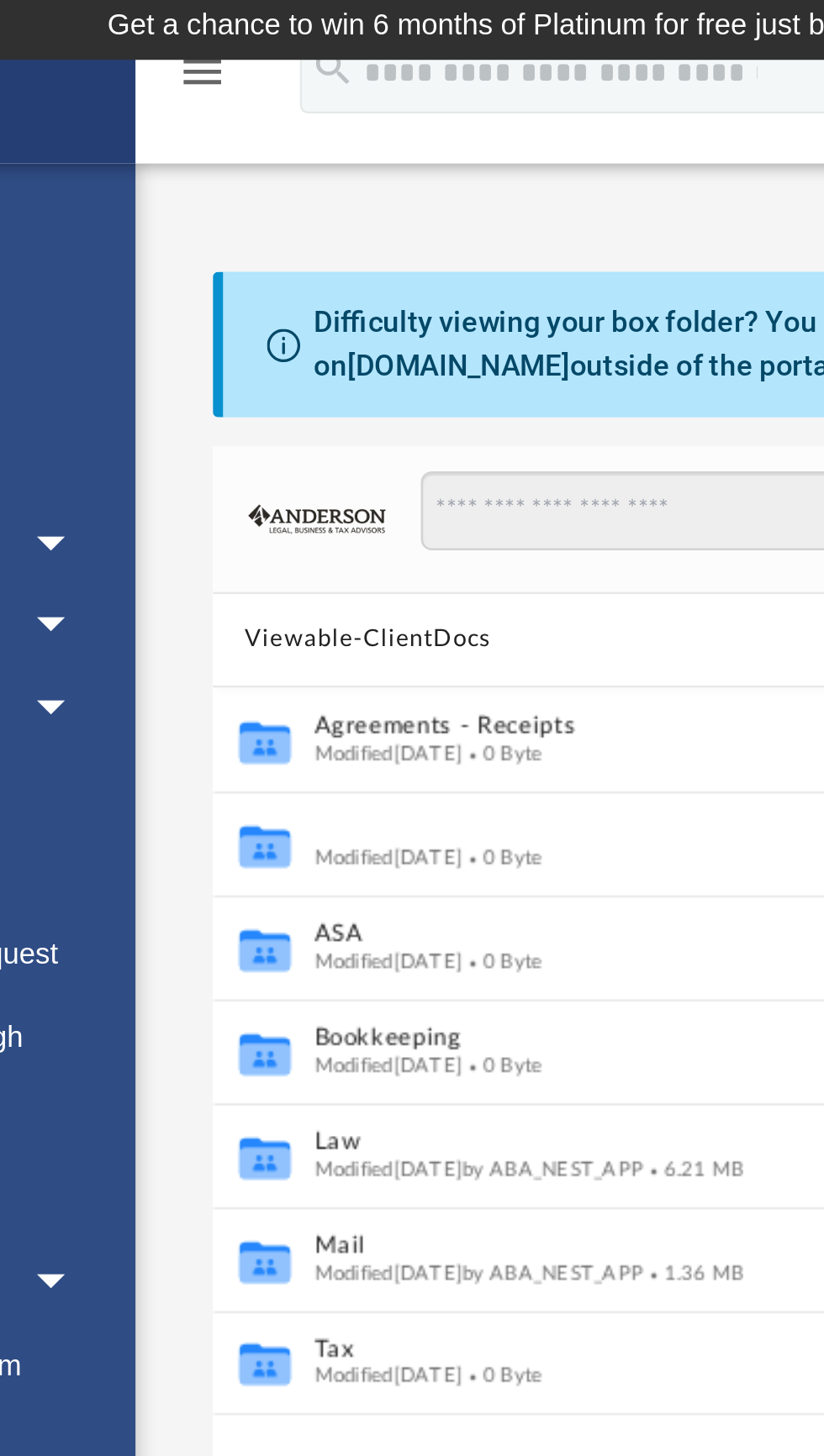
click at [327, 337] on button "Anderson System" at bounding box center [505, 340] width 448 height 11
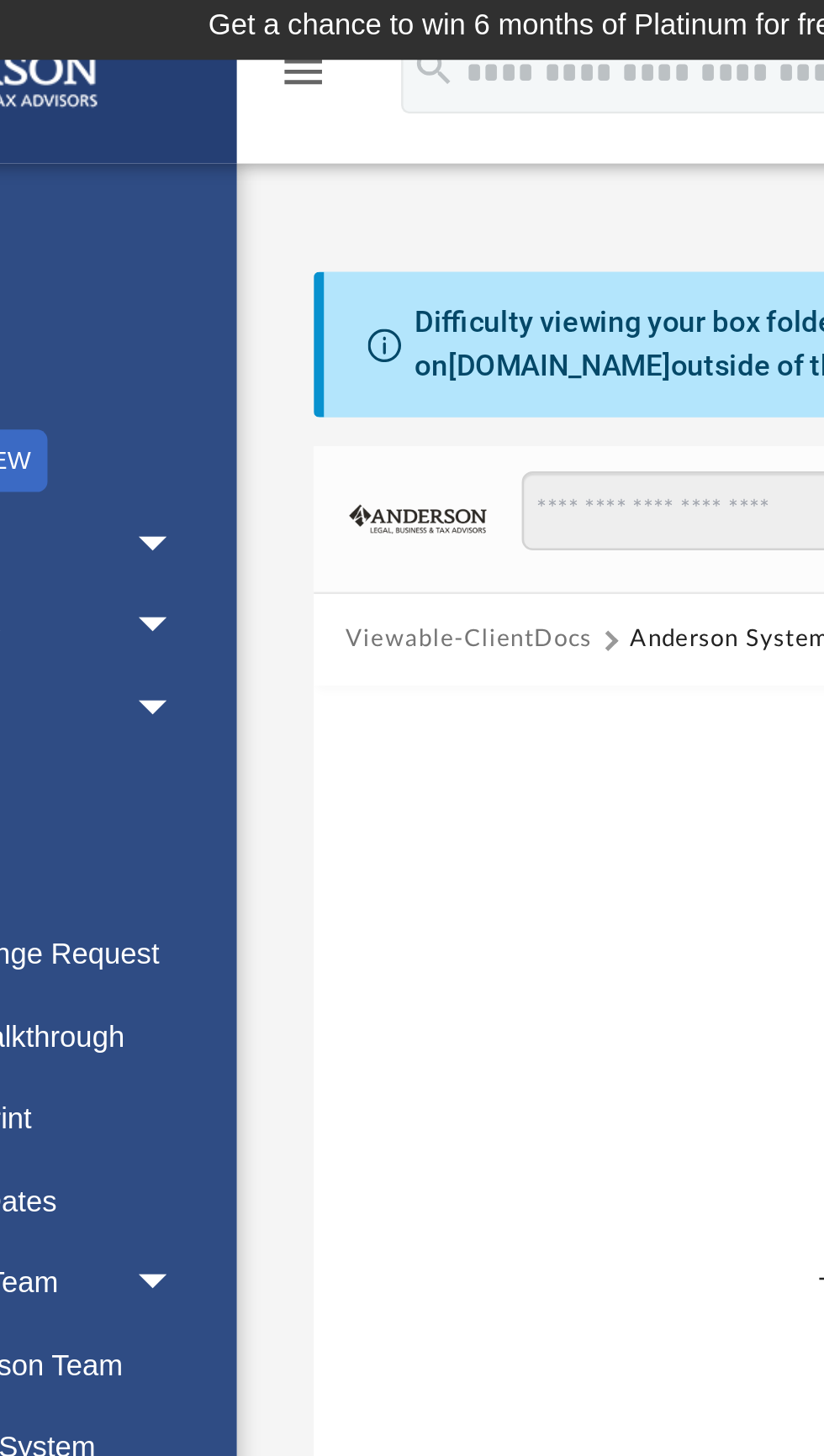
click at [310, 262] on button "Viewable-ClientDocs" at bounding box center [303, 262] width 99 height 15
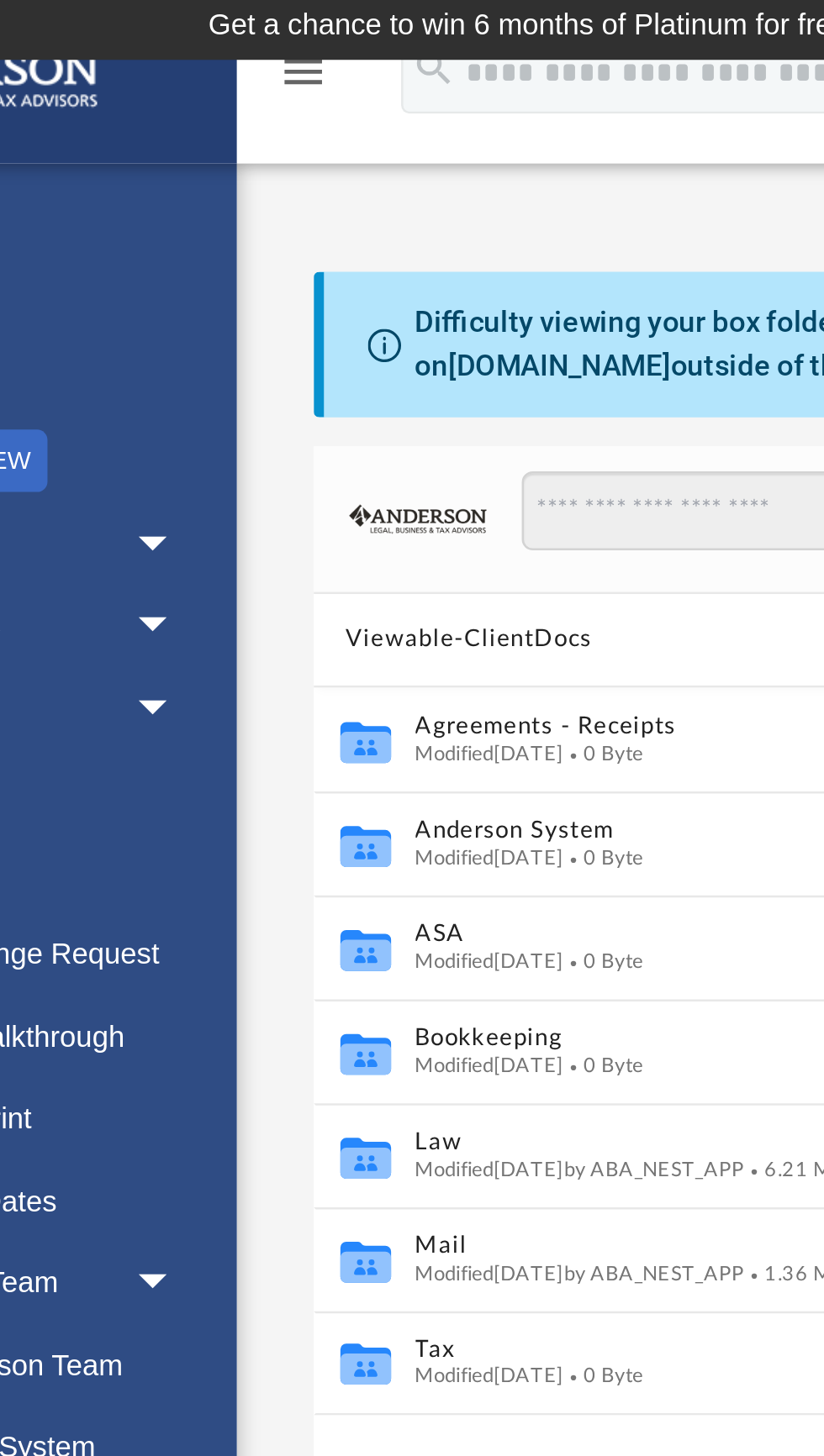
scroll to position [381, 551]
click at [351, 296] on button "Agreements - Receipts" at bounding box center [505, 298] width 448 height 11
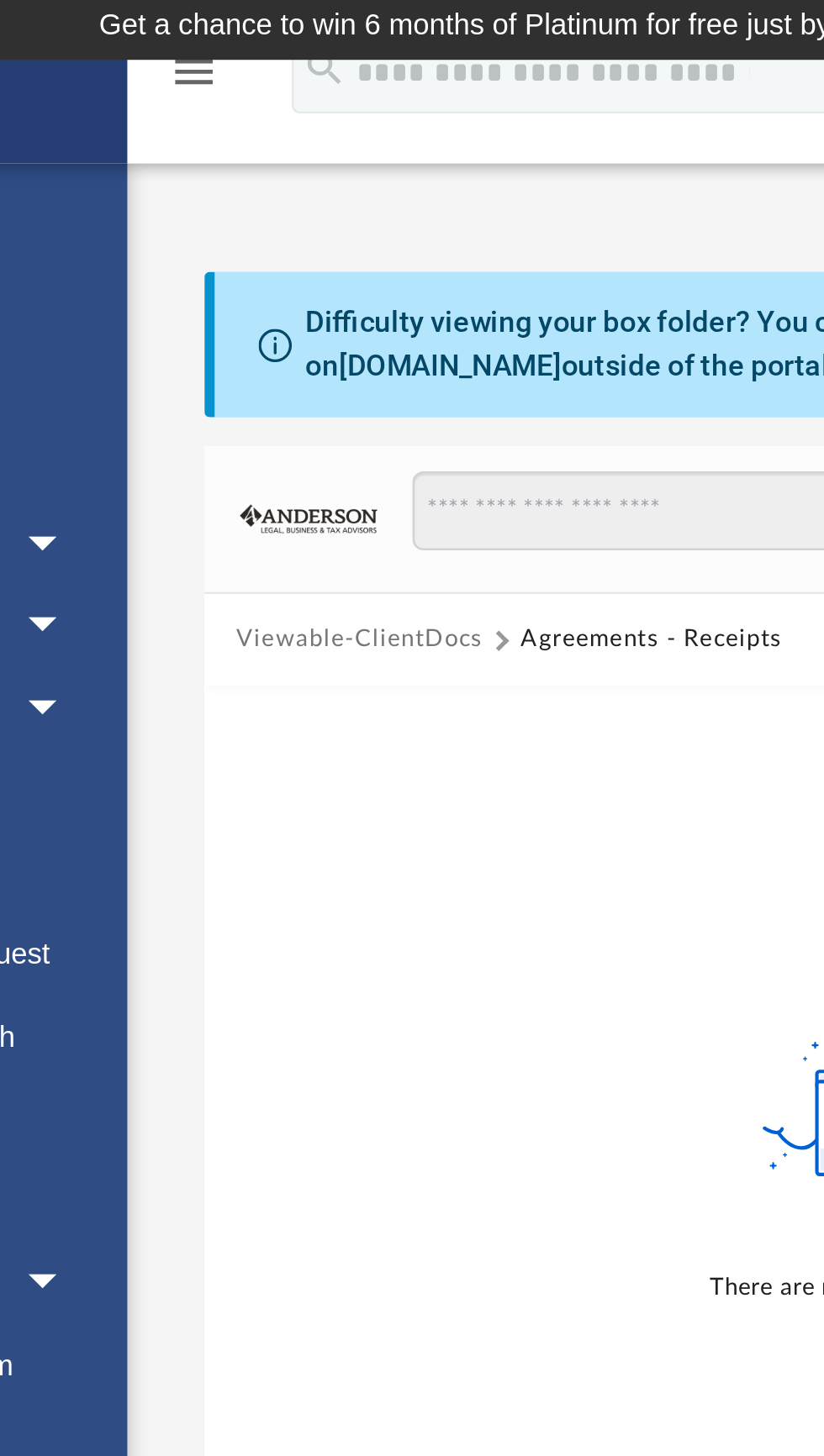
click at [319, 262] on button "Viewable-ClientDocs" at bounding box center [303, 262] width 99 height 15
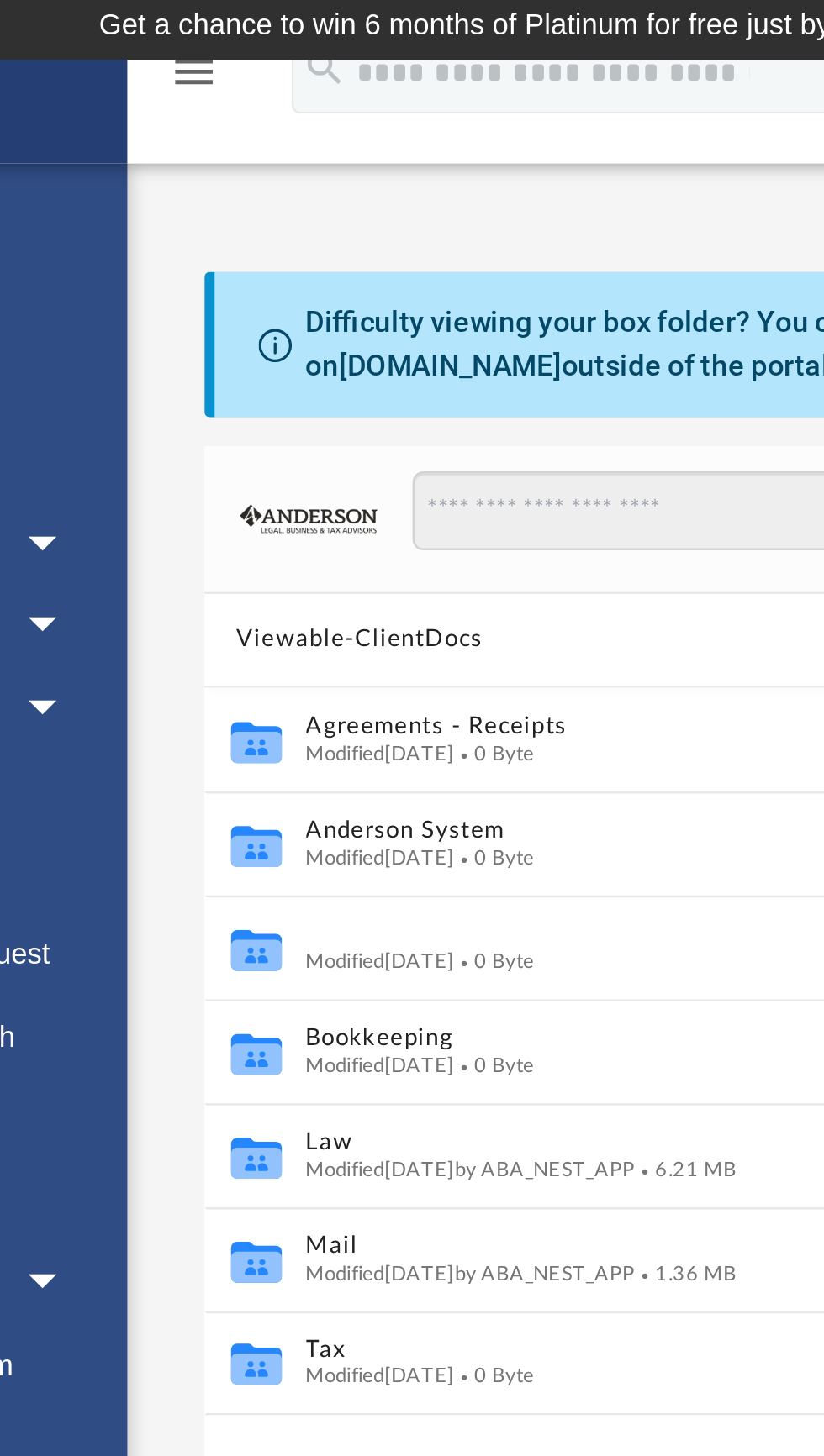
click at [336, 386] on button "ASA" at bounding box center [505, 382] width 448 height 11
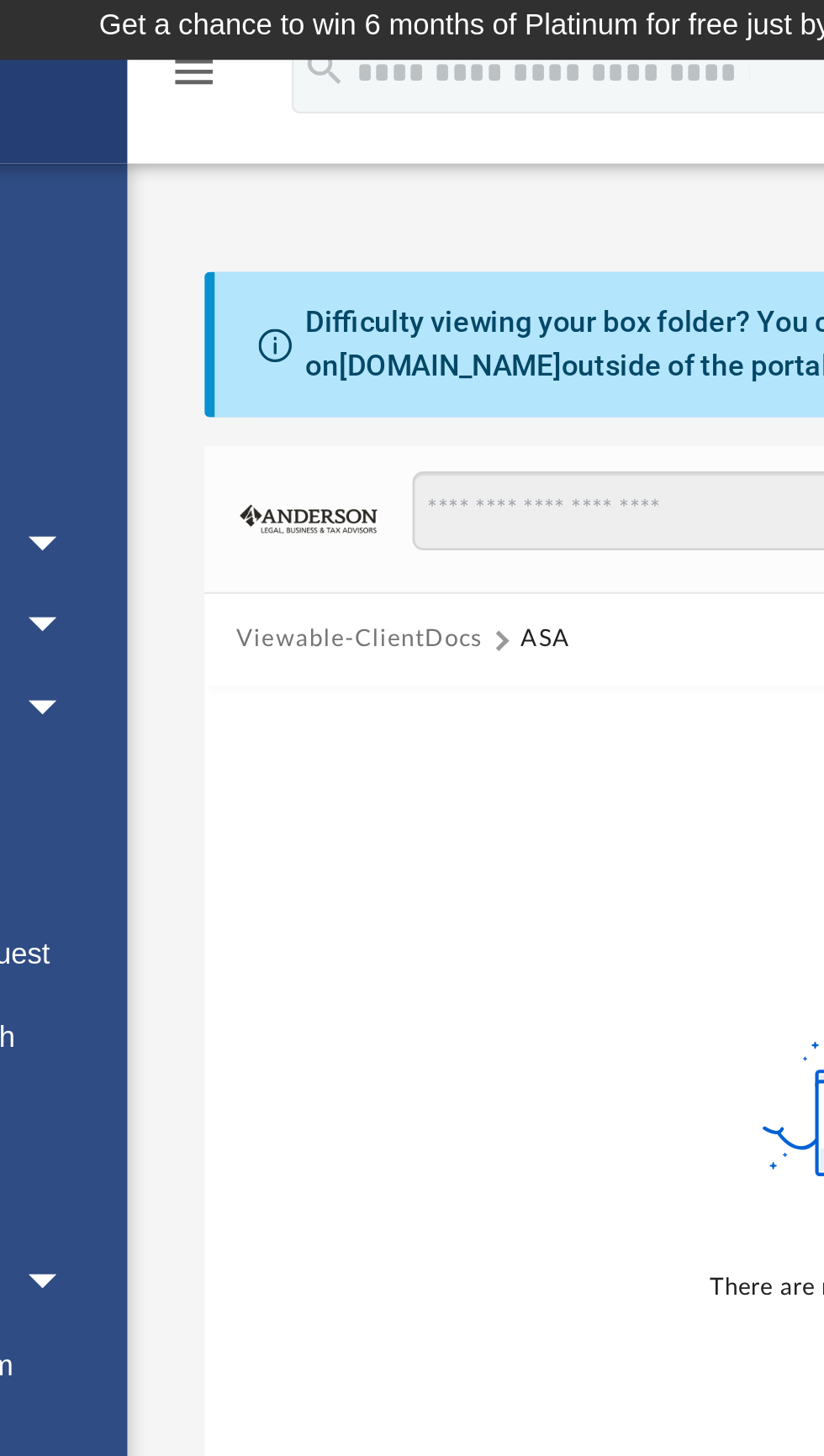
click at [310, 263] on button "Viewable-ClientDocs" at bounding box center [303, 262] width 99 height 15
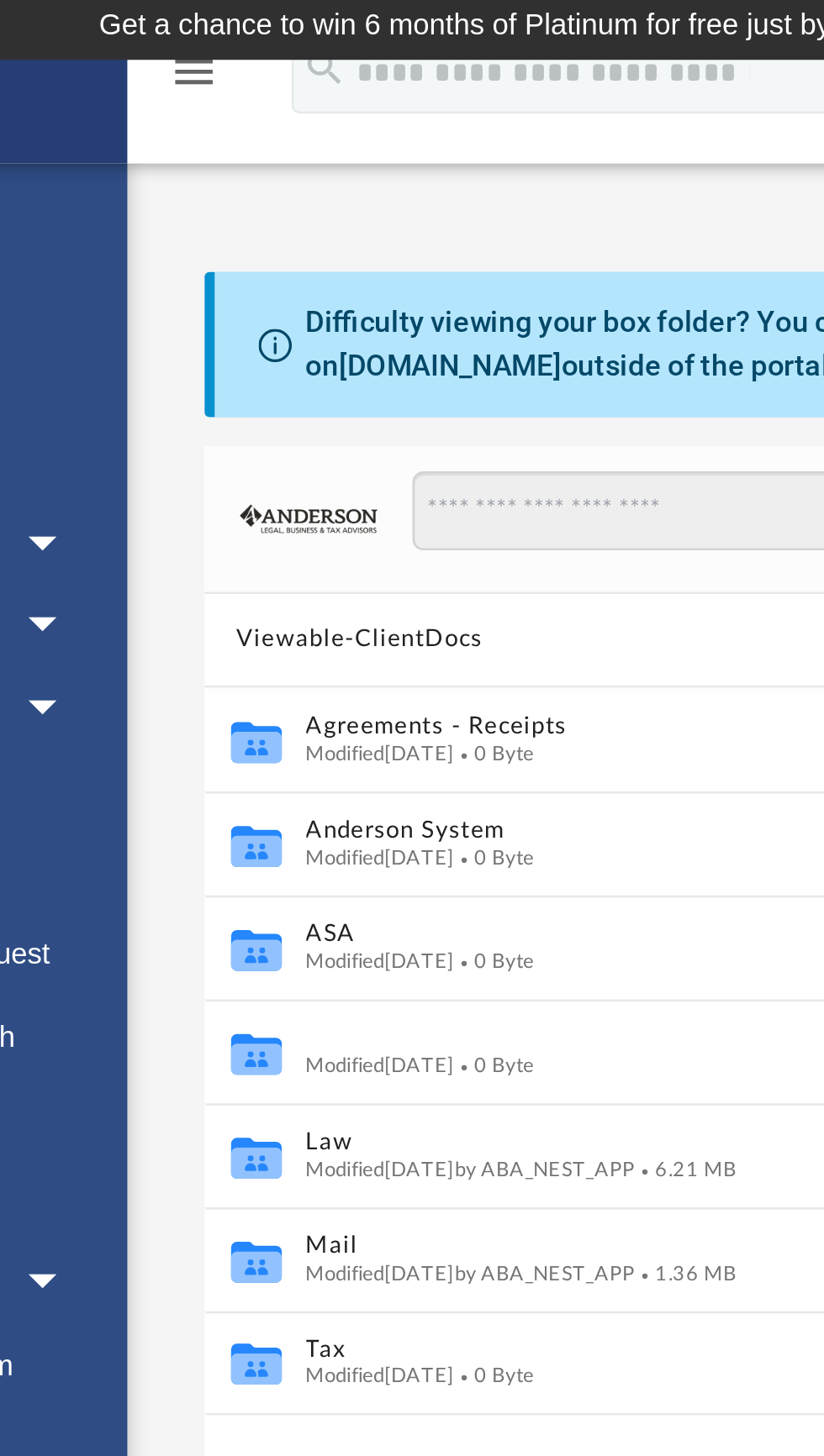
click at [341, 420] on button "Bookkeeping" at bounding box center [505, 424] width 448 height 11
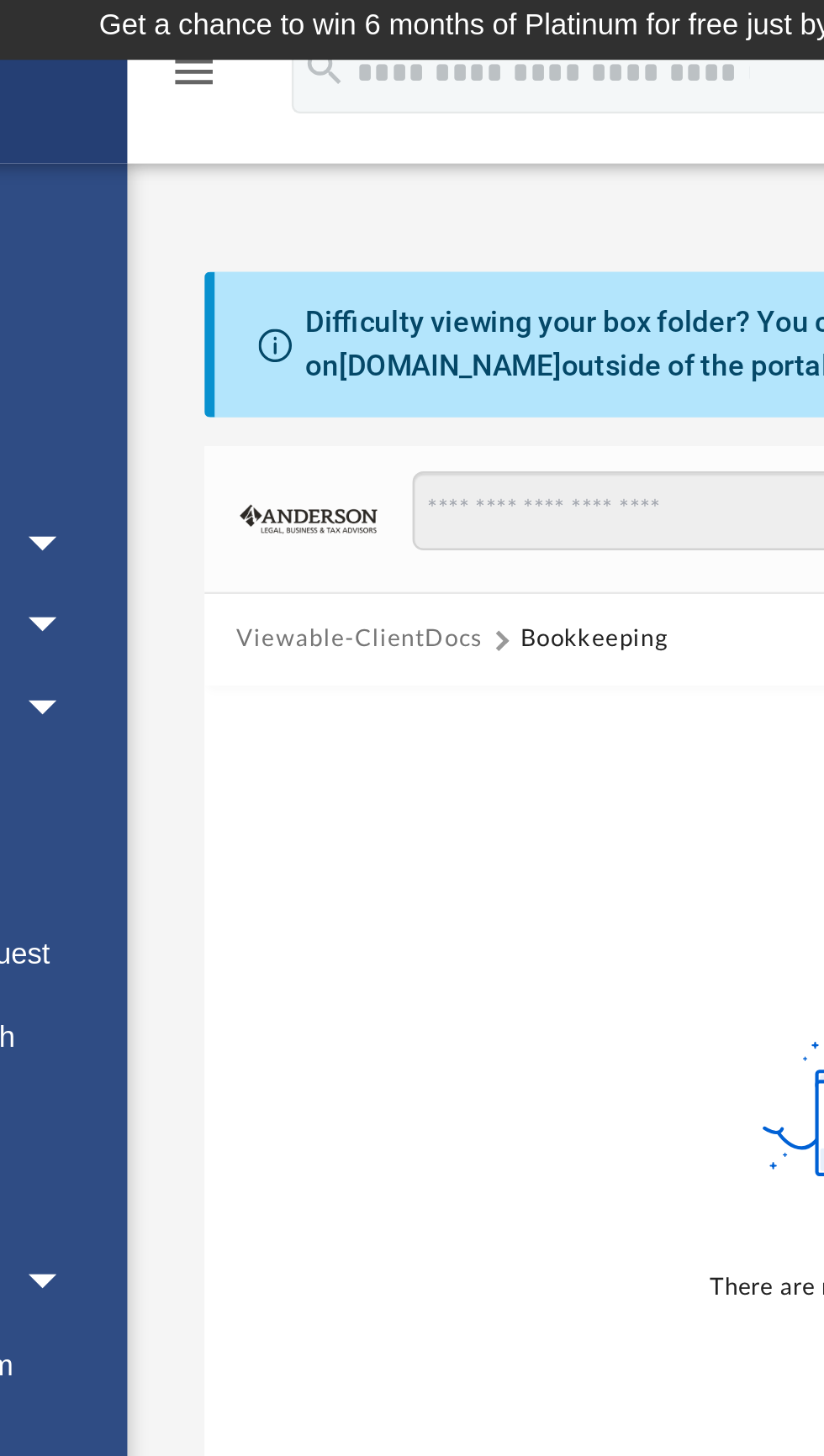
click at [307, 264] on button "Viewable-ClientDocs" at bounding box center [303, 262] width 99 height 15
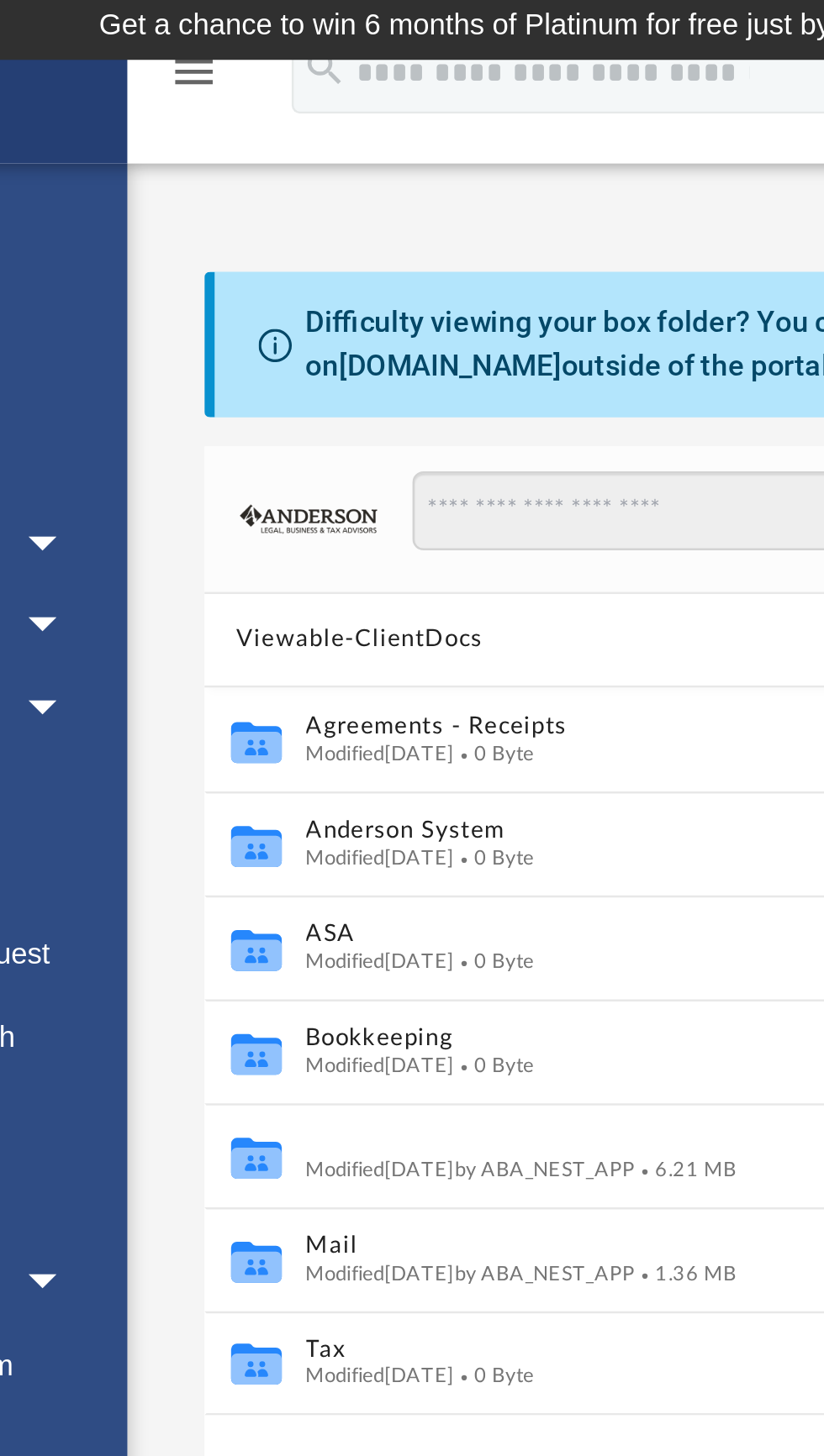
click at [305, 464] on button "Law" at bounding box center [505, 466] width 448 height 11
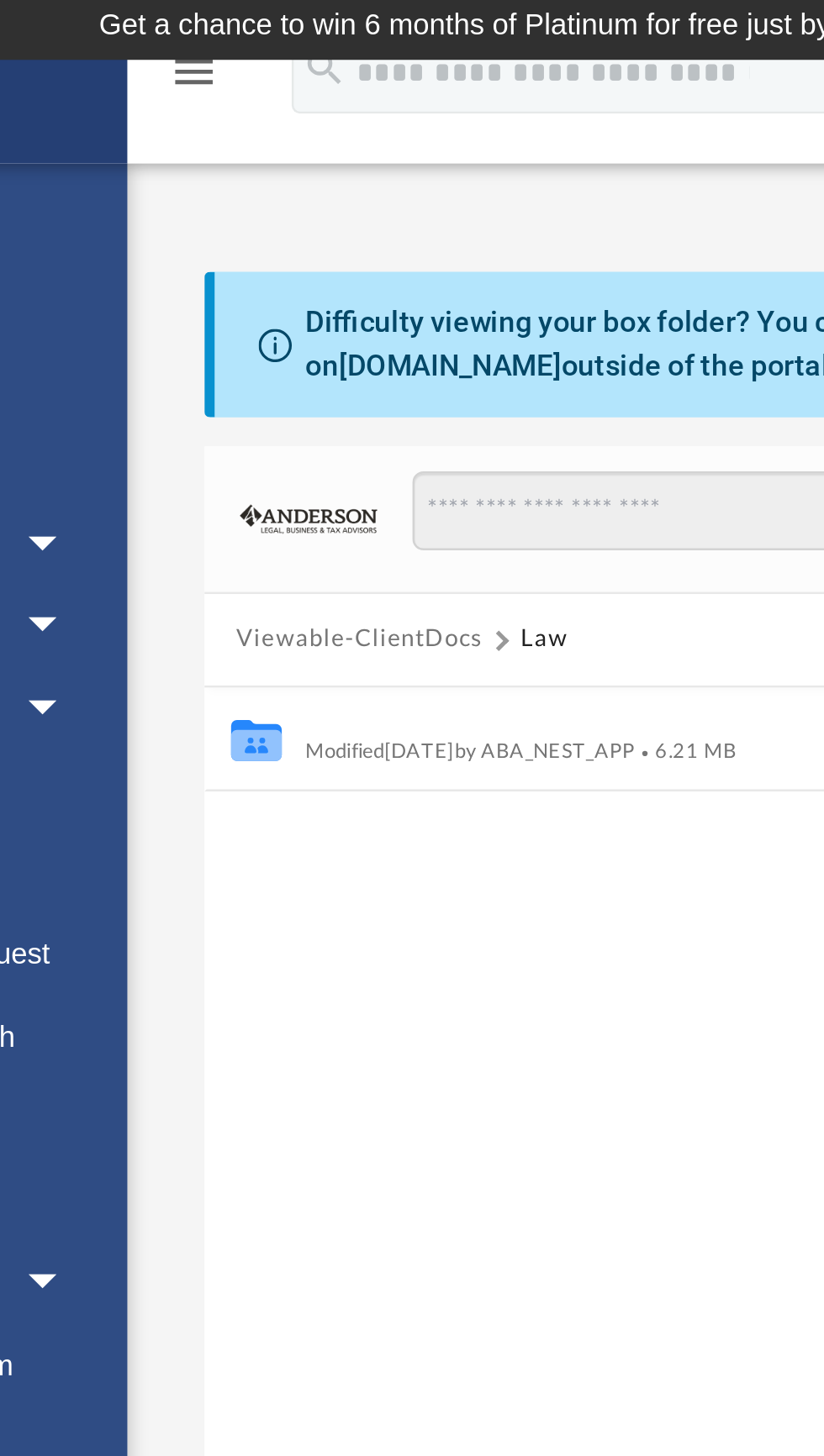
click at [356, 292] on button "Progeny Holdings, LLC" at bounding box center [505, 298] width 448 height 11
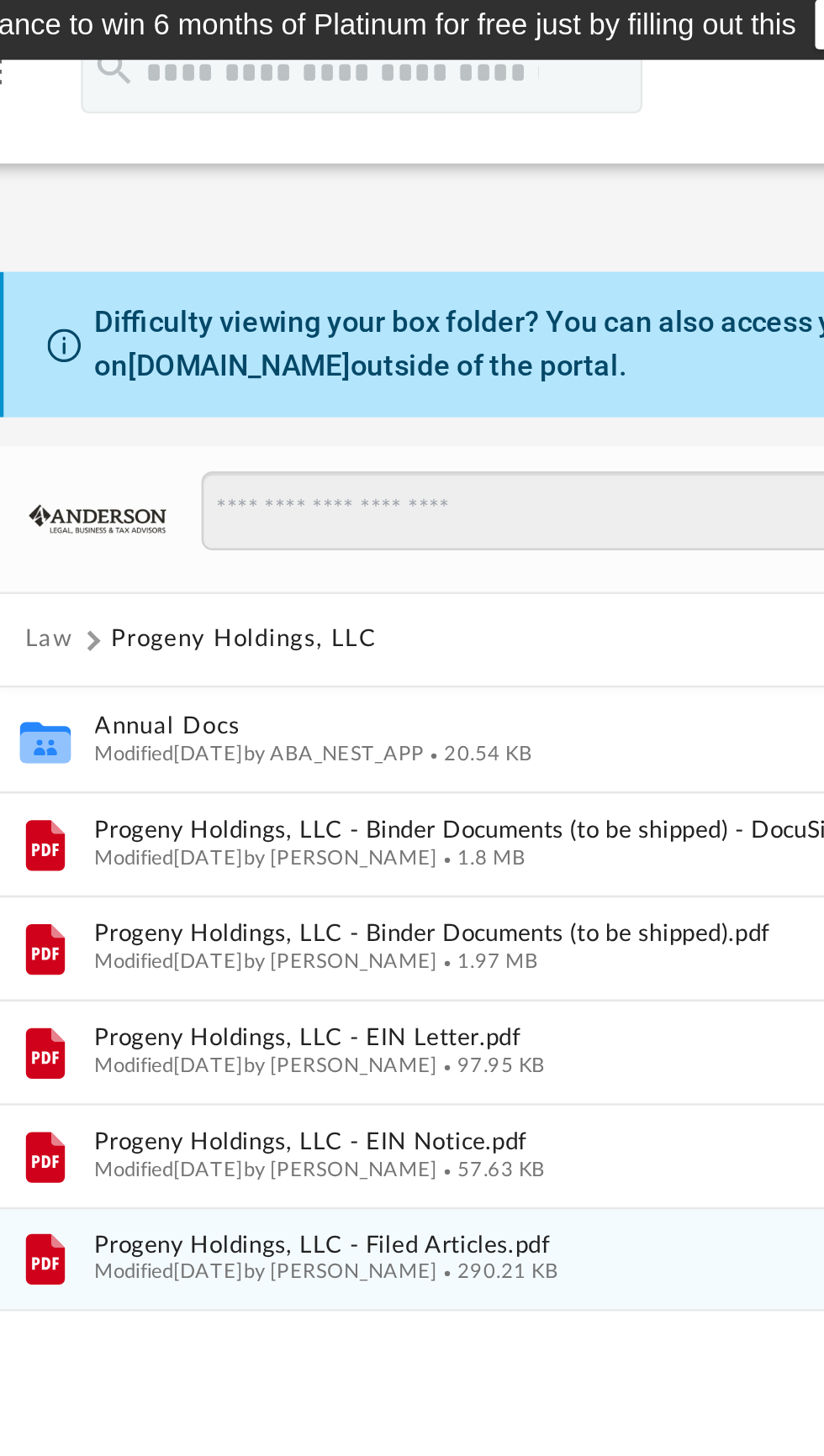
click at [469, 504] on span "Progeny Holdings, LLC - Filed Articles.pdf" at bounding box center [505, 508] width 448 height 11
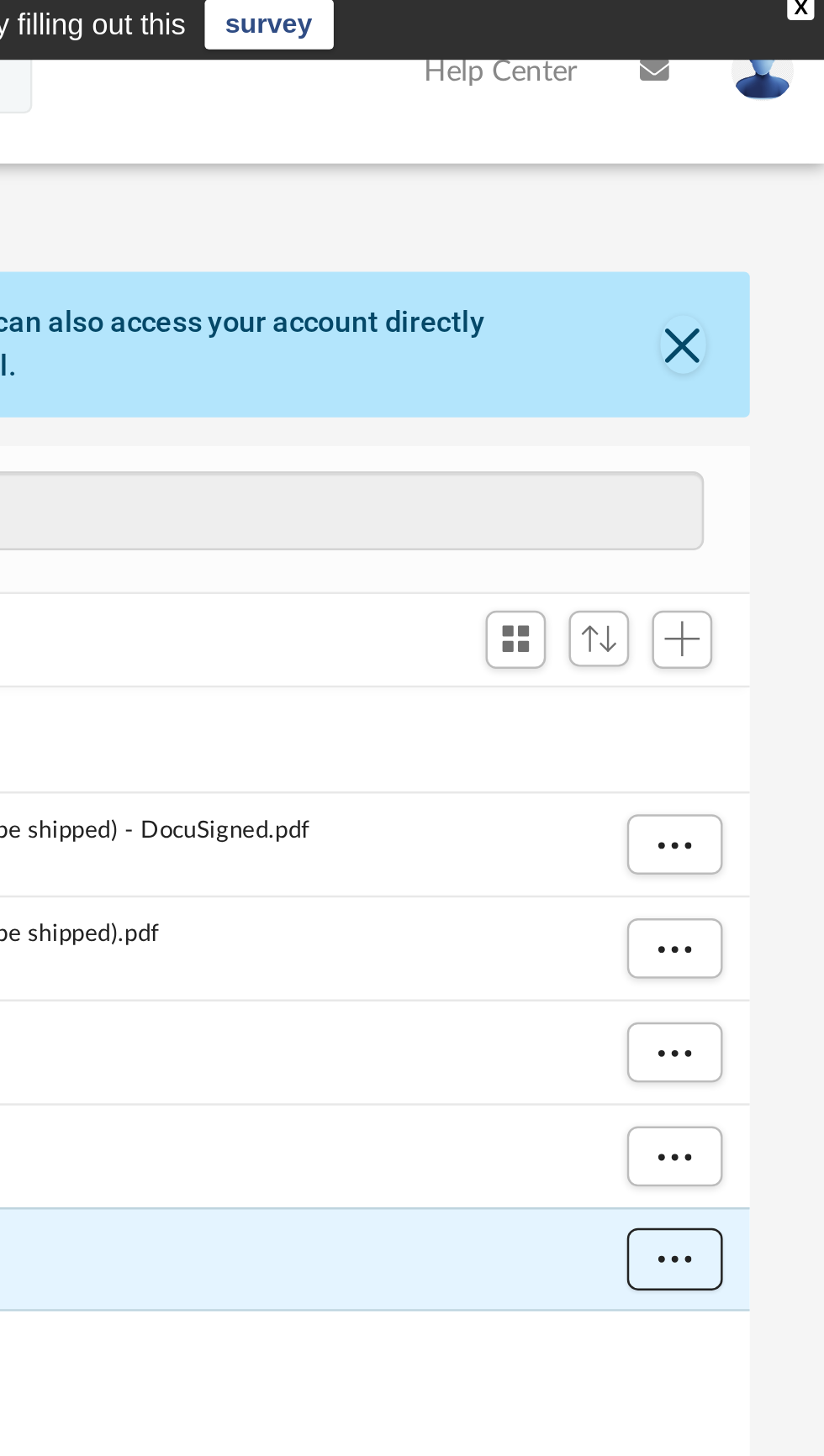
click at [766, 511] on span "More options" at bounding box center [762, 513] width 13 height 9
click at [745, 571] on li "Download" at bounding box center [747, 573] width 49 height 18
click at [764, 427] on span "More options" at bounding box center [762, 428] width 13 height 9
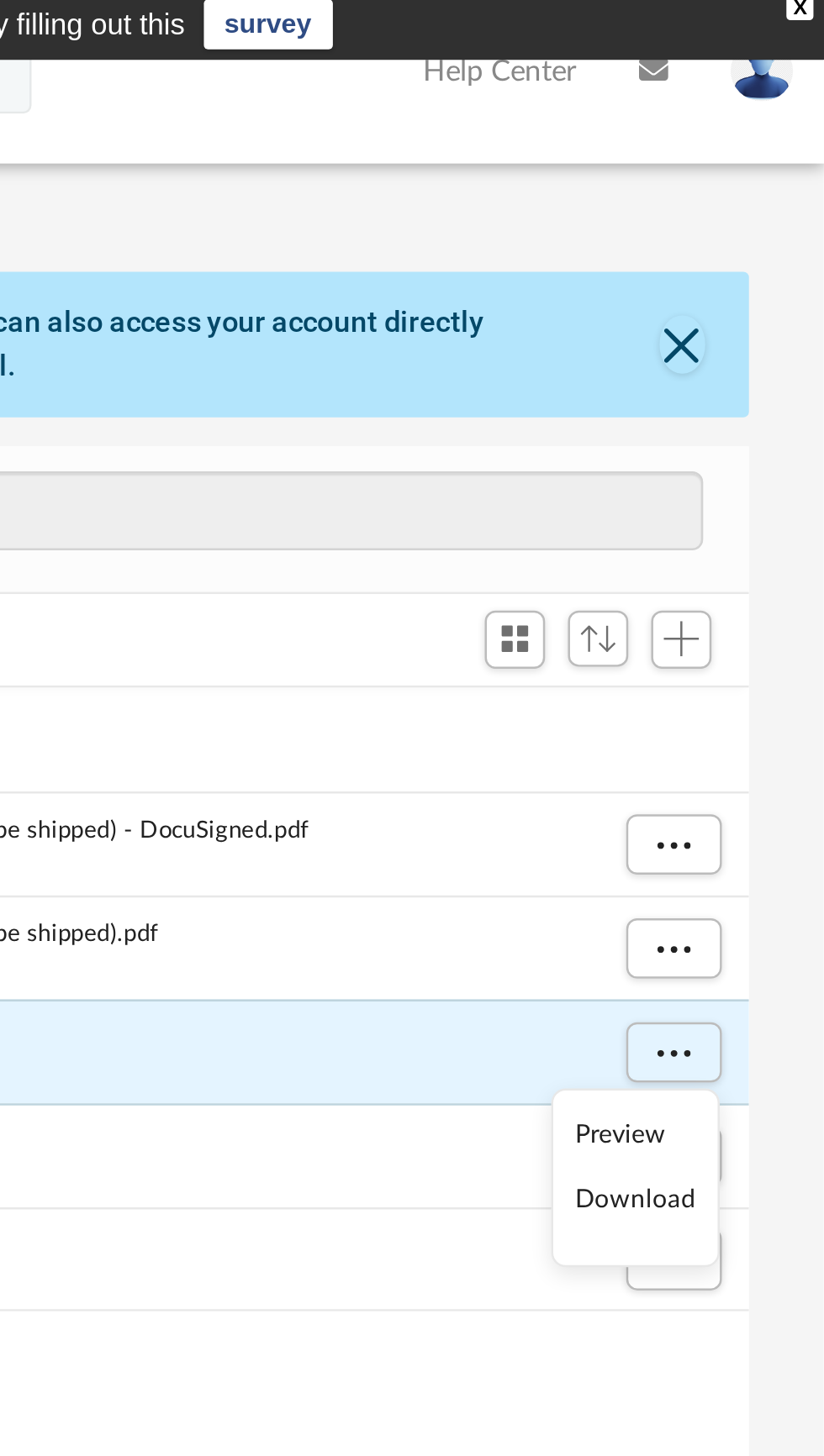
click at [746, 493] on li "Download" at bounding box center [747, 489] width 49 height 18
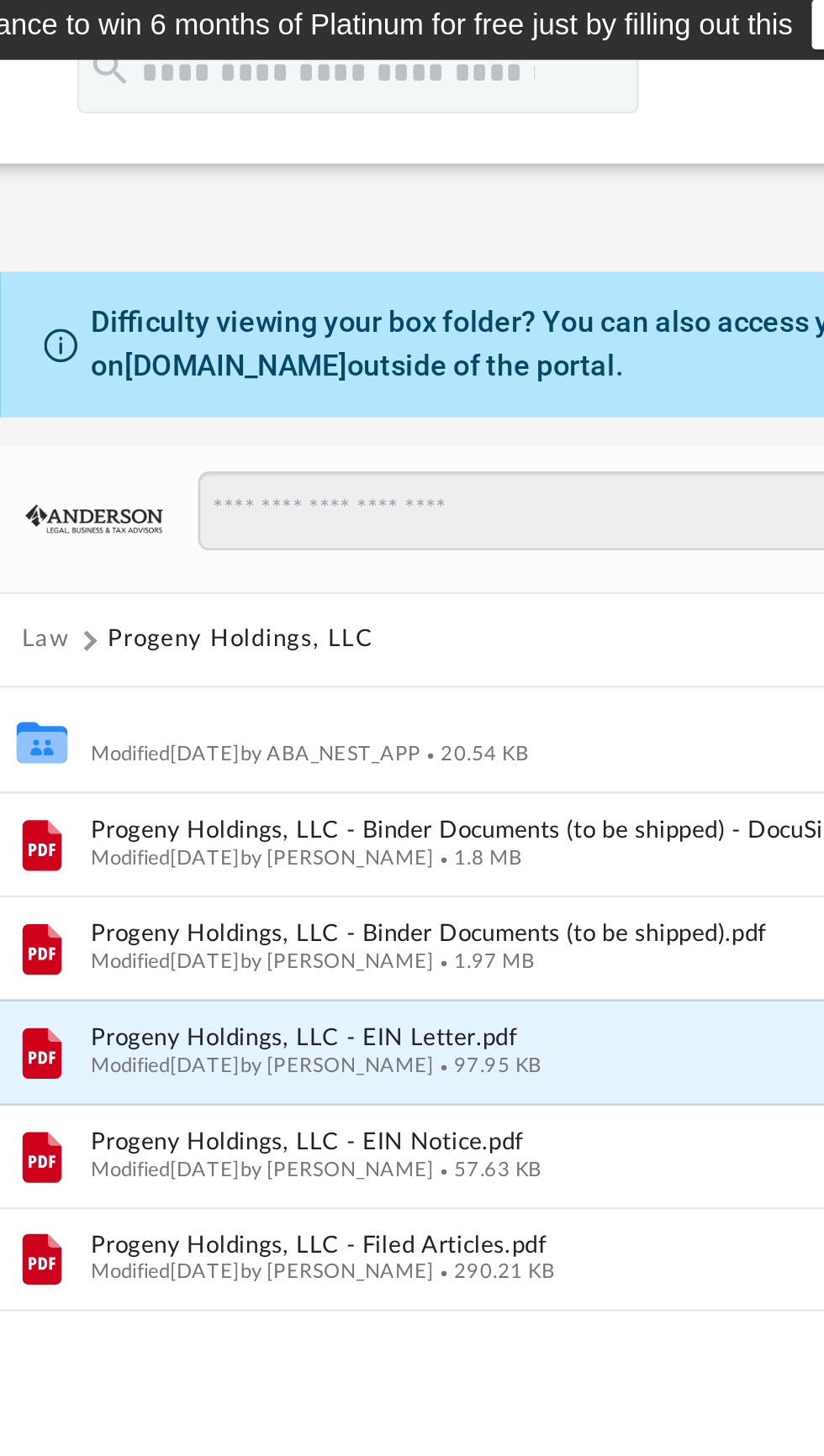
click at [320, 298] on button "Annual Docs" at bounding box center [505, 298] width 448 height 11
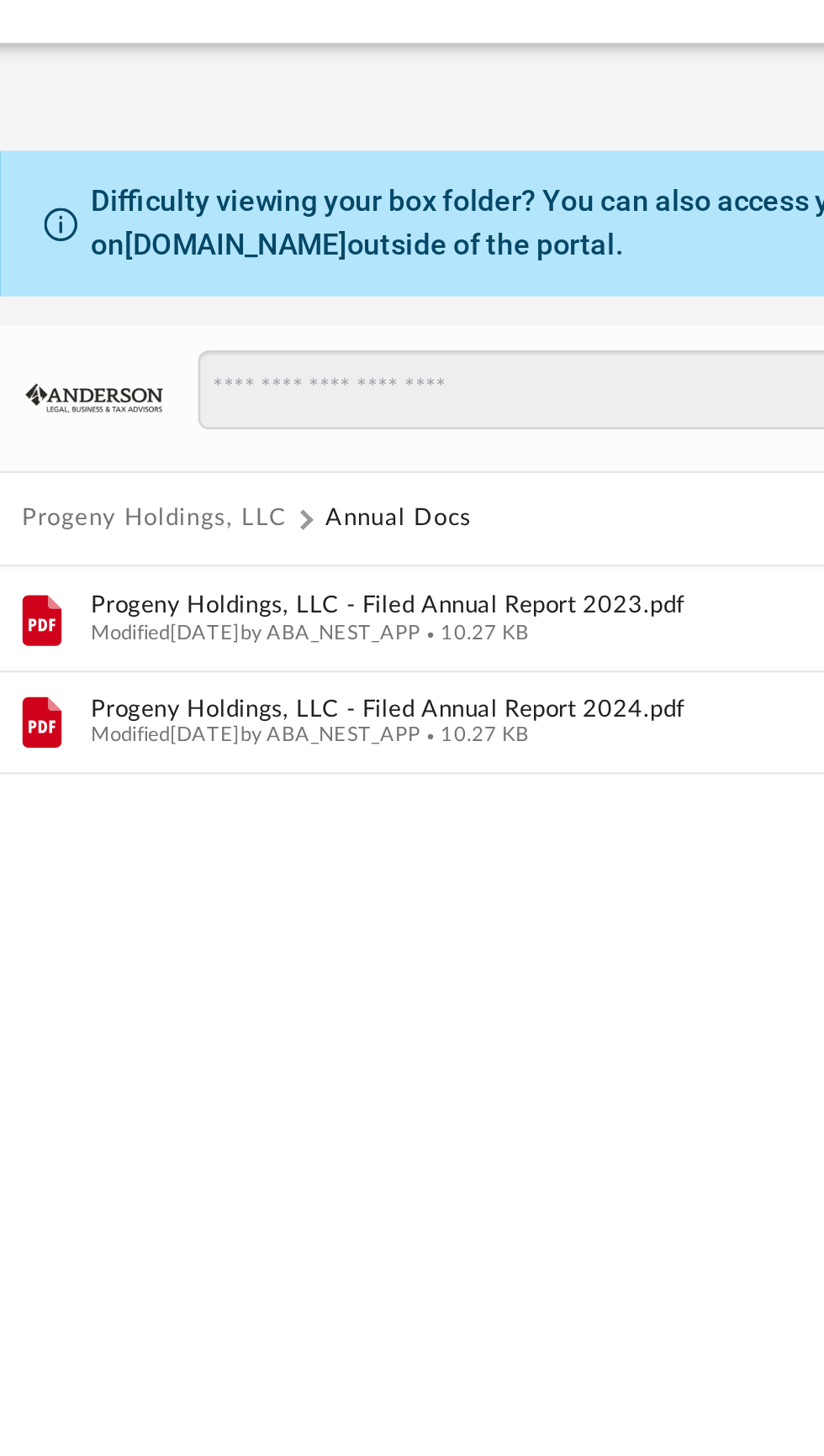
click at [316, 266] on button "Progeny Holdings, LLC" at bounding box center [308, 262] width 108 height 15
click at [320, 262] on button "Progeny Holdings, LLC" at bounding box center [308, 262] width 108 height 15
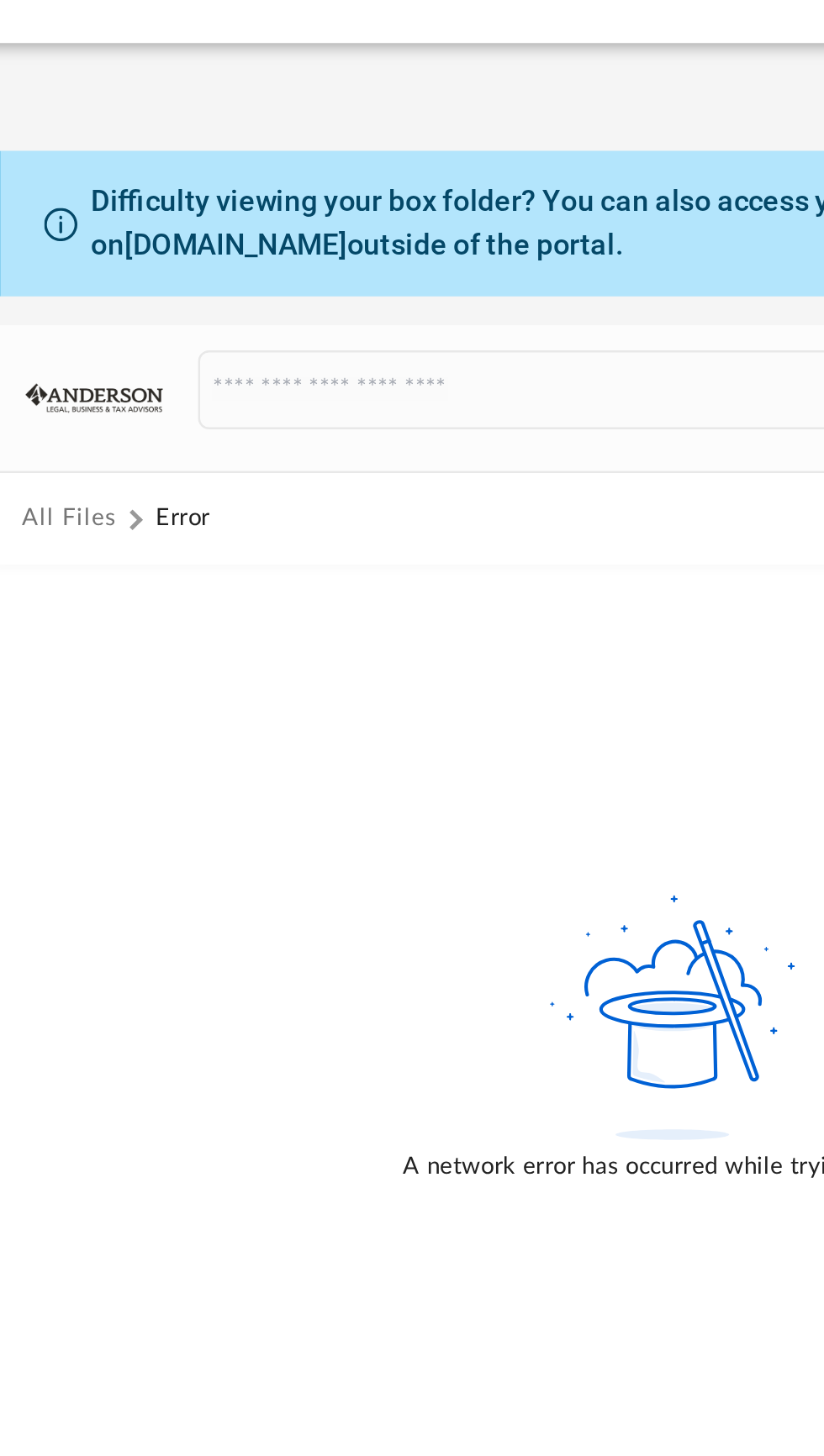
click at [298, 262] on span at bounding box center [299, 262] width 8 height 8
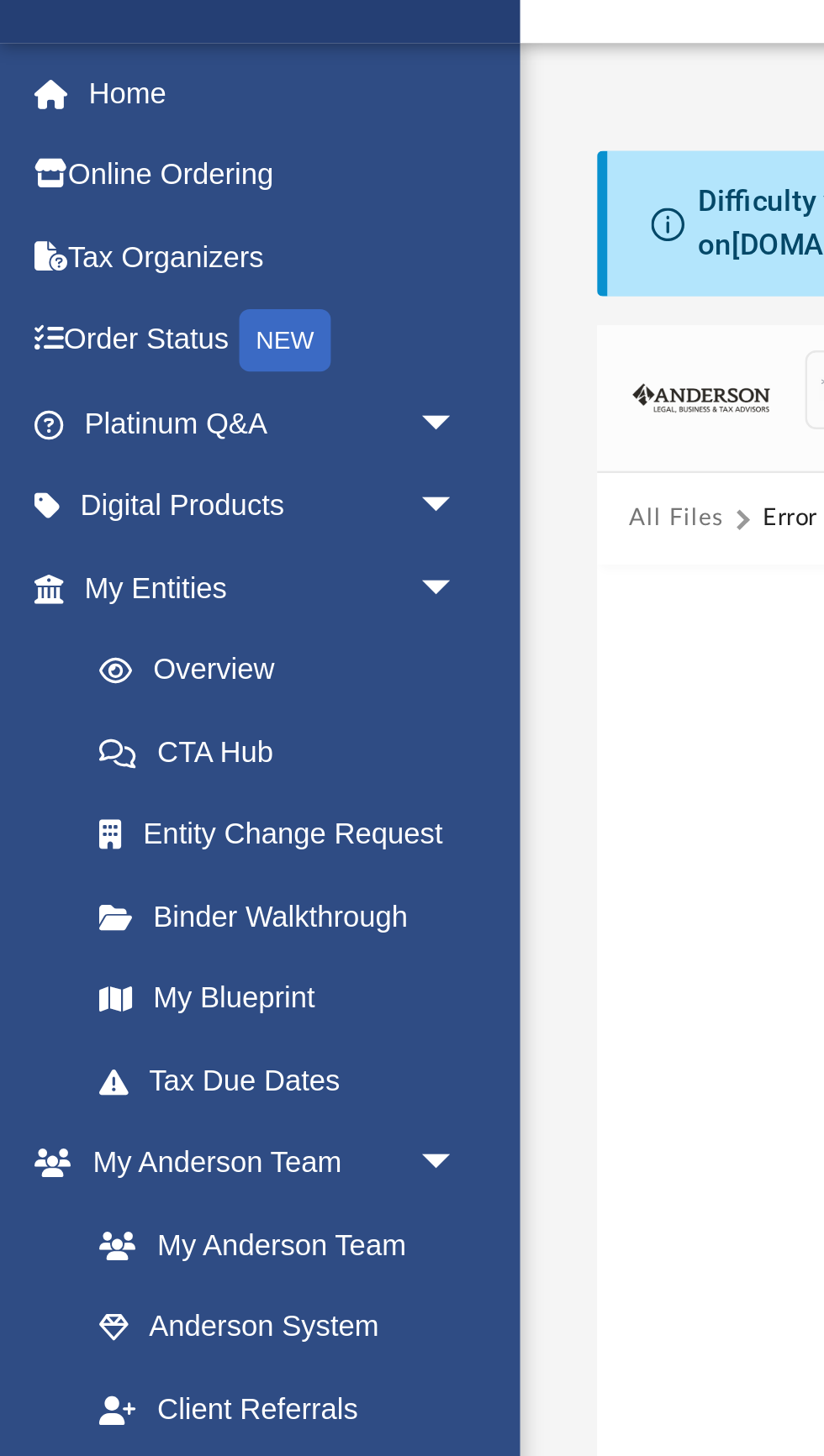
click at [263, 262] on button "All Files" at bounding box center [274, 262] width 39 height 15
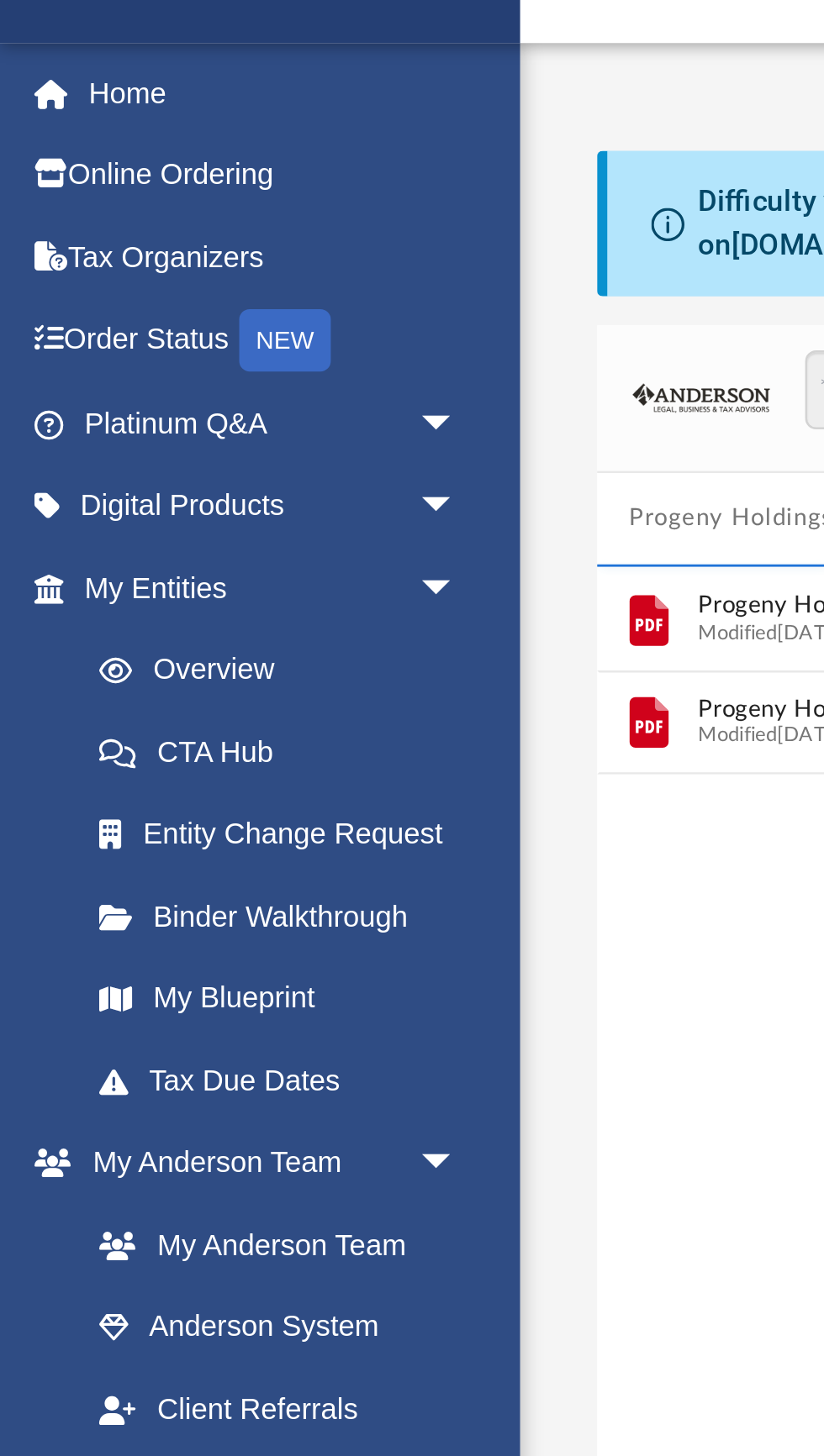
click at [180, 210] on span "arrow_drop_down" at bounding box center [185, 224] width 33 height 34
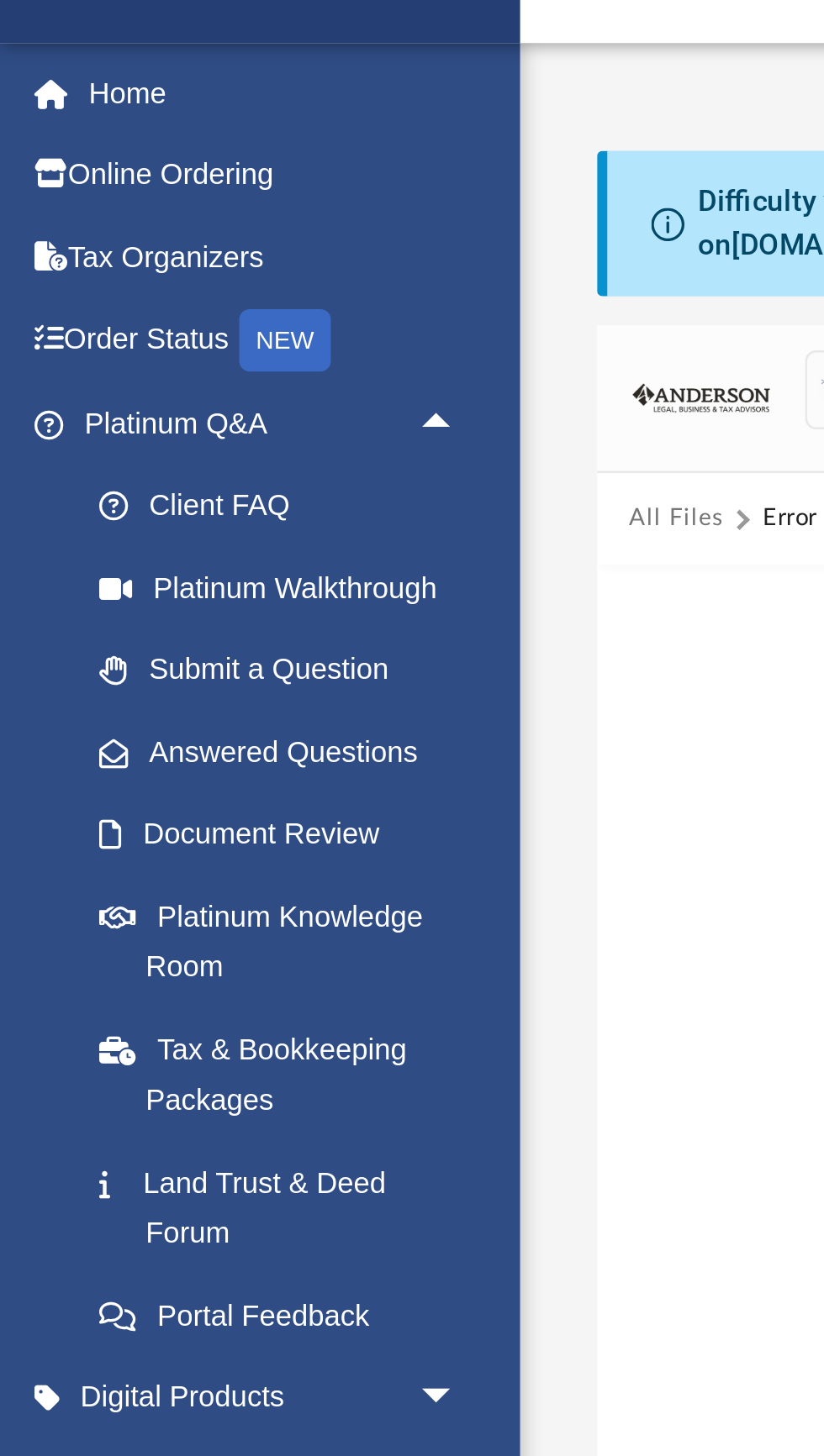
click at [148, 360] on link "Answered Questions" at bounding box center [116, 357] width 187 height 33
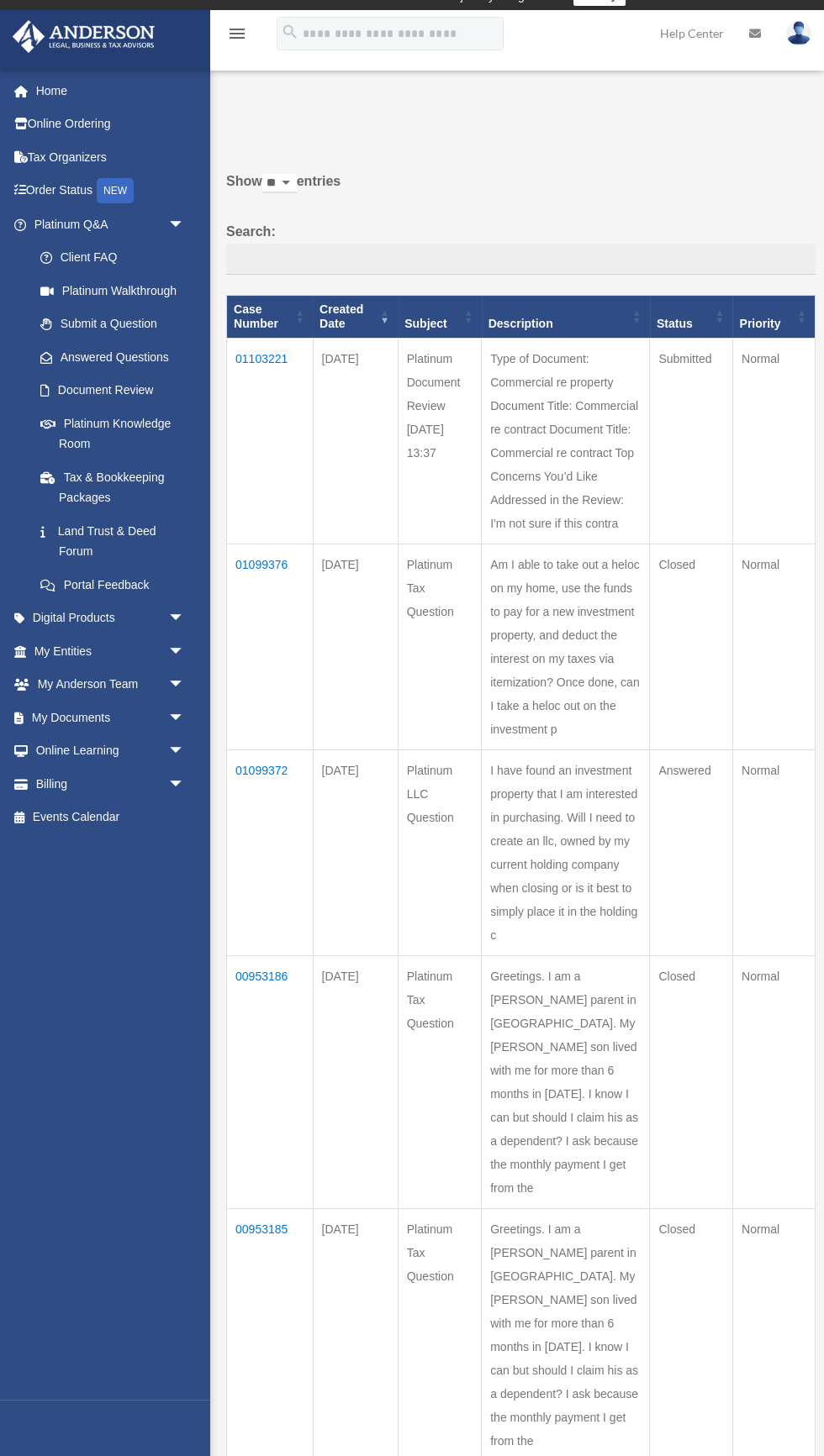
scroll to position [22, 0]
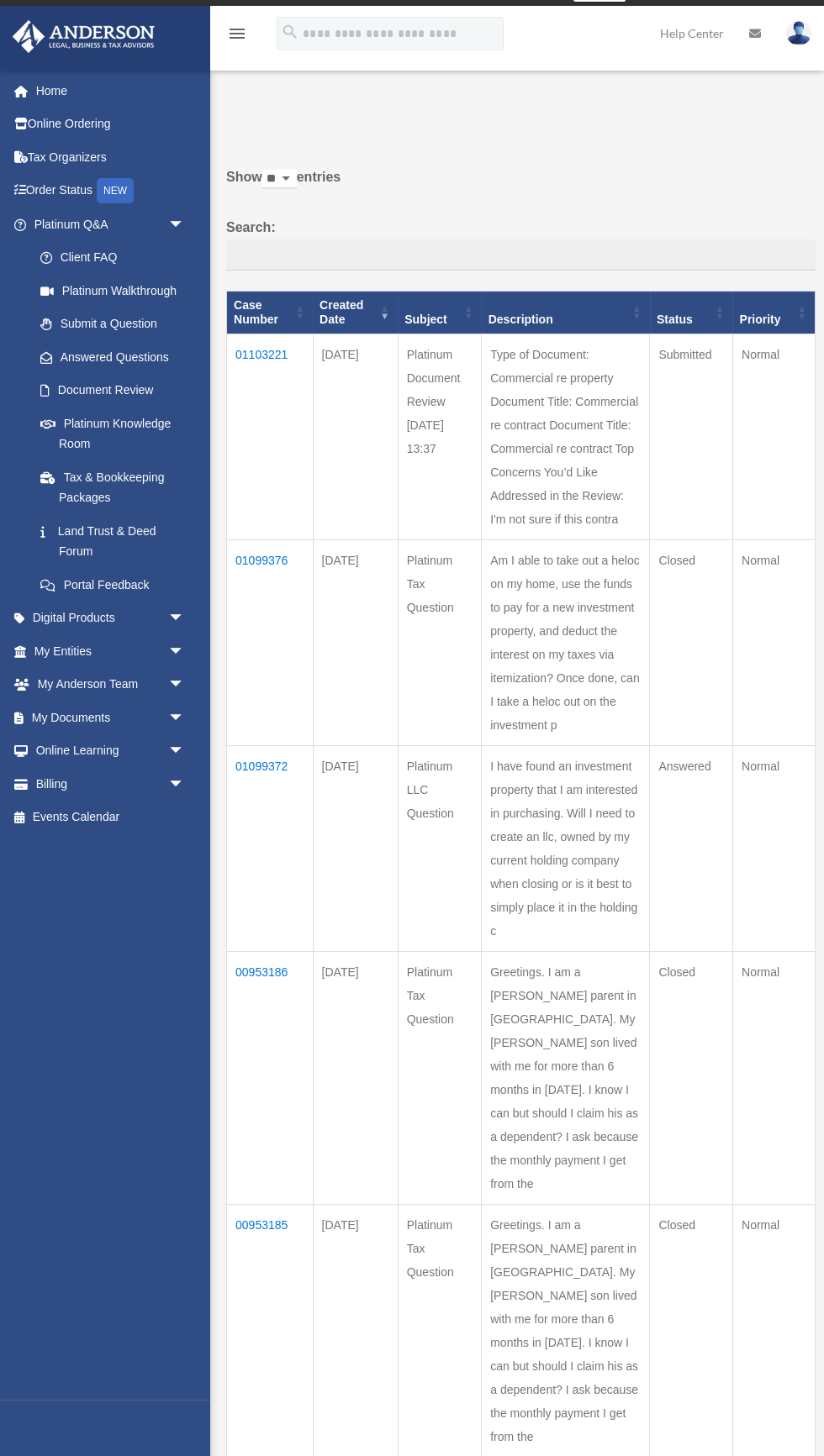
click at [264, 951] on td "01099372" at bounding box center [270, 848] width 86 height 206
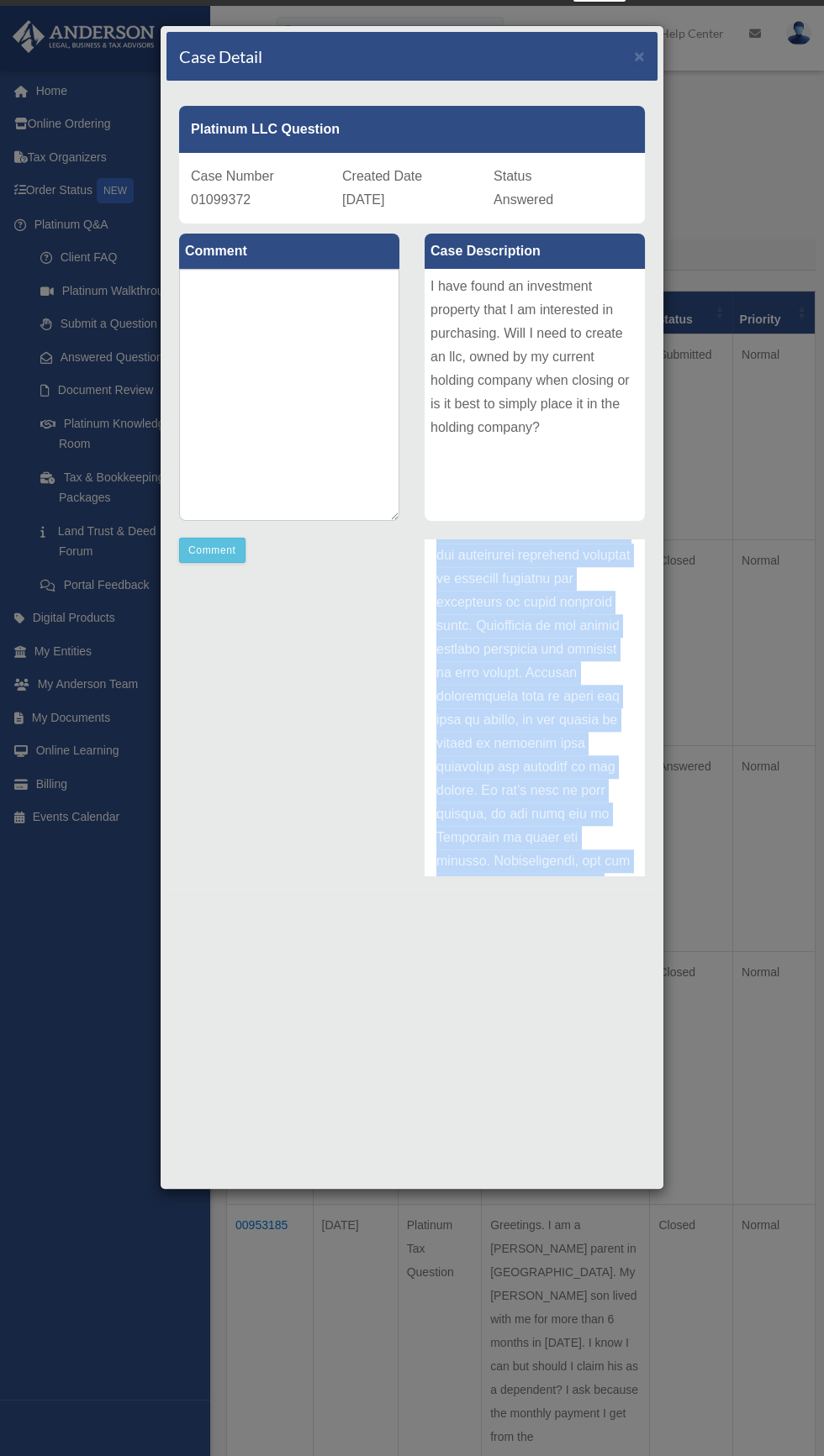
scroll to position [2596, 0]
copy div "Loremi dolo : 55-04-7946 Sitam Consecte, Adi Elitsed Doeiusm temp inc utlabor e…"
